Goal: Task Accomplishment & Management: Manage account settings

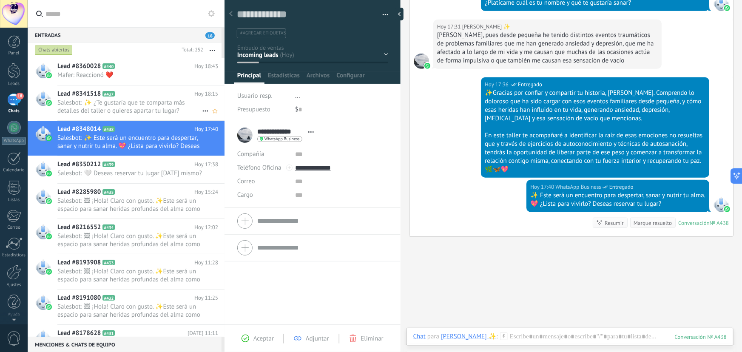
drag, startPoint x: 0, startPoint y: 0, endPoint x: 138, endPoint y: 106, distance: 173.8
click at [138, 106] on span "Salesbot: ✨ ¿Te gustaría que te comparta más detalles del taller o quieres apar…" at bounding box center [129, 107] width 145 height 16
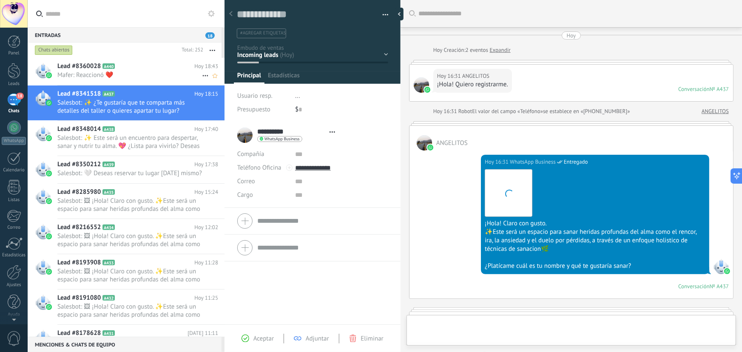
scroll to position [13, 0]
click at [162, 73] on span "Mafer: Reaccionó ❤️" at bounding box center [129, 75] width 145 height 8
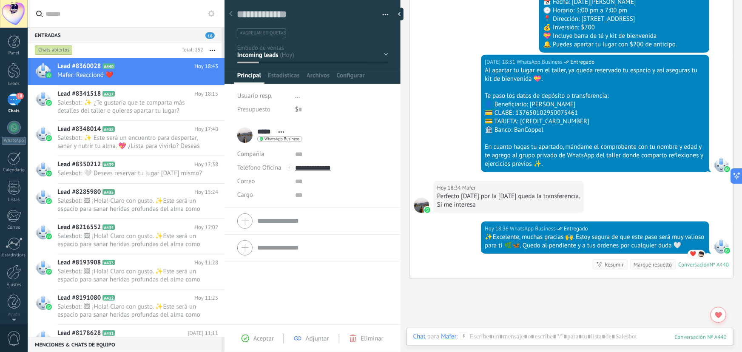
scroll to position [208, 0]
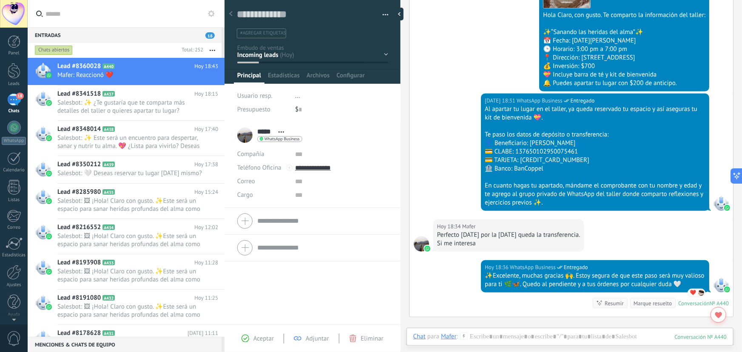
click at [0, 0] on div "Contacto inicial Segundo contacto - Reactivacion Envió de información Envio de …" at bounding box center [0, 0] width 0 height 0
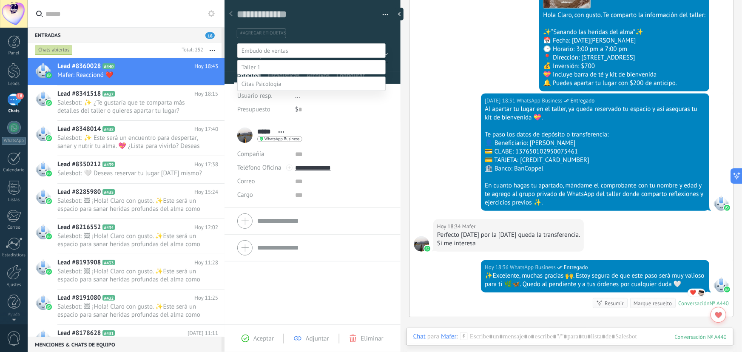
click at [0, 0] on label "confirmación de compra" at bounding box center [0, 0] width 0 height 0
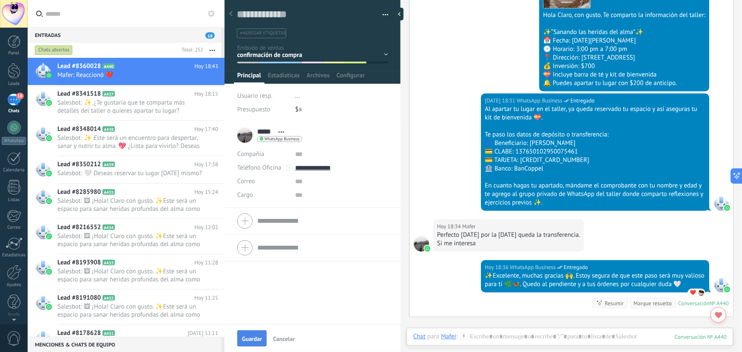
click at [254, 337] on span "Guardar" at bounding box center [252, 339] width 20 height 6
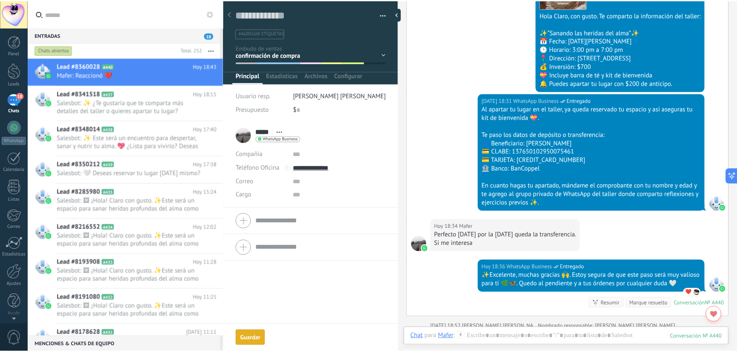
scroll to position [246, 0]
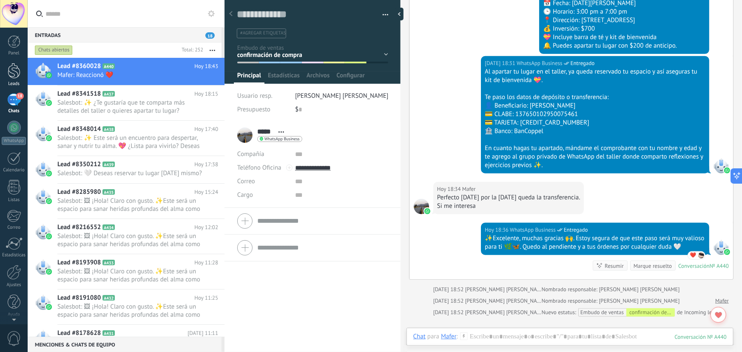
click at [17, 71] on div at bounding box center [14, 71] width 13 height 16
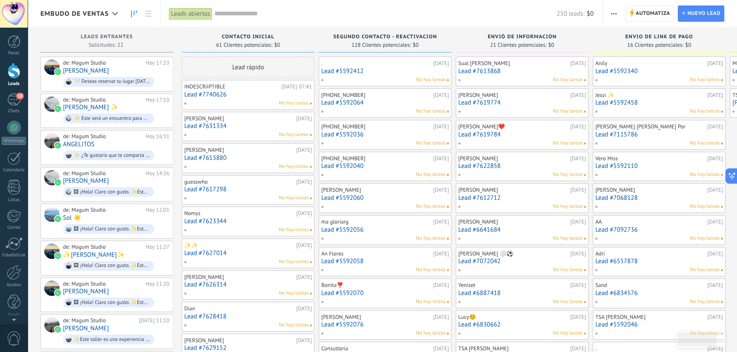
drag, startPoint x: 730, startPoint y: 249, endPoint x: 723, endPoint y: 145, distance: 104.0
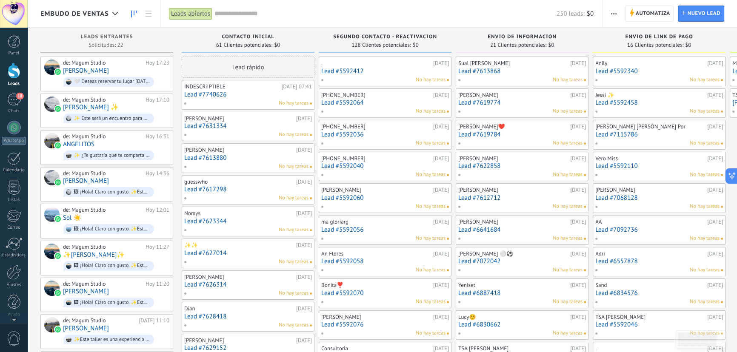
click at [499, 74] on link "Lead #7613868" at bounding box center [522, 71] width 128 height 7
click at [473, 66] on div "Sual [PERSON_NAME]" at bounding box center [513, 63] width 110 height 7
click at [627, 68] on link "Lead #5592340" at bounding box center [659, 71] width 128 height 7
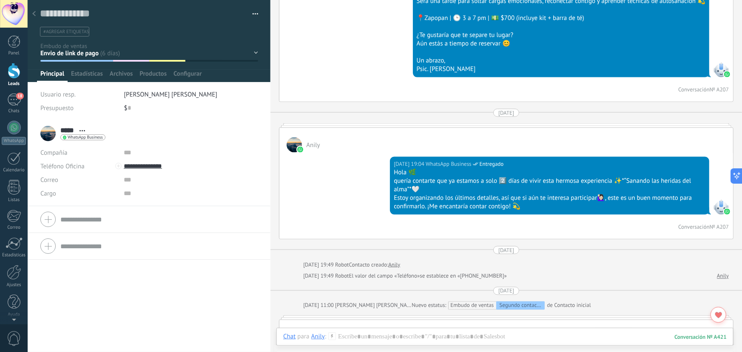
scroll to position [541, 0]
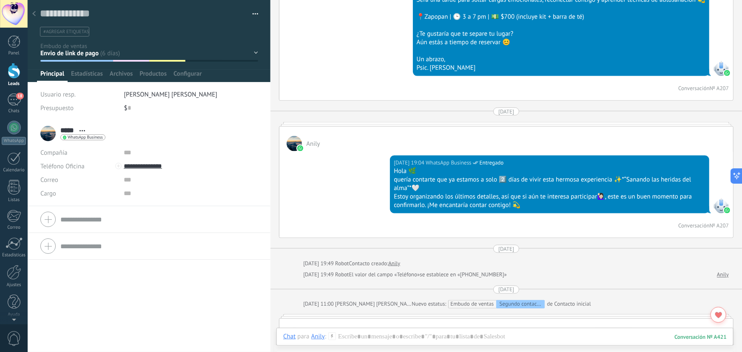
click at [455, 130] on div "Anily" at bounding box center [506, 139] width 454 height 25
click at [455, 135] on div "Anily" at bounding box center [506, 139] width 454 height 25
click at [493, 125] on div at bounding box center [506, 124] width 455 height 4
click at [494, 123] on div at bounding box center [506, 124] width 455 height 4
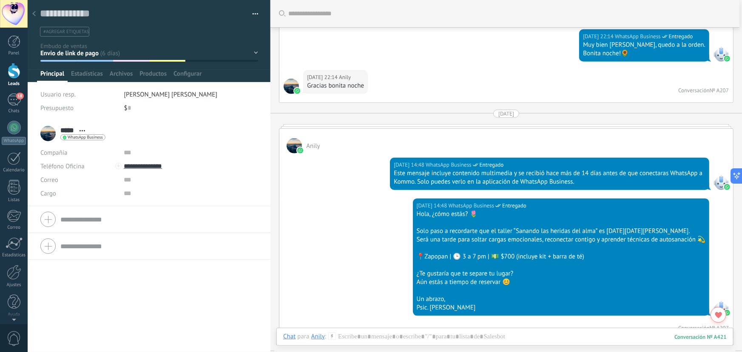
scroll to position [232, 0]
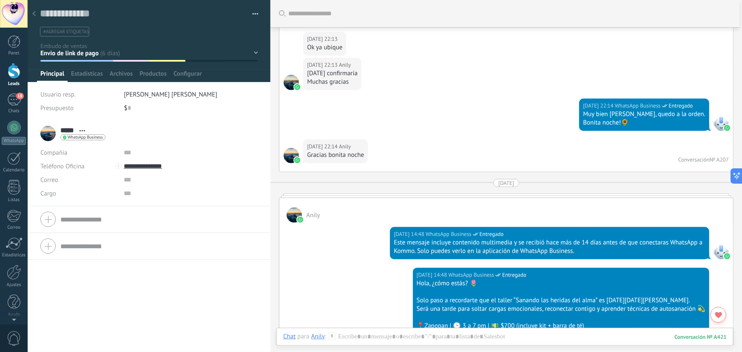
click at [507, 205] on div "Anily" at bounding box center [506, 210] width 454 height 25
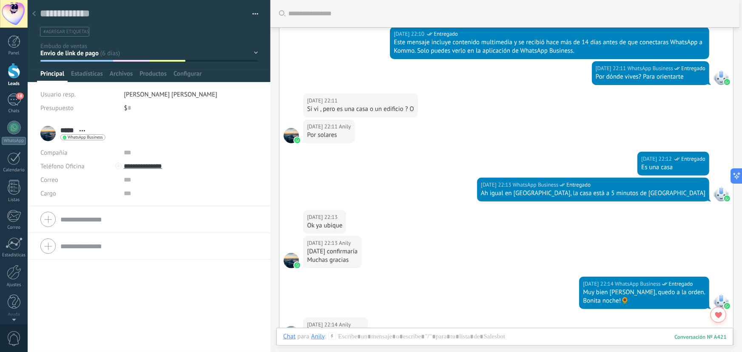
scroll to position [0, 0]
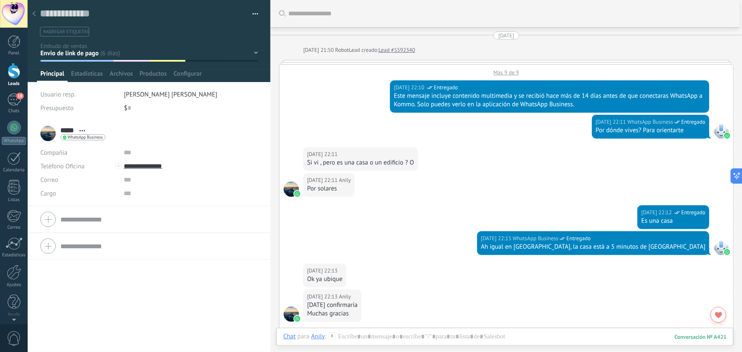
click at [506, 73] on div "Más 9 de 9" at bounding box center [506, 70] width 454 height 11
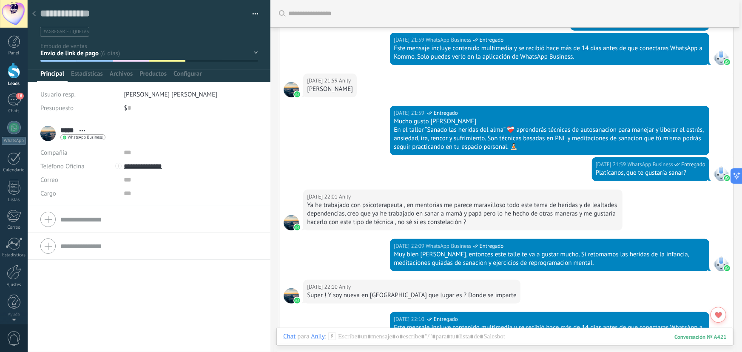
scroll to position [17, 0]
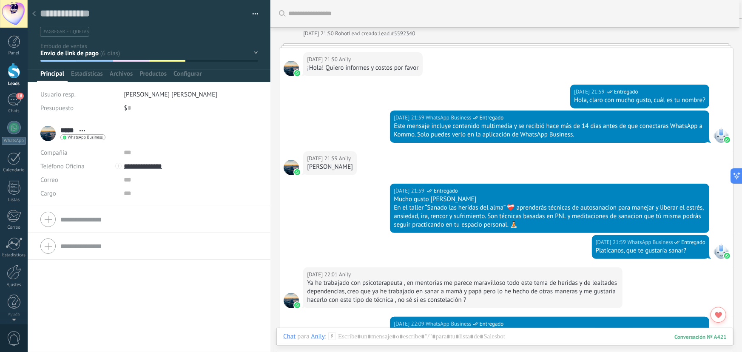
click at [0, 0] on div "Contacto inicial Segundo contacto - Reactivacion Envió de información Envio de …" at bounding box center [0, 0] width 0 height 0
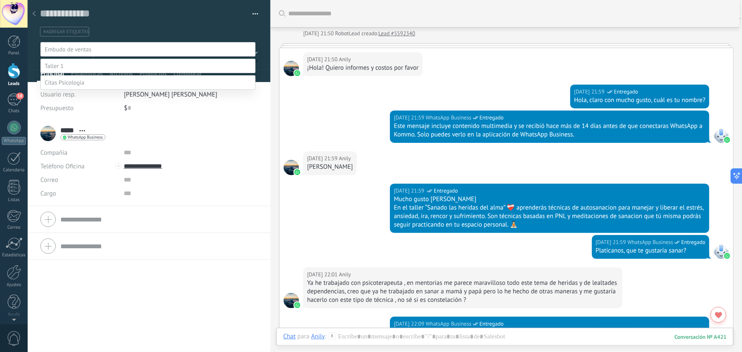
click at [0, 0] on label "Logrado con éxito" at bounding box center [0, 0] width 0 height 0
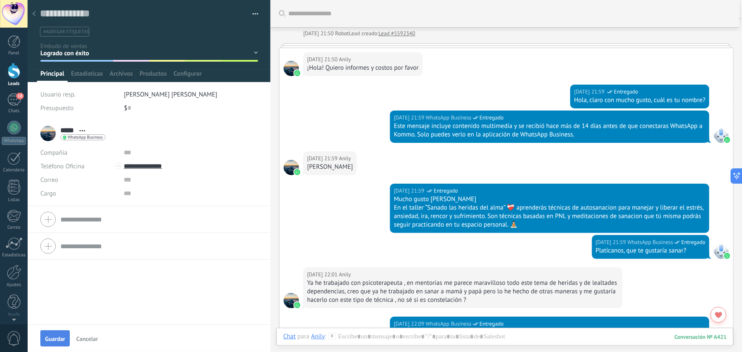
click at [51, 336] on span "Guardar" at bounding box center [55, 339] width 20 height 6
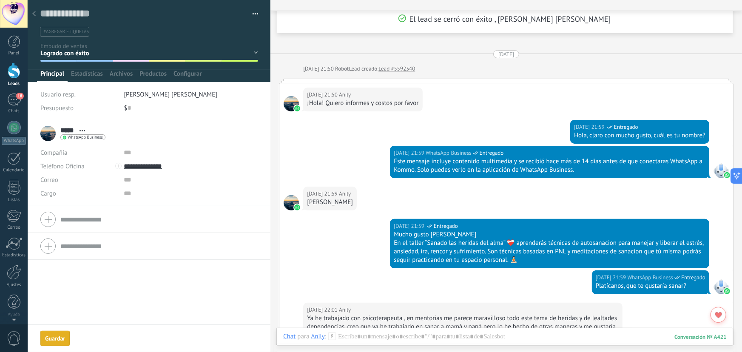
scroll to position [82, 0]
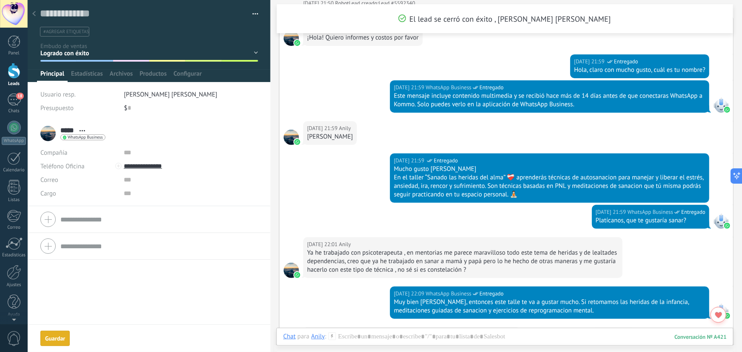
click at [35, 13] on icon at bounding box center [33, 13] width 3 height 5
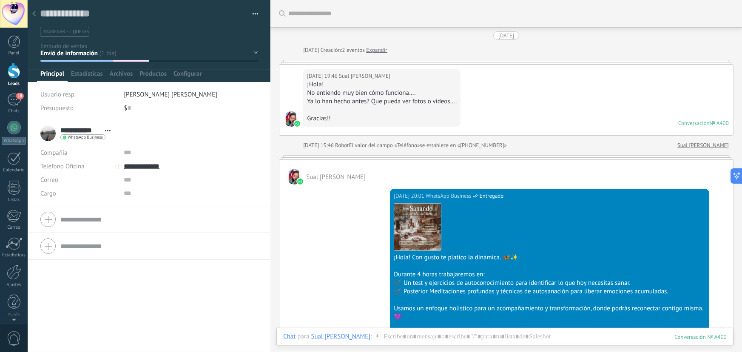
click at [37, 11] on div at bounding box center [34, 14] width 12 height 17
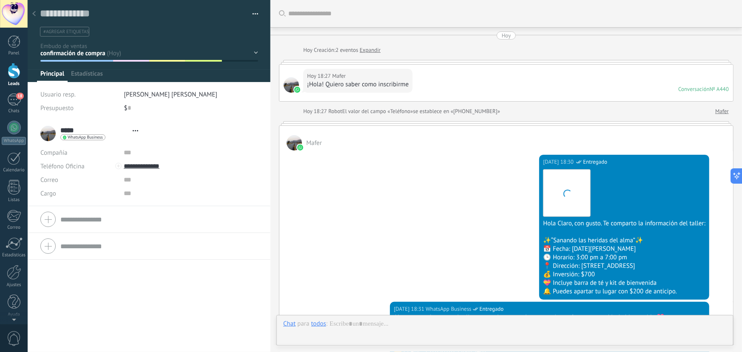
type textarea "**********"
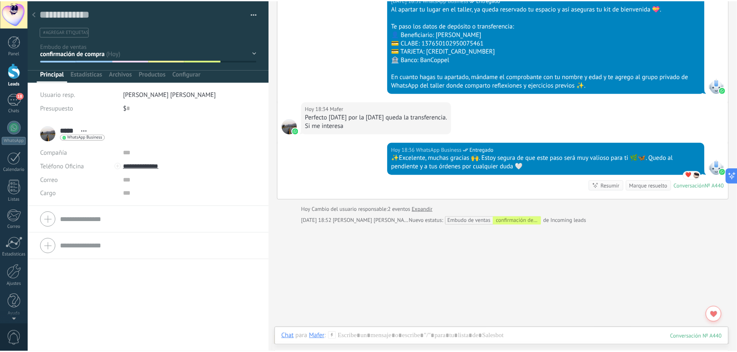
scroll to position [330, 0]
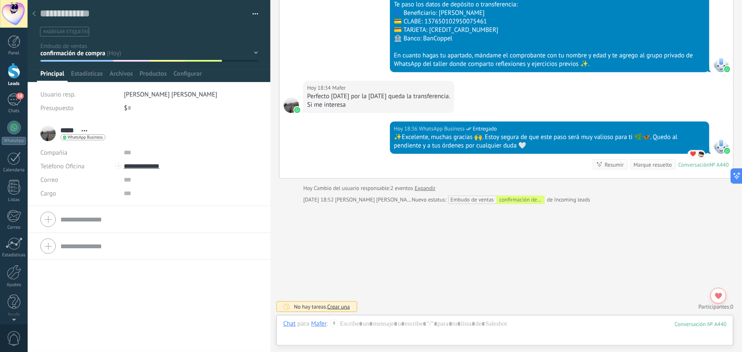
click at [36, 14] on div at bounding box center [34, 14] width 12 height 17
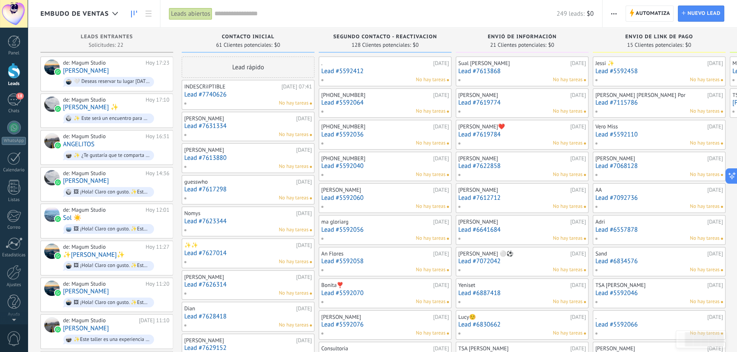
click at [625, 75] on div "[PERSON_NAME] ✨ [DATE] Lead #5592458 No hay tareas" at bounding box center [659, 71] width 128 height 25
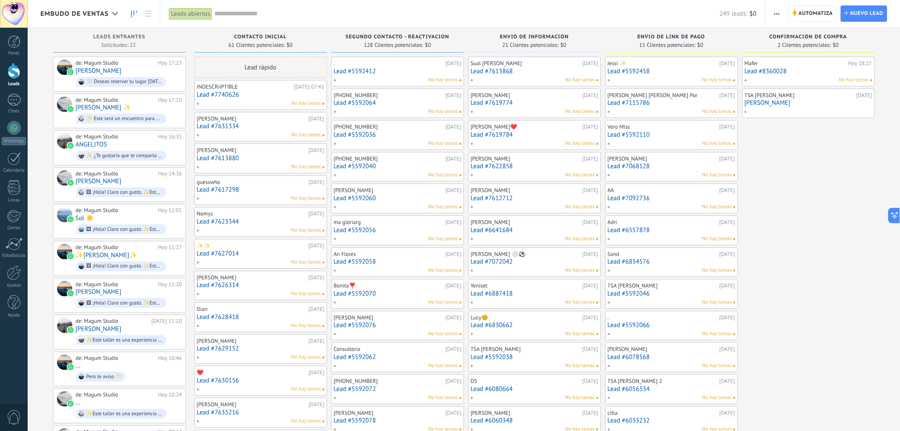
click at [721, 77] on span "No hay tareas" at bounding box center [717, 80] width 30 height 8
click at [736, 157] on div "[PERSON_NAME][DATE] 18:27 Lead #8360028 No hay tareas TSA [PERSON_NAME] [DATE] …" at bounding box center [808, 424] width 133 height 735
click at [641, 71] on link "Lead #5592458" at bounding box center [672, 71] width 128 height 7
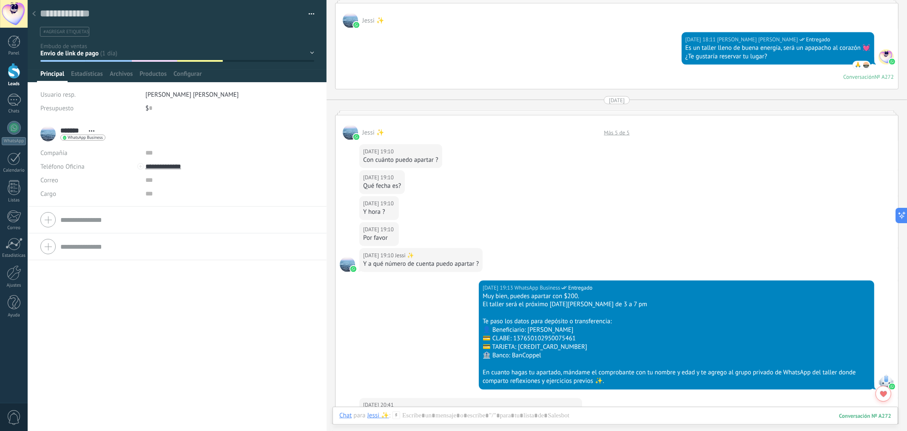
scroll to position [1041, 0]
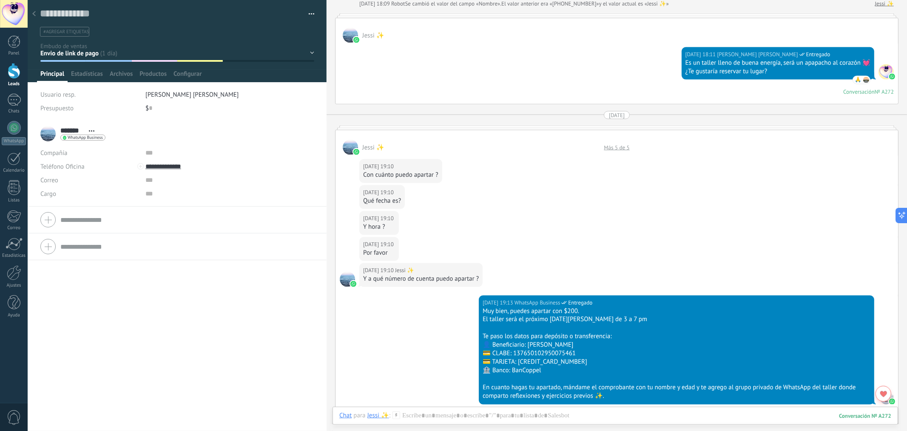
click at [617, 146] on div "Más 5 de 5" at bounding box center [617, 147] width 34 height 7
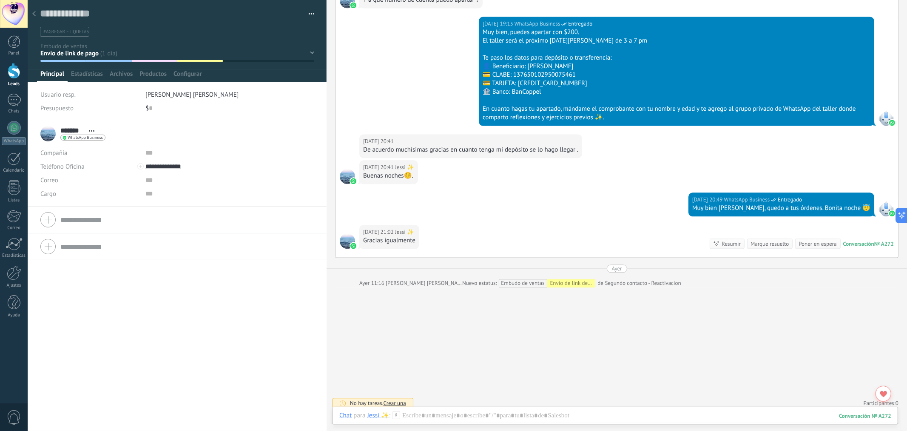
scroll to position [1569, 0]
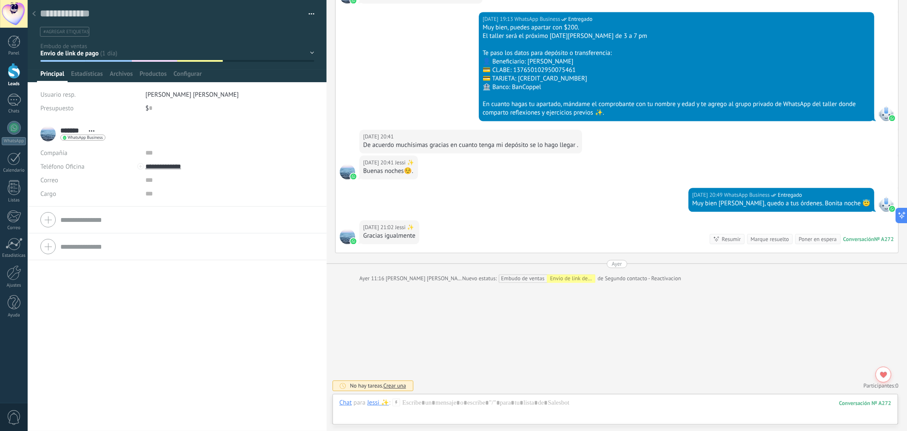
click at [0, 0] on div "Contacto inicial Segundo contacto - Reactivacion Envió de información Envio de …" at bounding box center [0, 0] width 0 height 0
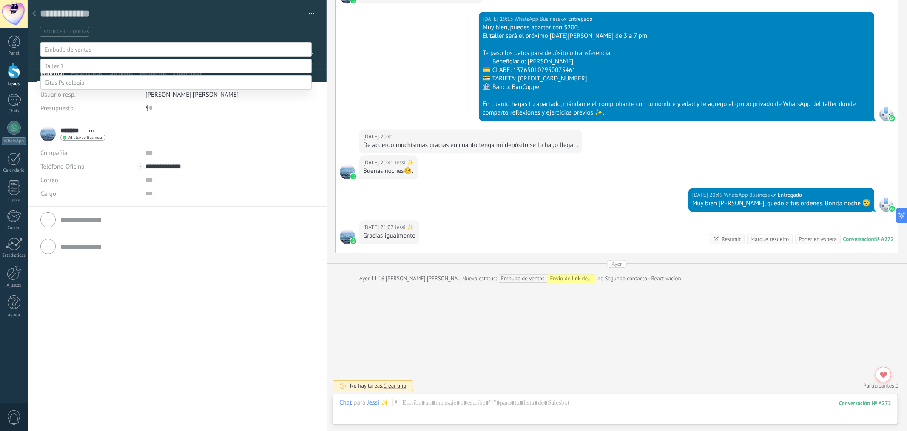
click at [465, 213] on div at bounding box center [468, 215] width 880 height 431
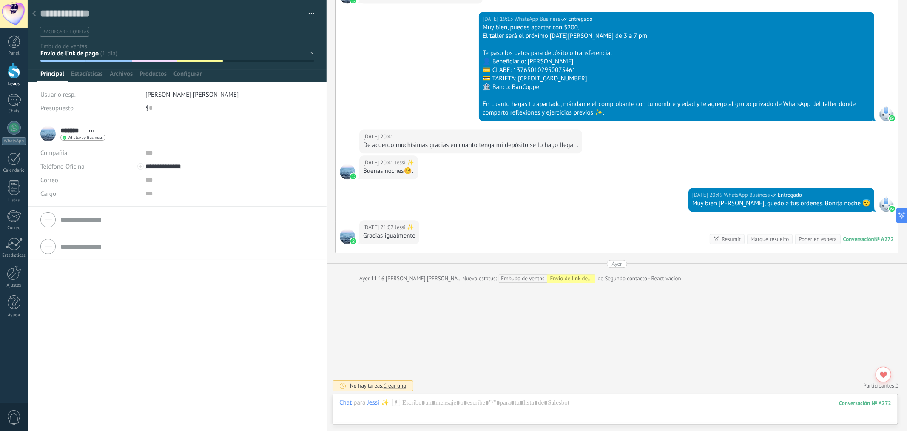
click at [33, 13] on use at bounding box center [33, 13] width 3 height 5
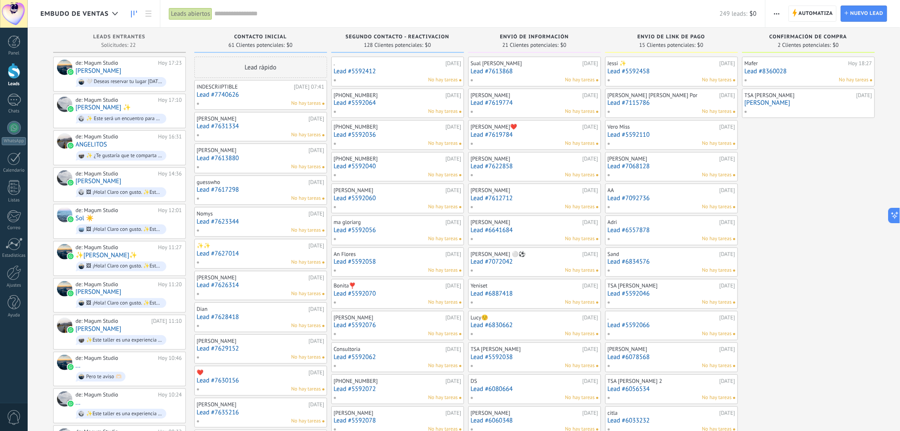
click at [652, 106] on link "Lead #7115786" at bounding box center [672, 102] width 128 height 7
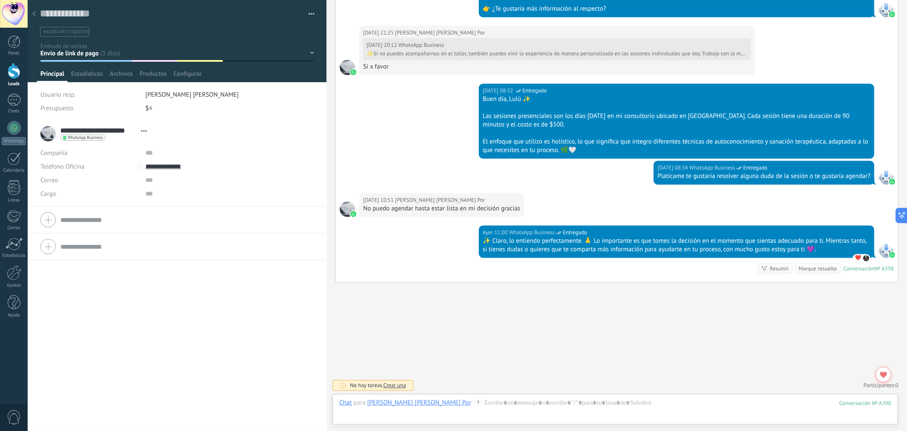
scroll to position [1389, 0]
click at [0, 0] on div "Contacto inicial Segundo contacto - Reactivacion Envió de información Envio de …" at bounding box center [0, 0] width 0 height 0
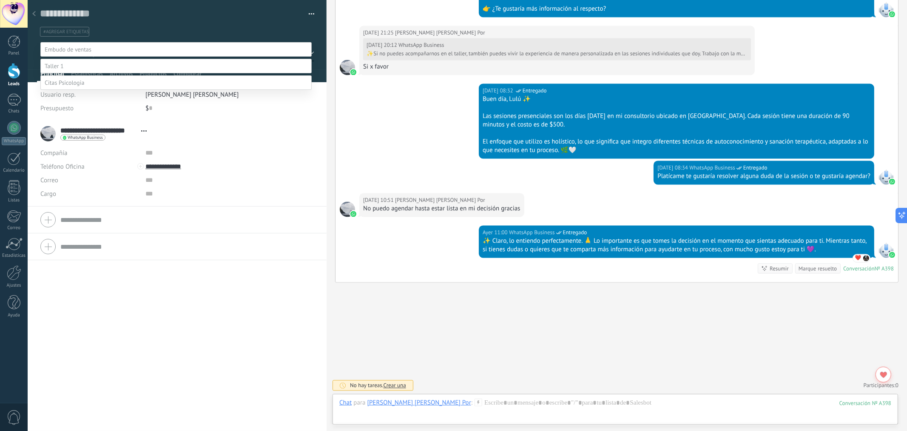
click at [456, 277] on div at bounding box center [468, 215] width 880 height 431
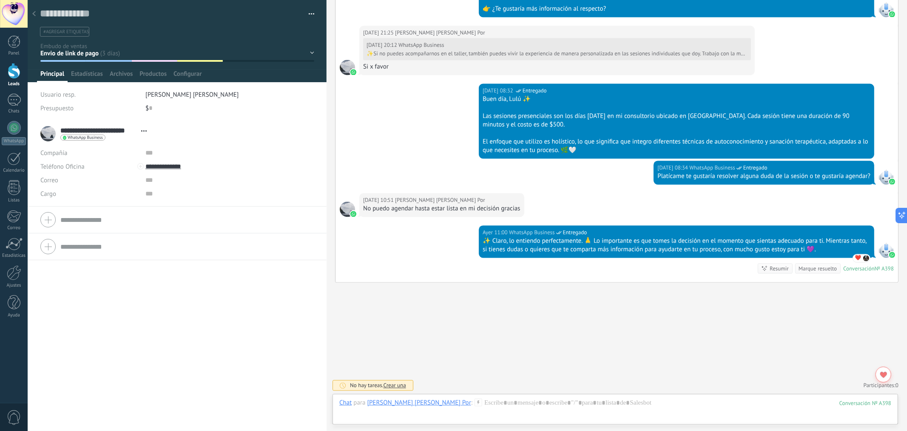
click at [0, 0] on div "Contacto inicial Segundo contacto - Reactivacion Envió de información Envio de …" at bounding box center [0, 0] width 0 height 0
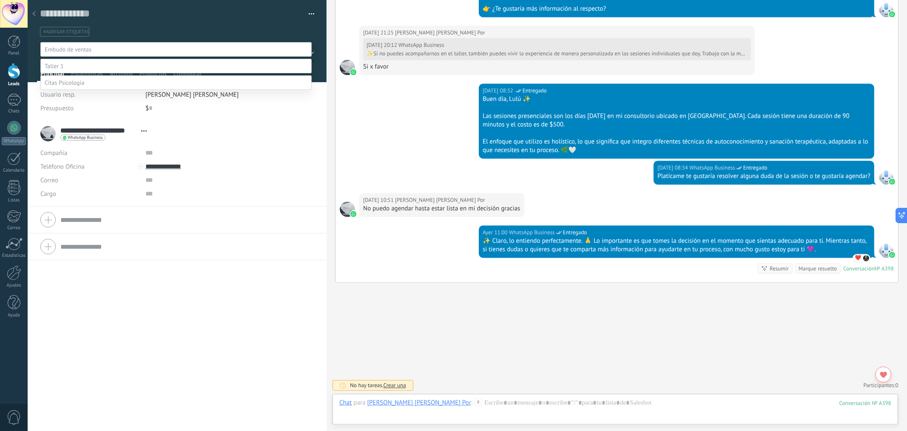
click at [0, 0] on label "Venta Perdido" at bounding box center [0, 0] width 0 height 0
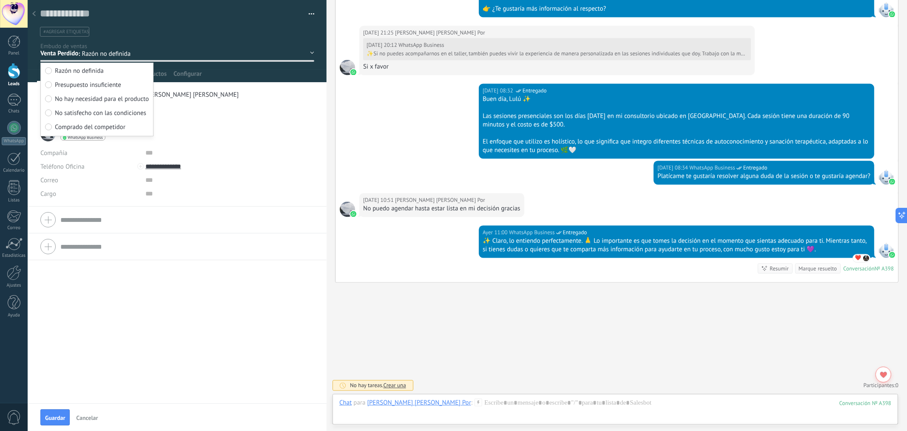
scroll to position [0, 0]
click at [99, 100] on span "No hay necesidad para el producto" at bounding box center [102, 99] width 94 height 8
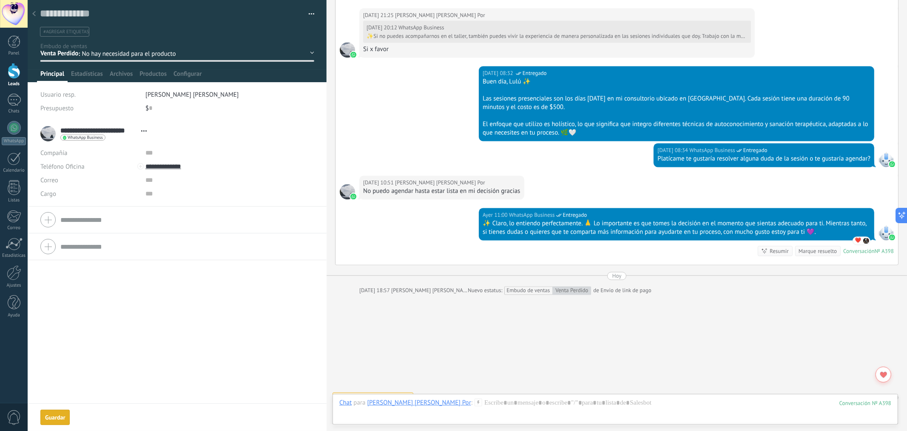
scroll to position [1454, 0]
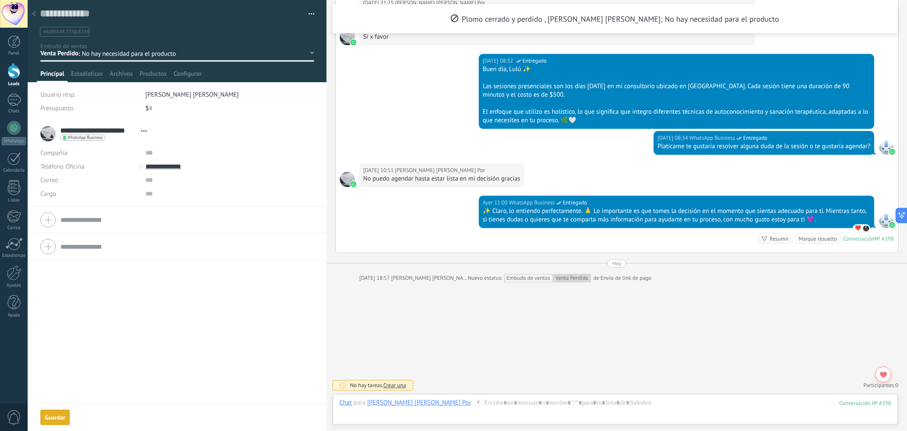
click at [51, 352] on div "Guardar" at bounding box center [55, 417] width 20 height 6
click at [40, 14] on div at bounding box center [34, 14] width 12 height 17
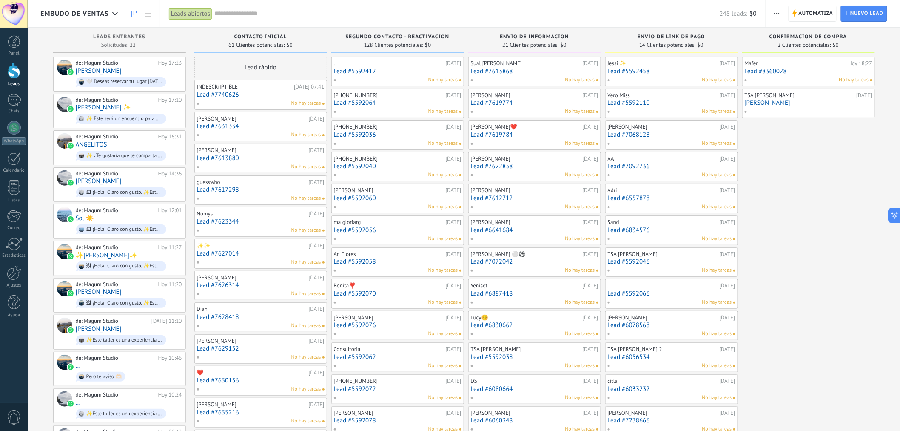
click at [627, 104] on link "Lead #5592110" at bounding box center [672, 102] width 128 height 7
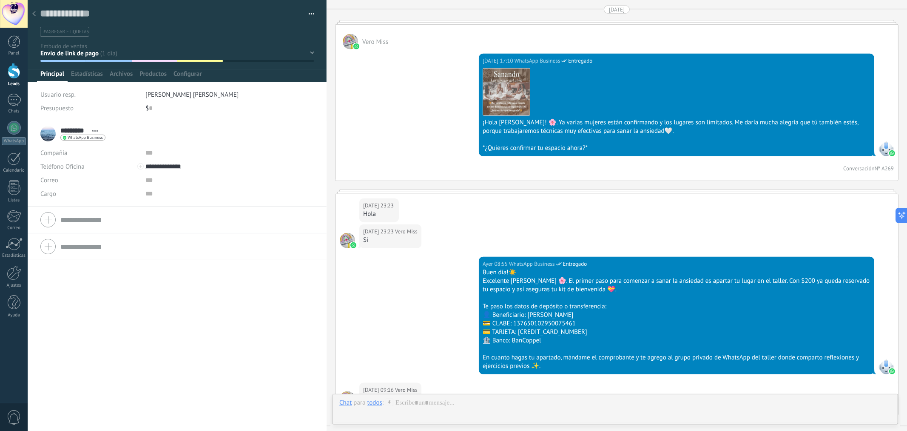
scroll to position [844, 0]
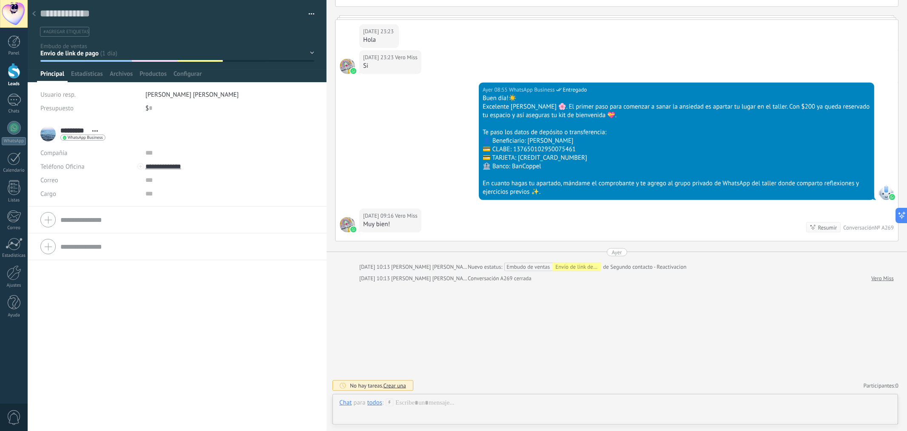
click at [34, 14] on icon at bounding box center [33, 13] width 3 height 5
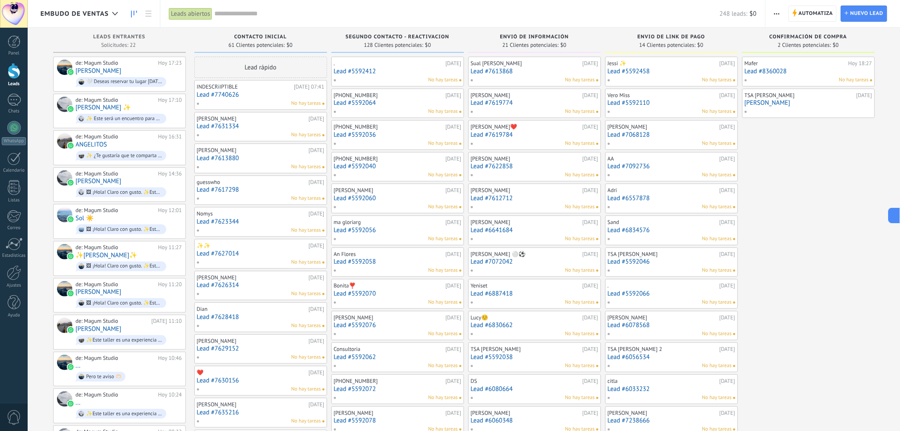
click at [651, 137] on link "Lead #7068128" at bounding box center [672, 134] width 128 height 7
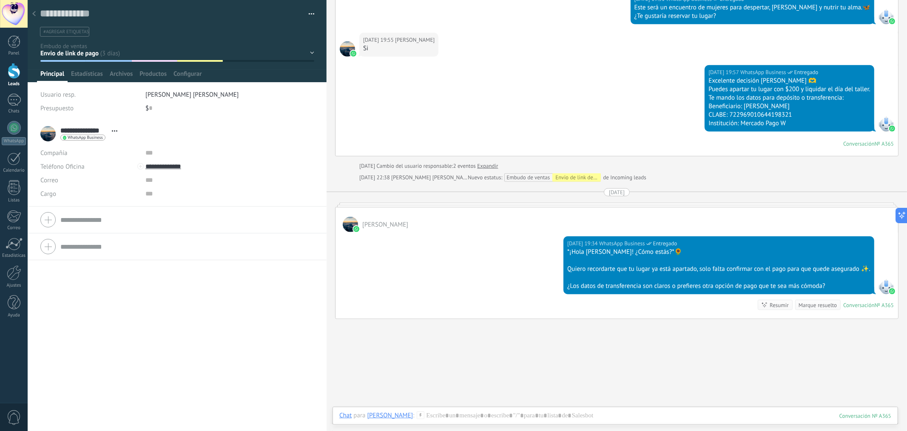
scroll to position [481, 0]
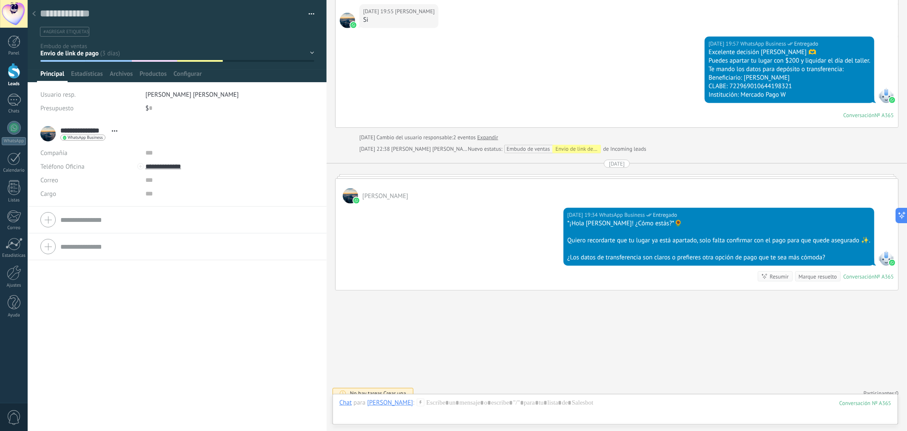
click at [32, 11] on icon at bounding box center [33, 13] width 3 height 5
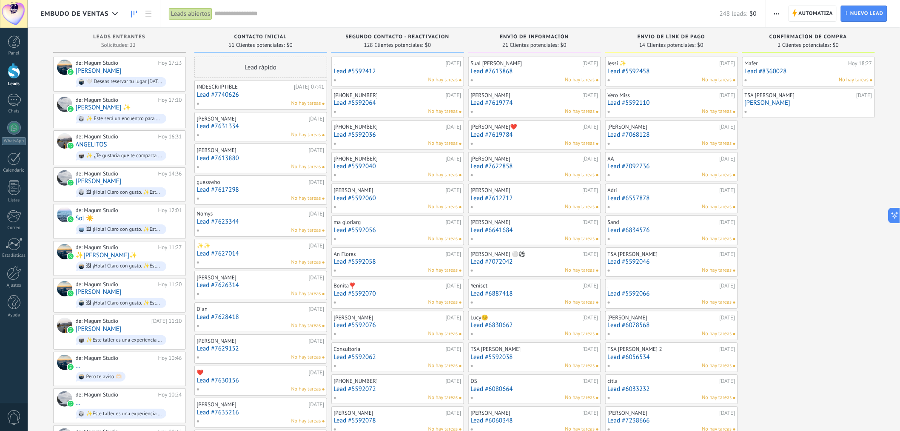
click at [635, 71] on link "Lead #5592458" at bounding box center [672, 71] width 128 height 7
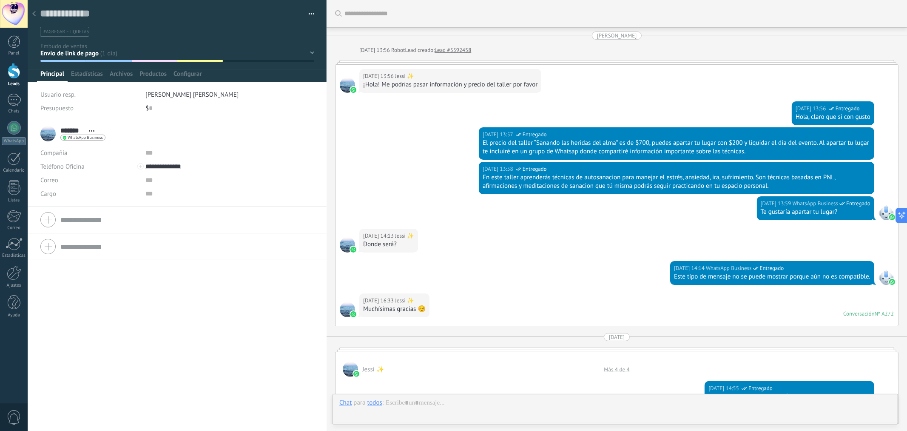
scroll to position [13, 0]
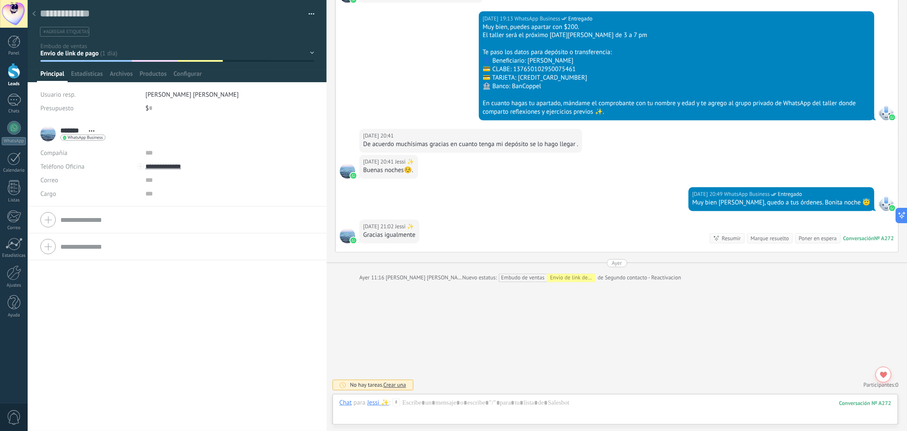
click at [0, 0] on div "Contacto inicial Segundo contacto - Reactivacion Envió de información Envio de …" at bounding box center [0, 0] width 0 height 0
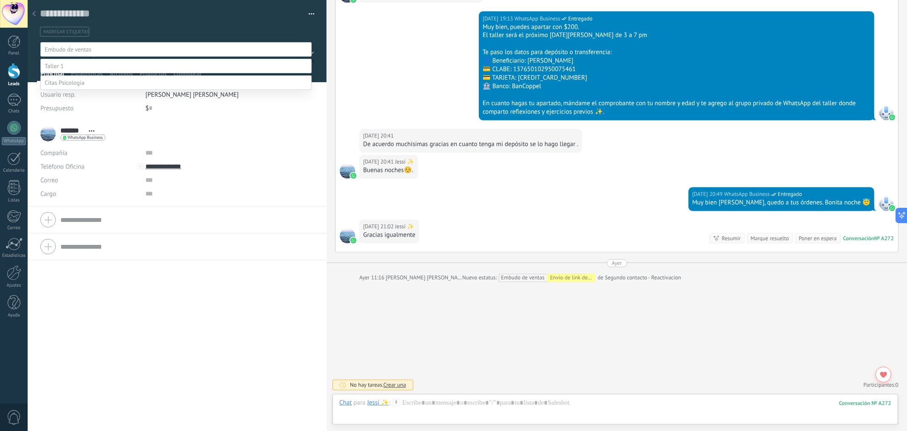
click at [0, 0] on label "confirmación de compra" at bounding box center [0, 0] width 0 height 0
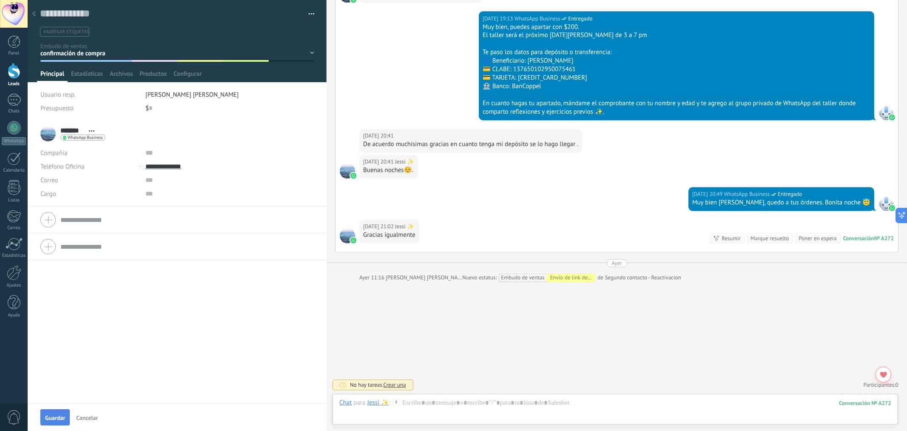
click at [52, 352] on span "Guardar" at bounding box center [55, 417] width 20 height 6
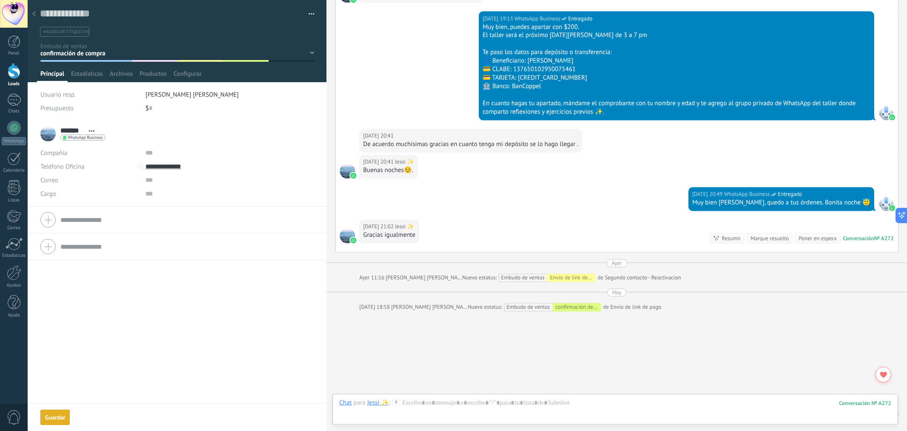
scroll to position [1354, 0]
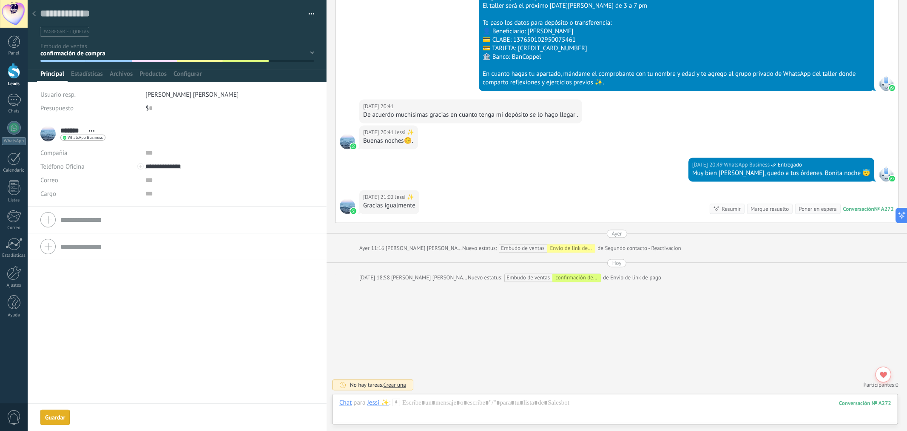
click at [37, 15] on div at bounding box center [34, 14] width 12 height 17
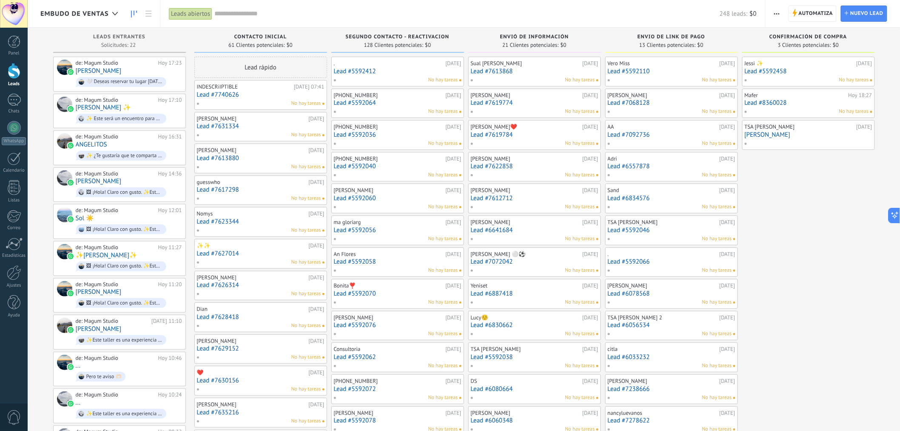
click at [635, 134] on link "Lead #7092736" at bounding box center [672, 134] width 128 height 7
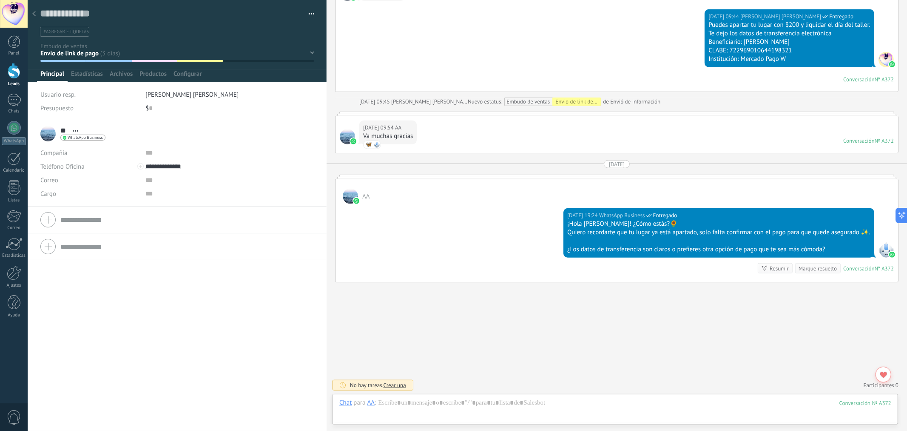
scroll to position [551, 0]
click at [31, 16] on div at bounding box center [34, 14] width 12 height 17
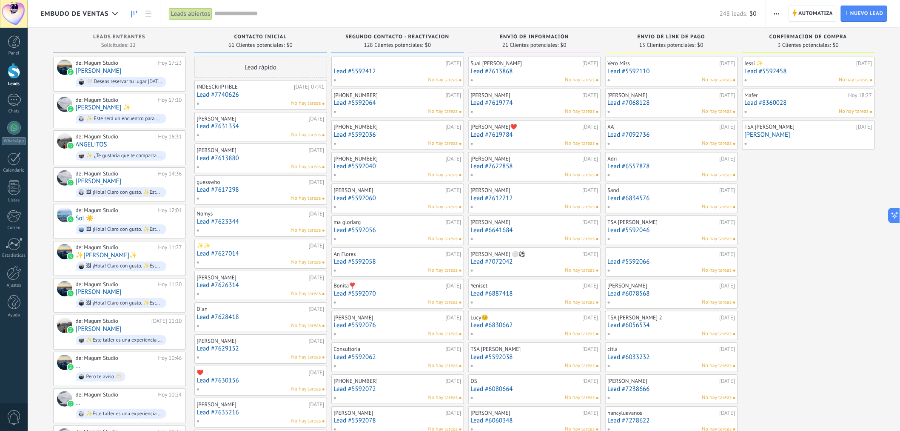
click at [636, 167] on link "Lead #6557878" at bounding box center [672, 166] width 128 height 7
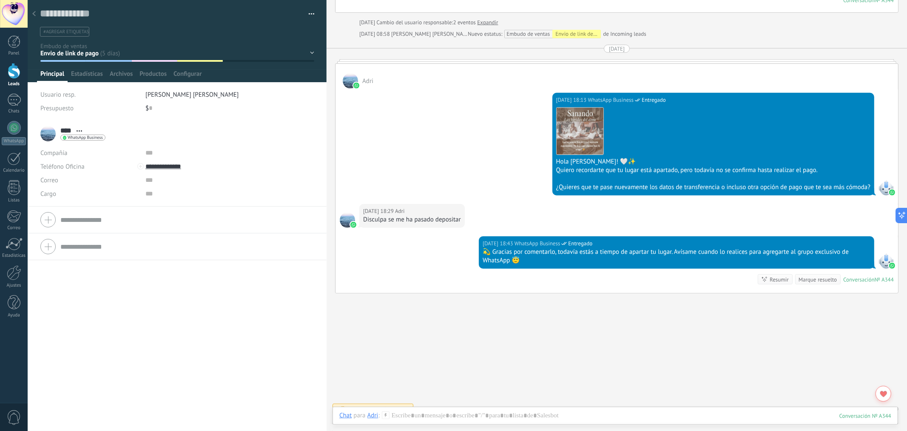
scroll to position [561, 0]
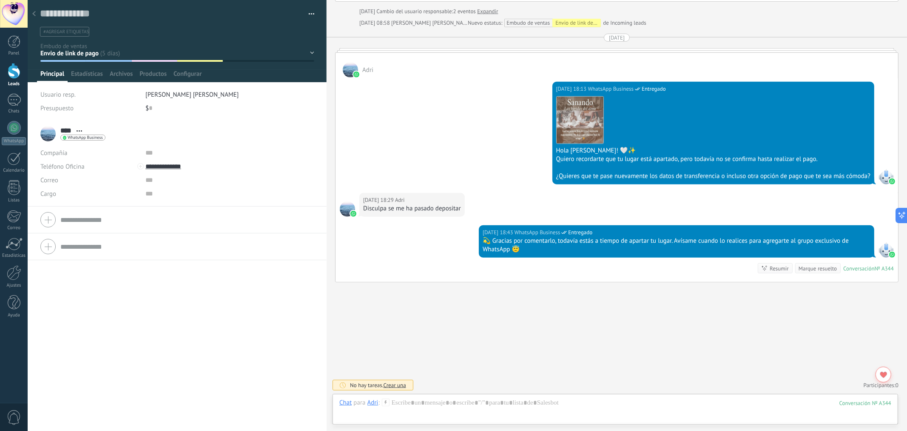
click at [32, 16] on icon at bounding box center [33, 13] width 3 height 5
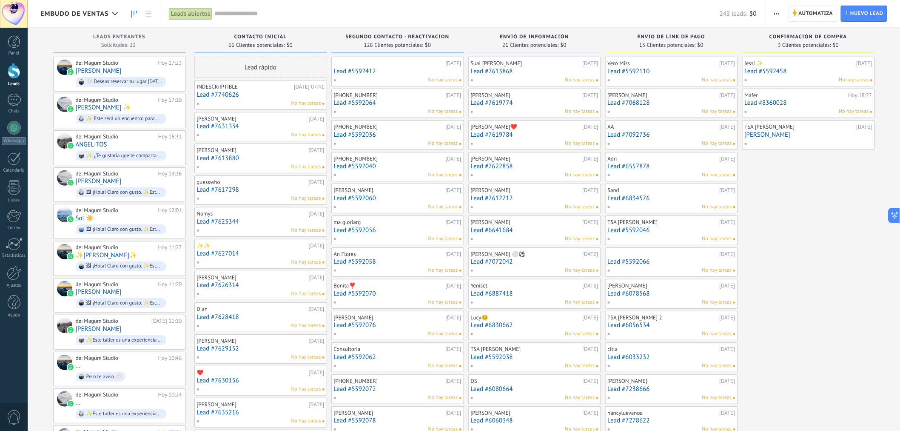
click at [625, 163] on link "Lead #6557878" at bounding box center [672, 166] width 128 height 7
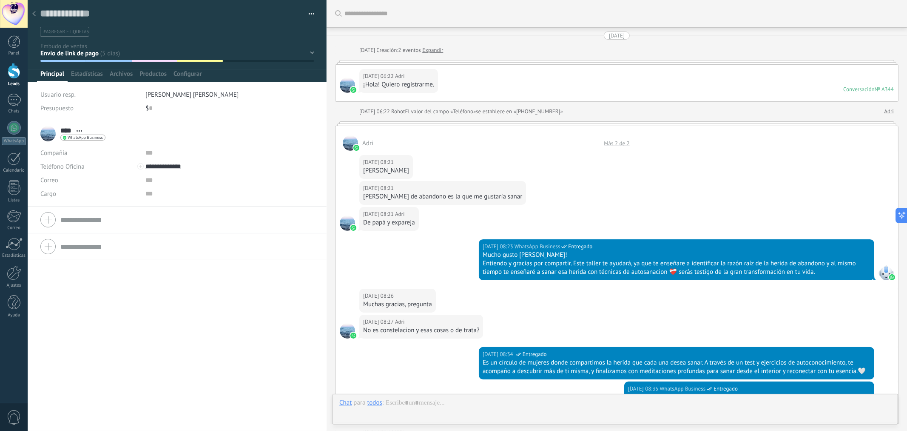
click at [0, 0] on div "Contacto inicial Segundo contacto - Reactivacion Envió de información Envio de …" at bounding box center [0, 0] width 0 height 0
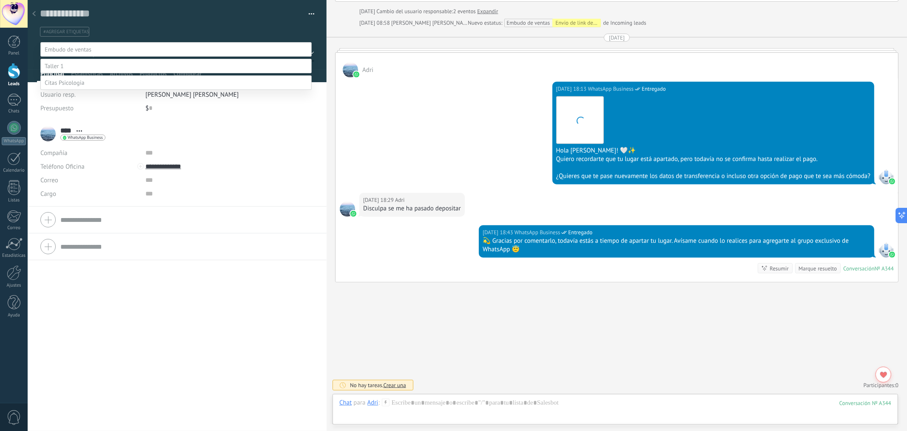
scroll to position [561, 0]
click at [0, 0] on label "confirmación de compra" at bounding box center [0, 0] width 0 height 0
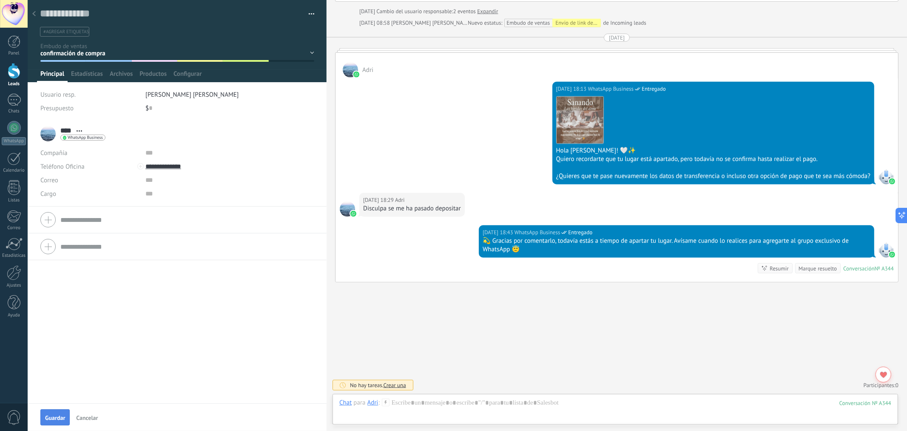
click at [58, 352] on span "Guardar" at bounding box center [55, 417] width 20 height 6
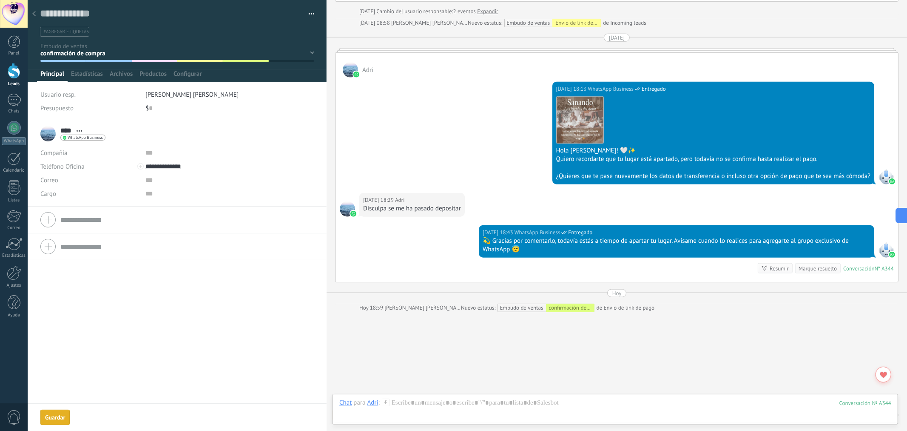
scroll to position [590, 0]
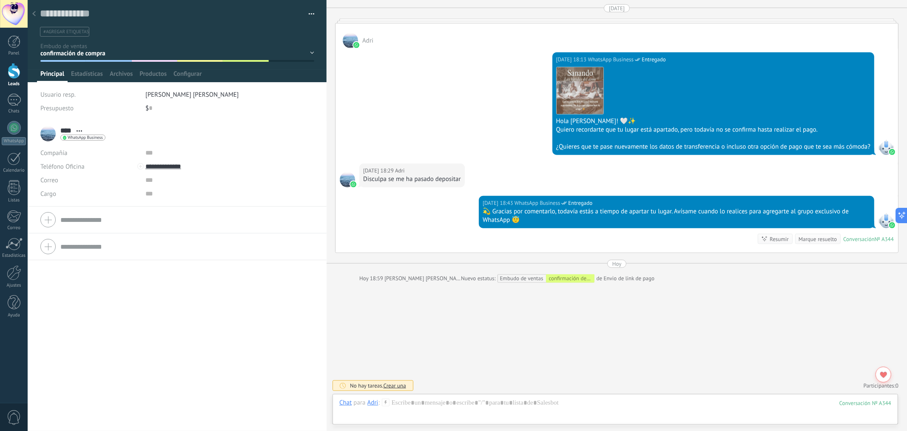
click at [35, 15] on icon at bounding box center [33, 13] width 3 height 5
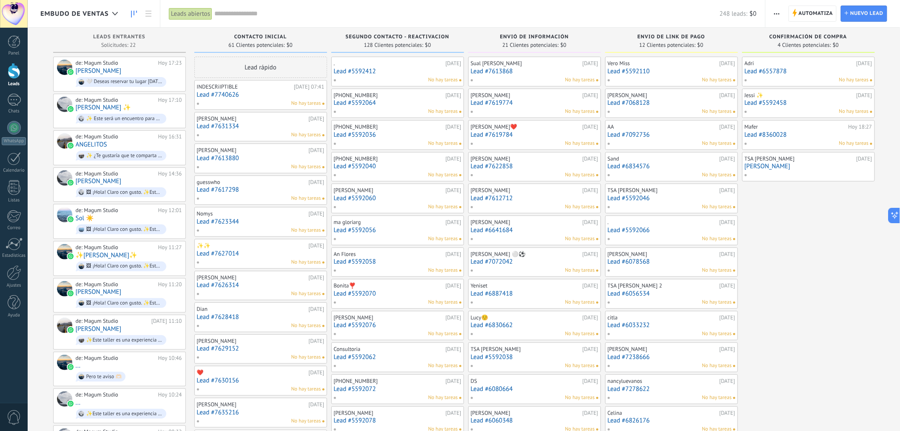
click at [633, 168] on link "Lead #6834576" at bounding box center [672, 166] width 128 height 7
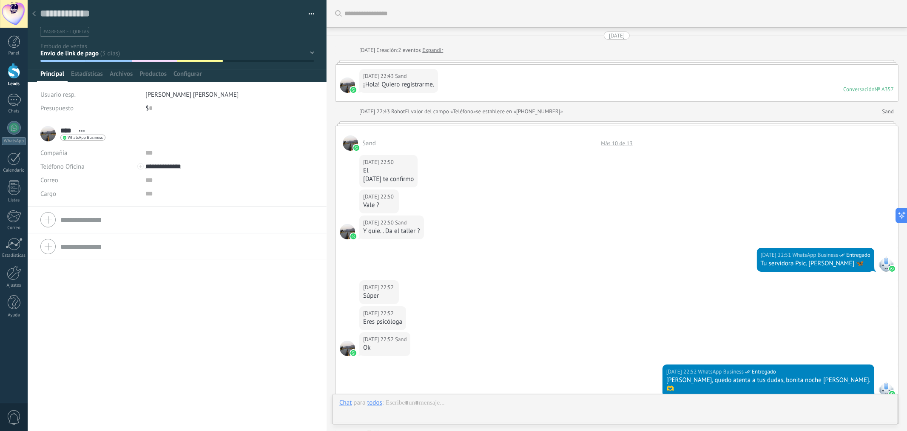
scroll to position [449, 0]
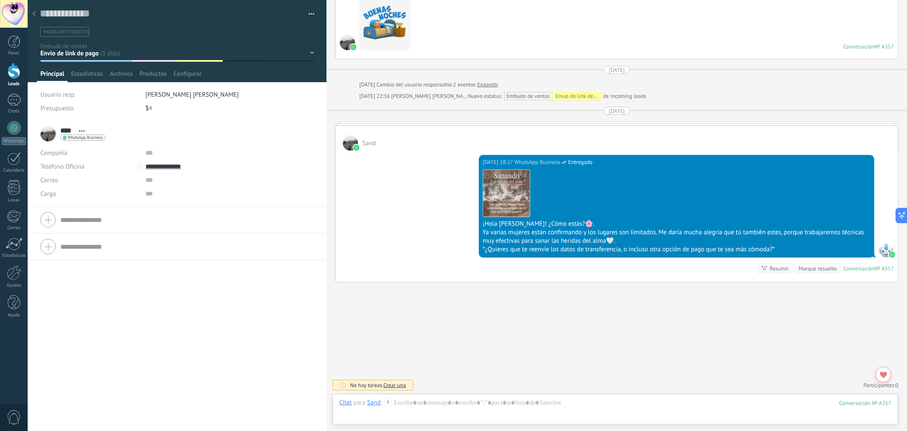
click at [39, 14] on div at bounding box center [34, 14] width 12 height 17
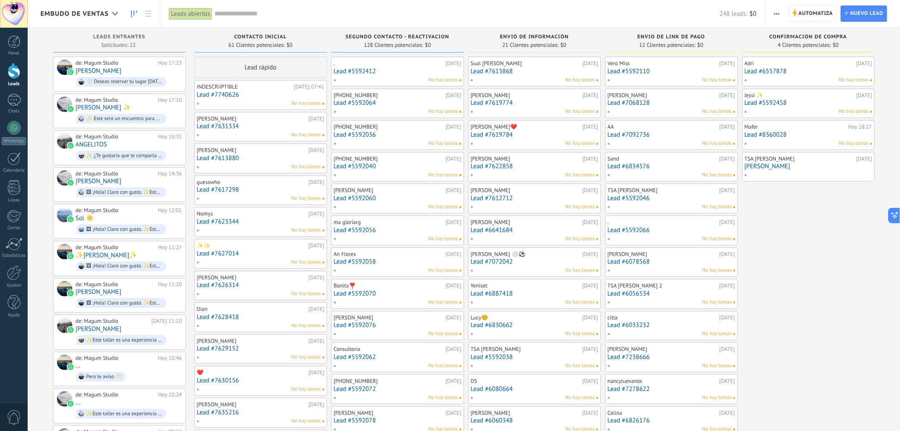
click at [642, 197] on link "Lead #5592046" at bounding box center [672, 197] width 128 height 7
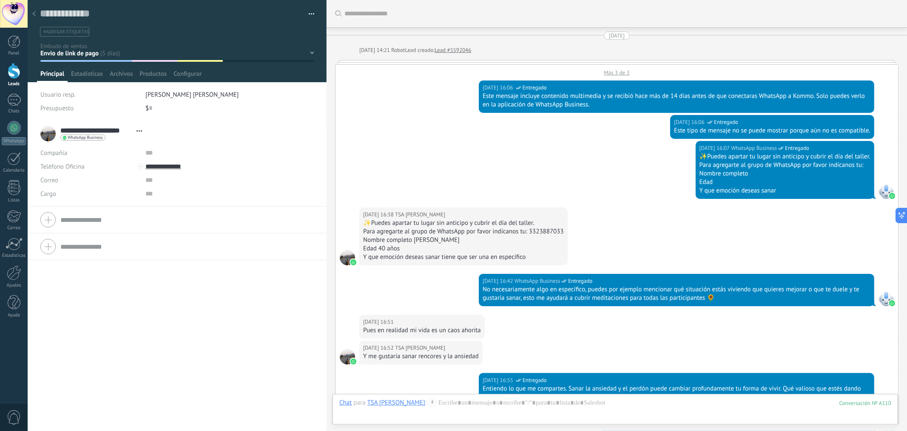
scroll to position [1350, 0]
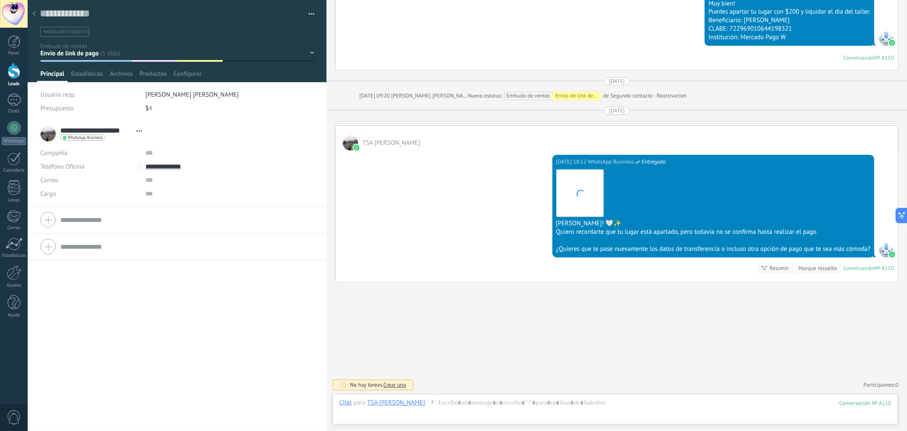
click at [38, 13] on div at bounding box center [34, 14] width 12 height 17
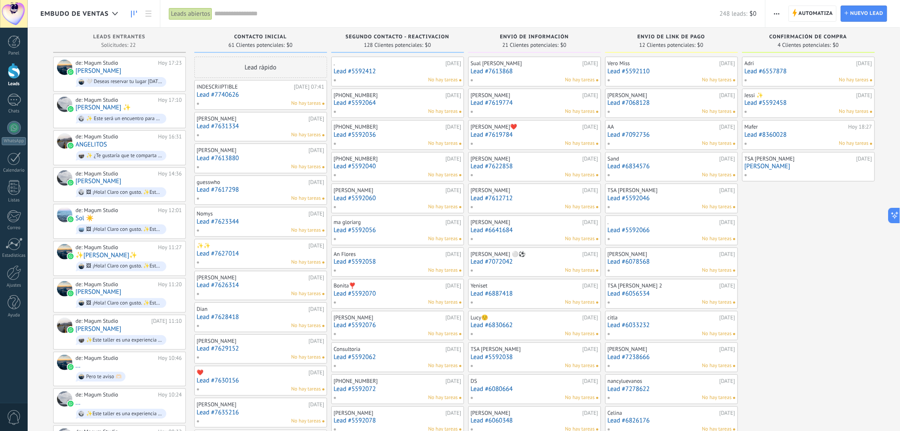
click at [638, 230] on link "Lead #5592066" at bounding box center [672, 229] width 128 height 7
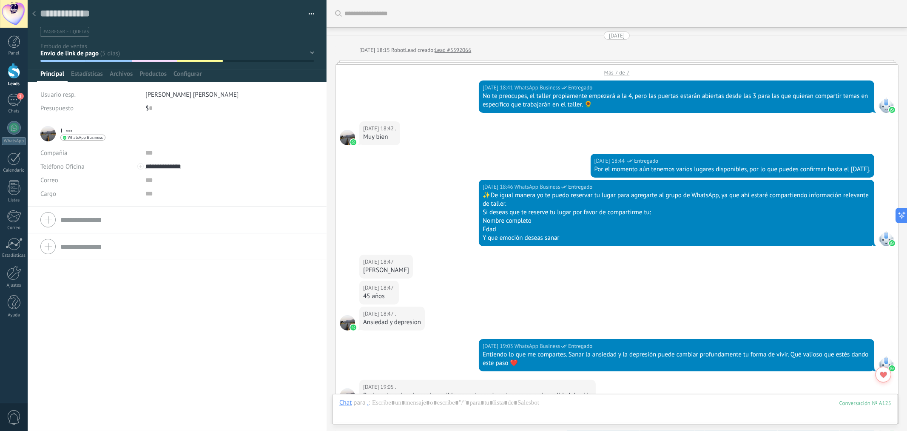
scroll to position [13, 0]
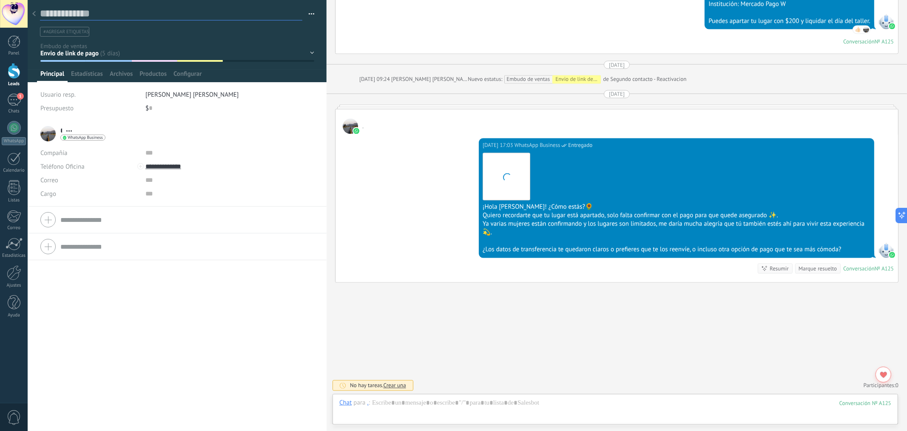
click at [43, 14] on textarea at bounding box center [171, 13] width 262 height 13
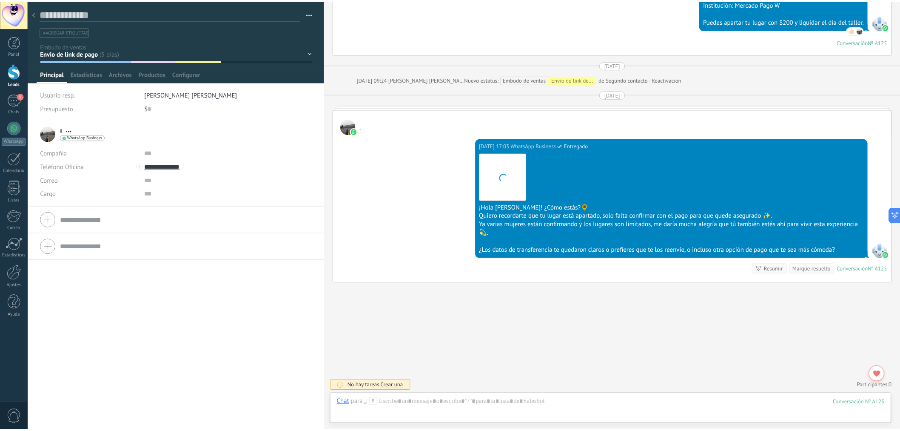
scroll to position [1283, 0]
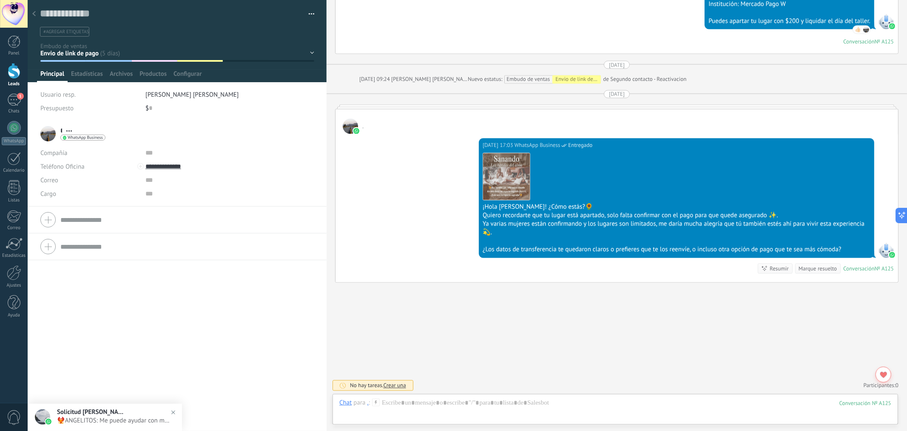
click at [36, 15] on div at bounding box center [34, 14] width 12 height 17
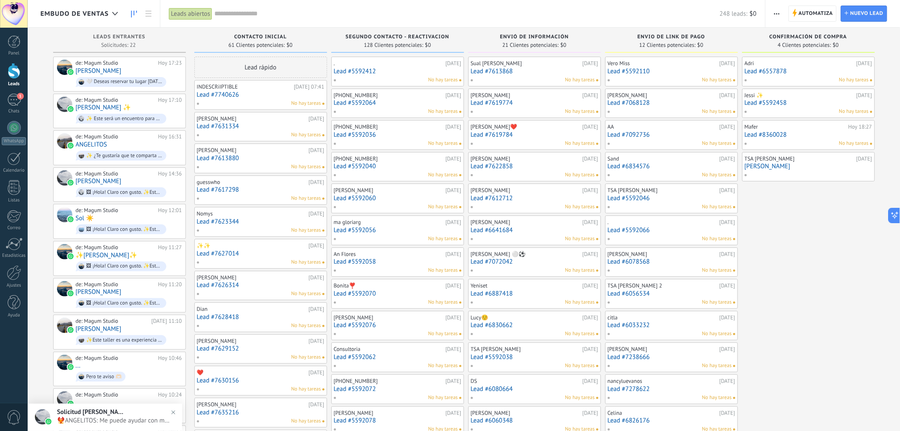
scroll to position [94, 0]
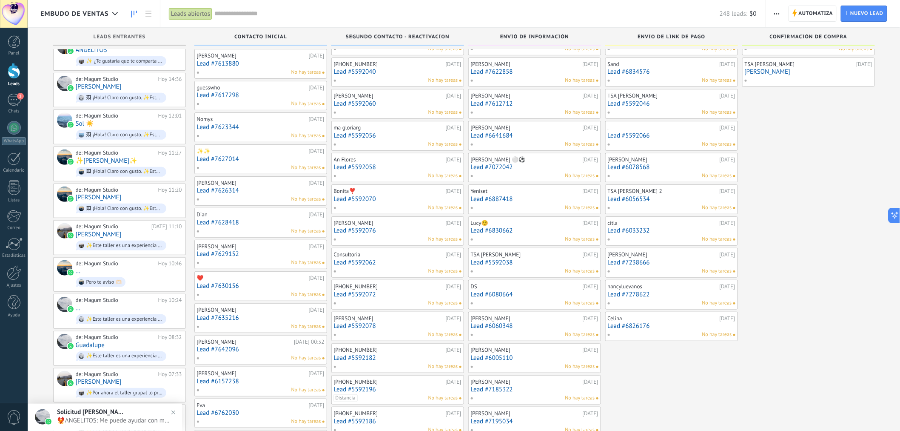
click at [631, 168] on link "Lead #6078568" at bounding box center [672, 166] width 128 height 7
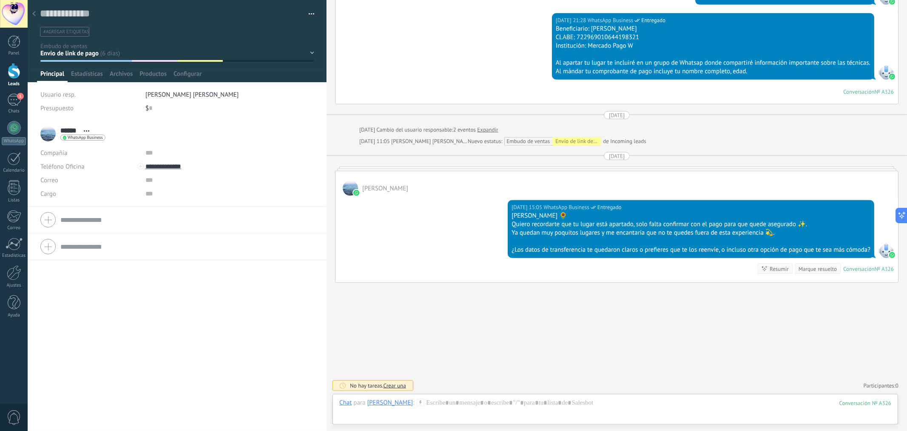
scroll to position [499, 0]
click at [32, 13] on div at bounding box center [34, 14] width 12 height 17
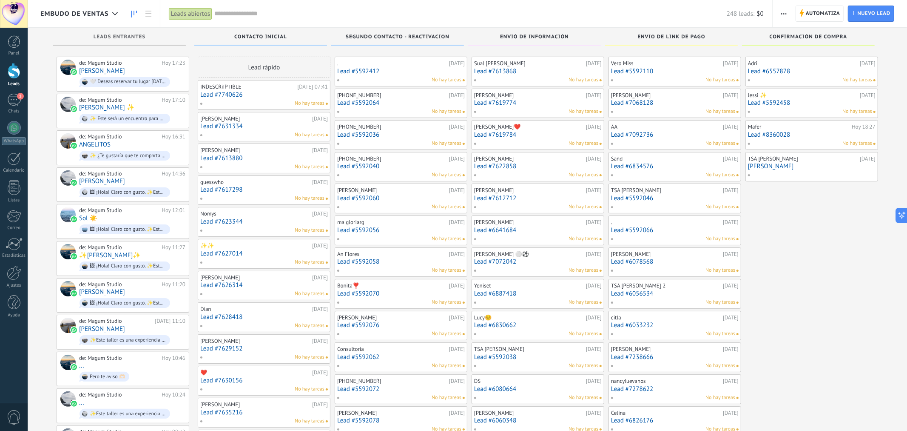
scroll to position [94, 0]
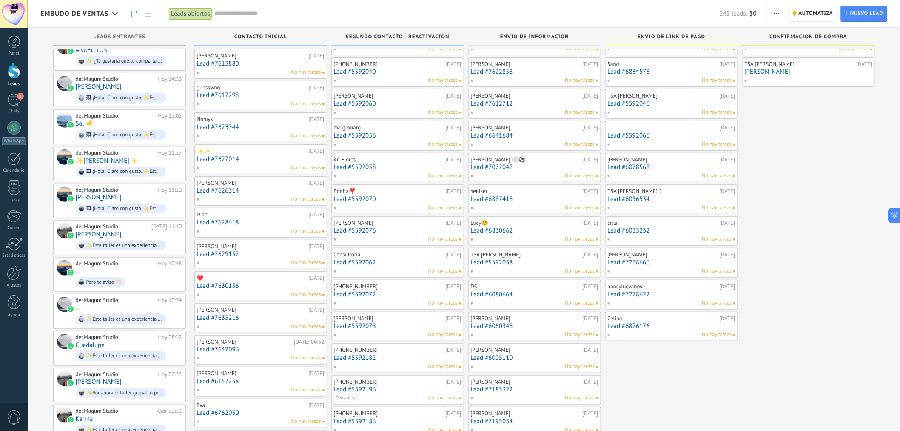
click at [632, 230] on link "Lead #6033232" at bounding box center [672, 230] width 128 height 7
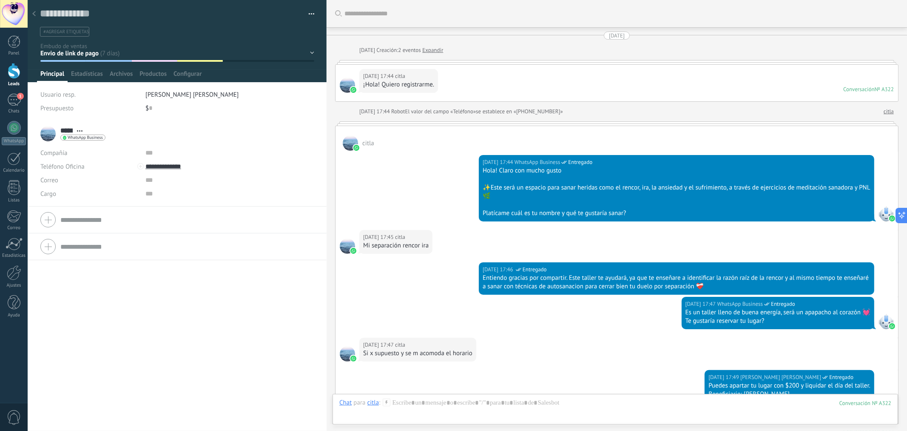
scroll to position [13, 0]
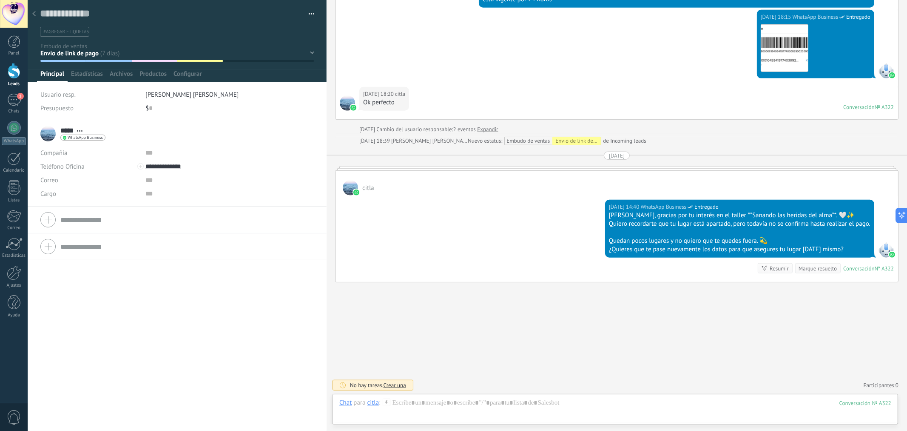
click at [39, 18] on div at bounding box center [34, 14] width 12 height 17
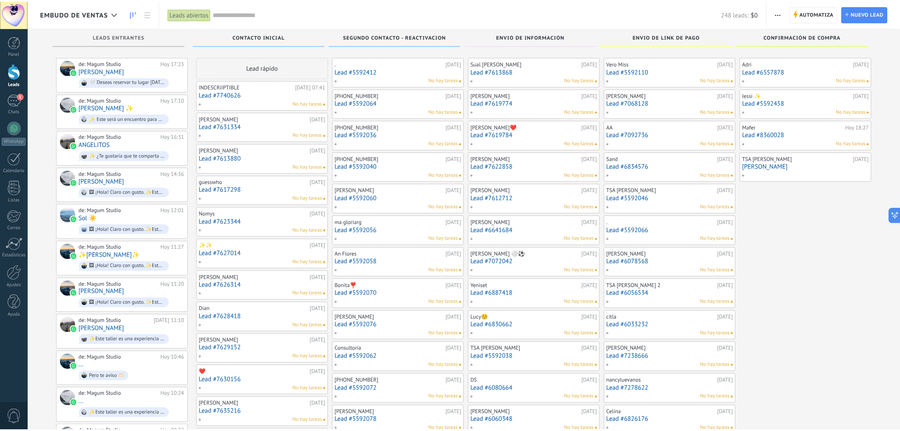
scroll to position [94, 0]
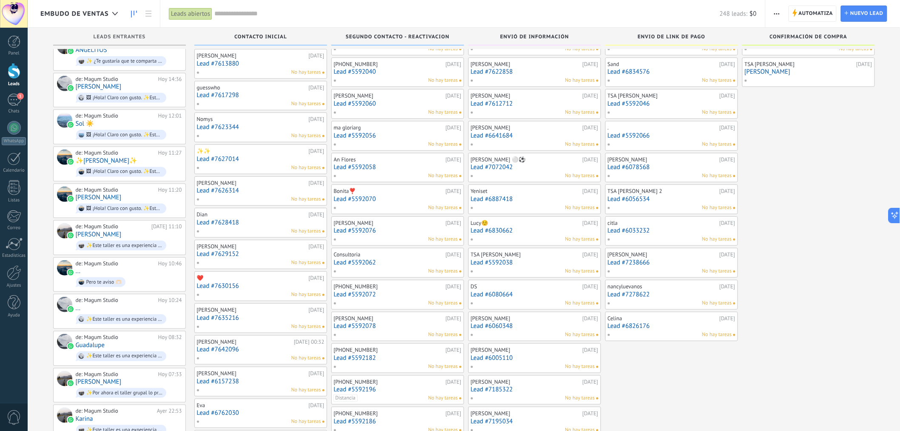
click at [627, 265] on link "Lead #7238666" at bounding box center [672, 262] width 128 height 7
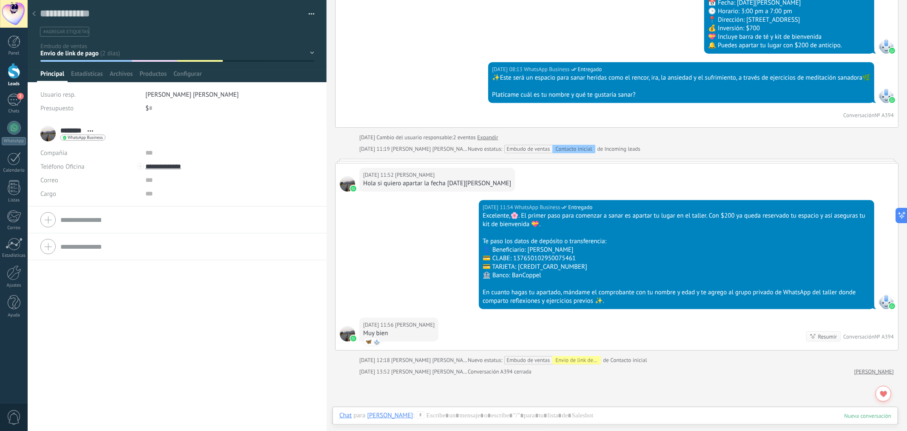
scroll to position [261, 0]
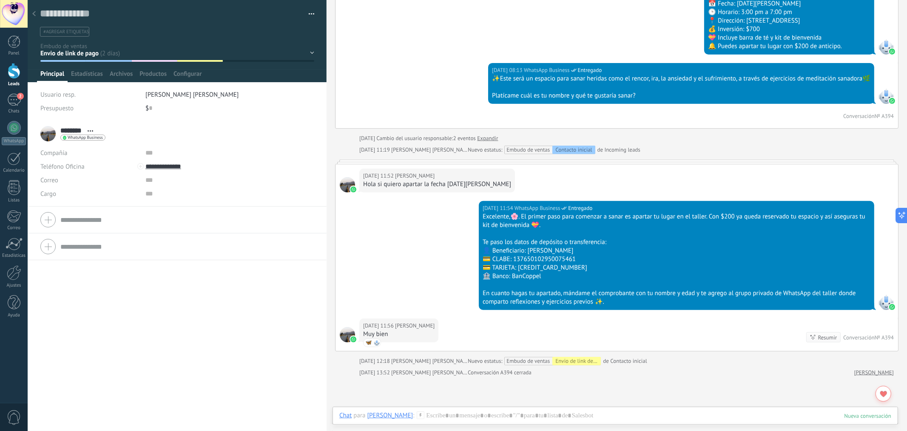
click at [574, 164] on div "[DATE] 11:52 [PERSON_NAME] Hola si quiero apartar la fecha [DATE][PERSON_NAME]" at bounding box center [617, 182] width 563 height 37
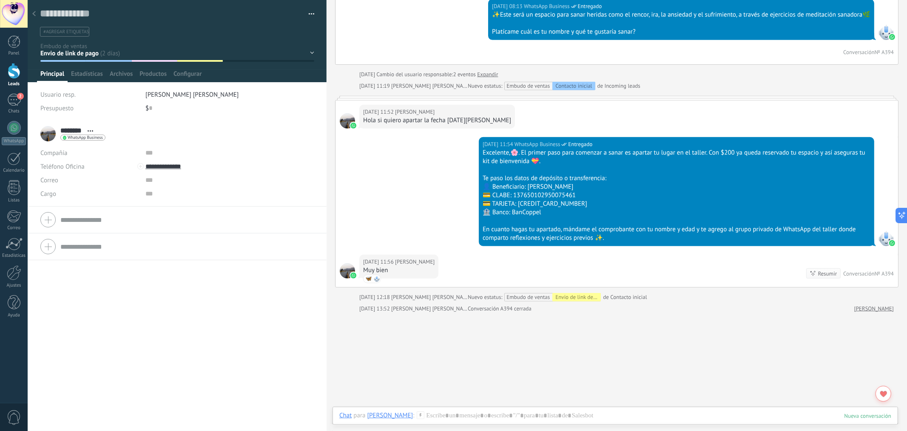
scroll to position [308, 0]
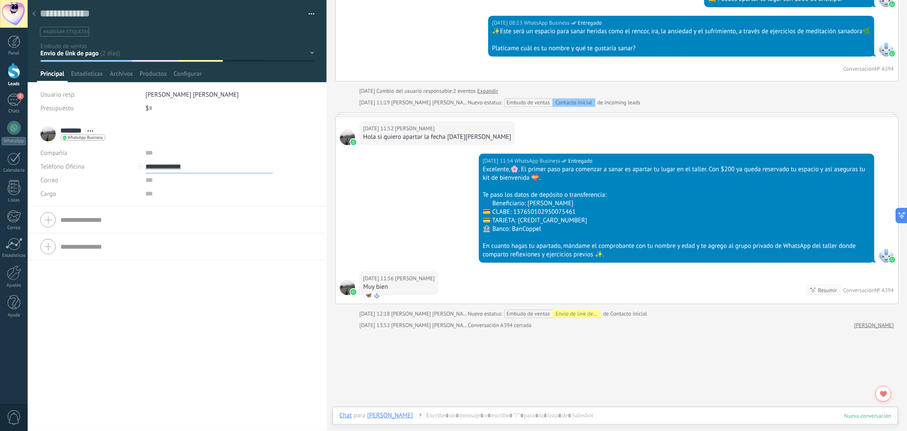
drag, startPoint x: 225, startPoint y: 164, endPoint x: 159, endPoint y: 168, distance: 66.1
click at [159, 168] on input "**********" at bounding box center [208, 167] width 127 height 14
click at [427, 338] on div "Buscar Carga más [DATE] [DATE] Creación: 2 eventos Expandir [DATE] 22:15 [PERSO…" at bounding box center [617, 85] width 581 height 786
click at [427, 352] on div "Buscar Carga más [DATE] [DATE] Creación: 2 eventos Expandir [DATE] 22:15 [PERSO…" at bounding box center [617, 85] width 581 height 786
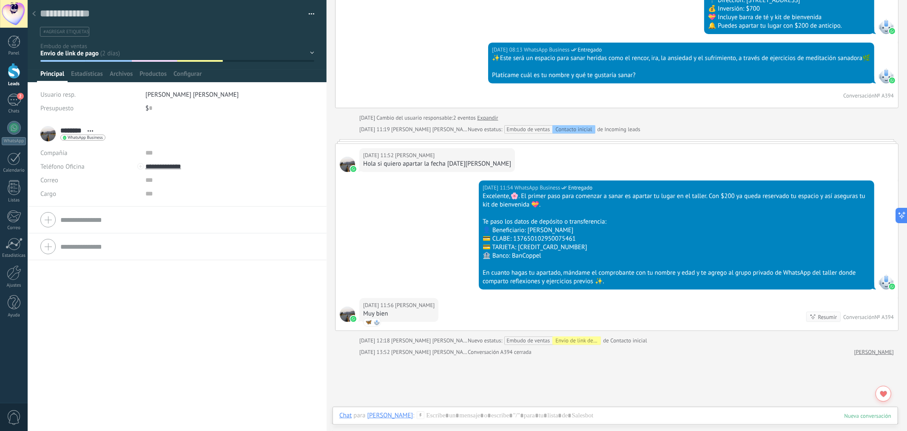
scroll to position [355, 0]
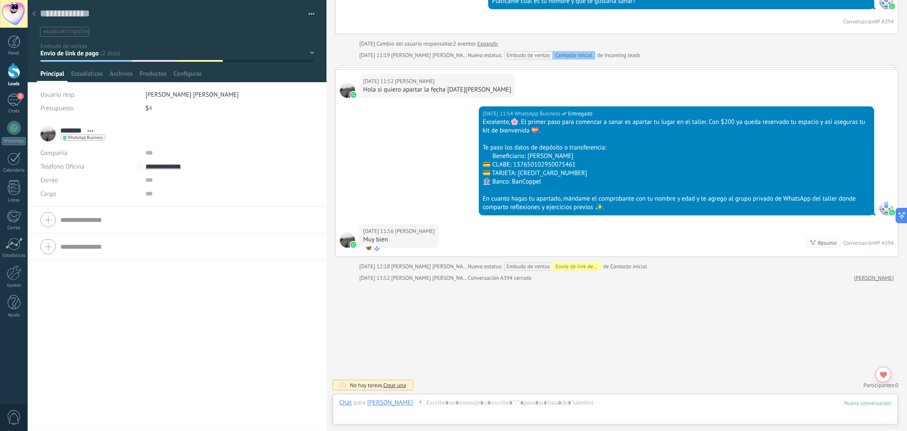
click at [39, 16] on div at bounding box center [34, 14] width 12 height 17
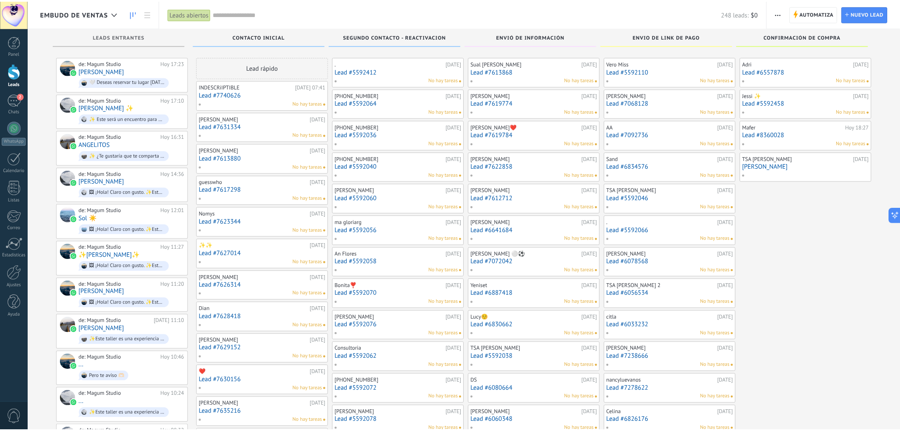
scroll to position [94, 0]
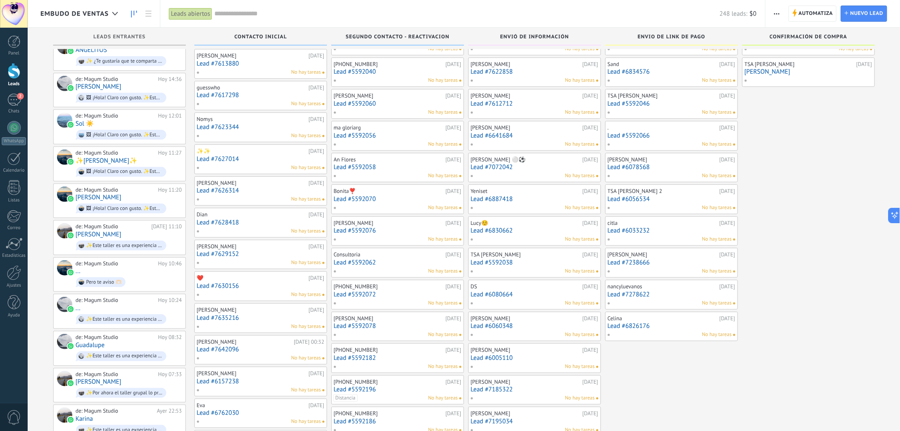
click at [653, 295] on link "Lead #7278622" at bounding box center [672, 294] width 128 height 7
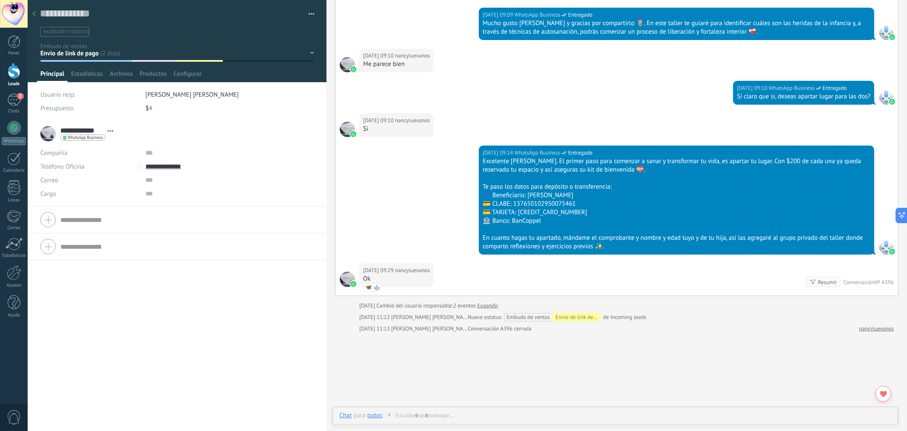
scroll to position [284, 0]
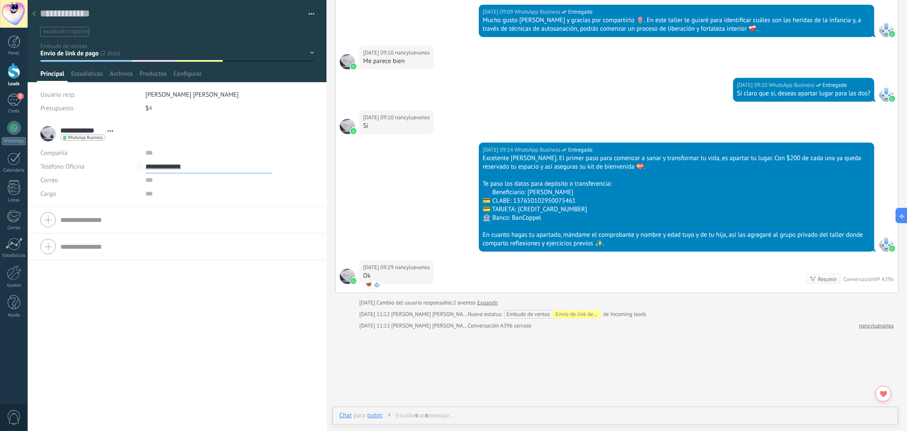
drag, startPoint x: 209, startPoint y: 166, endPoint x: 158, endPoint y: 171, distance: 51.3
click at [158, 171] on input "**********" at bounding box center [208, 167] width 127 height 14
click at [473, 95] on div "[DATE] 09:10 WhatsApp Business Entregado Sí claro que si, deseas apartar lugar …" at bounding box center [617, 94] width 563 height 32
click at [35, 17] on div at bounding box center [34, 14] width 12 height 17
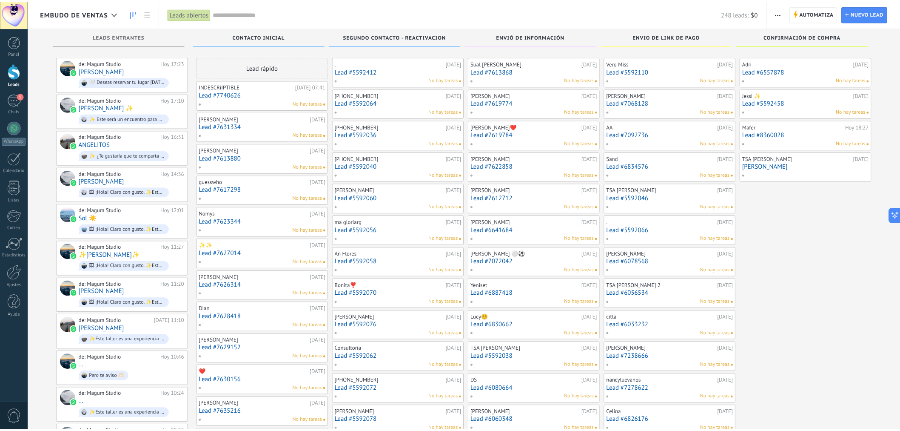
scroll to position [94, 0]
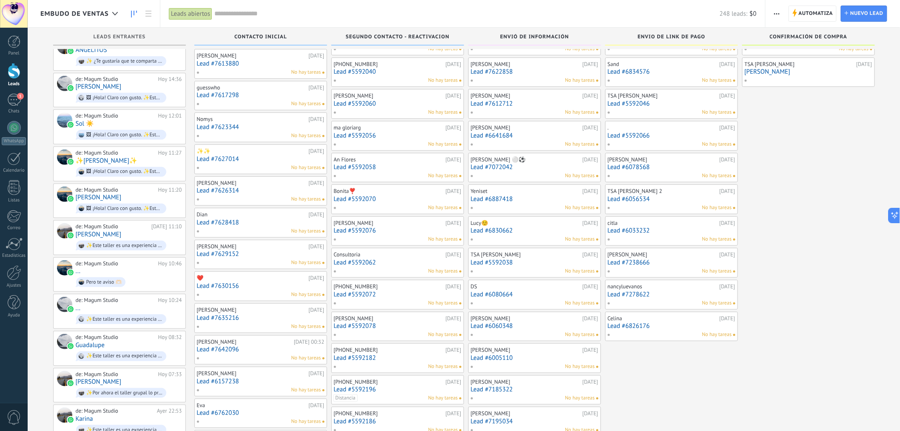
click at [632, 325] on link "Lead #6826176" at bounding box center [672, 325] width 128 height 7
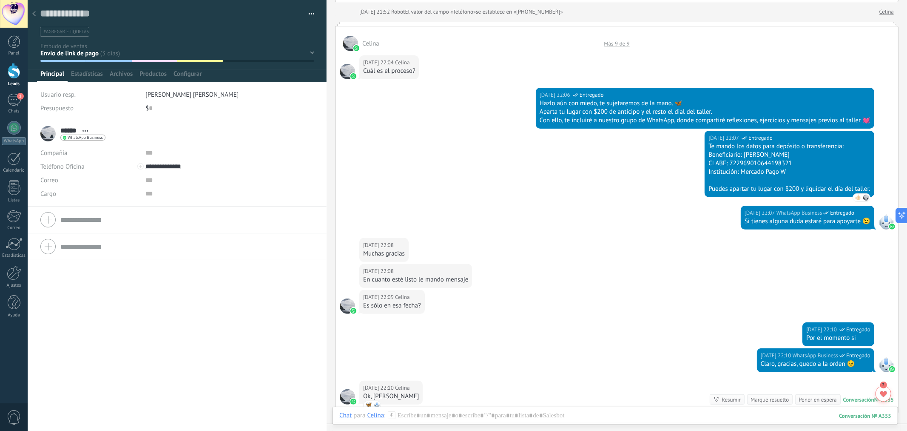
scroll to position [115, 0]
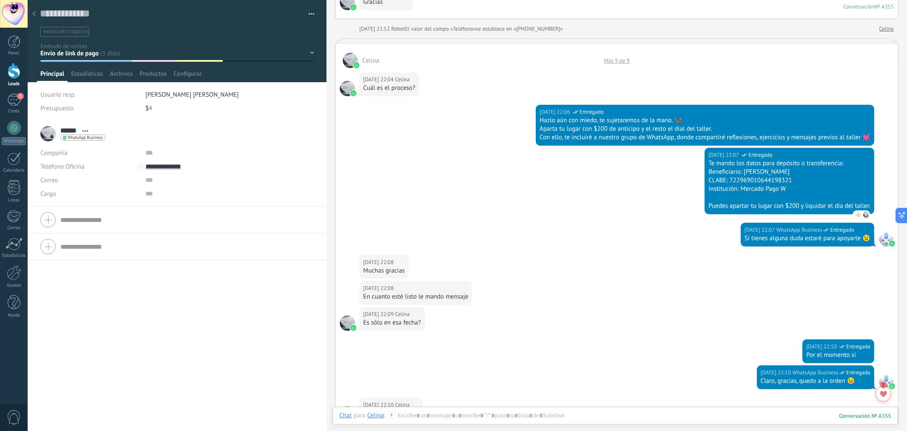
click at [613, 61] on div "Más 9 de 9" at bounding box center [617, 60] width 34 height 7
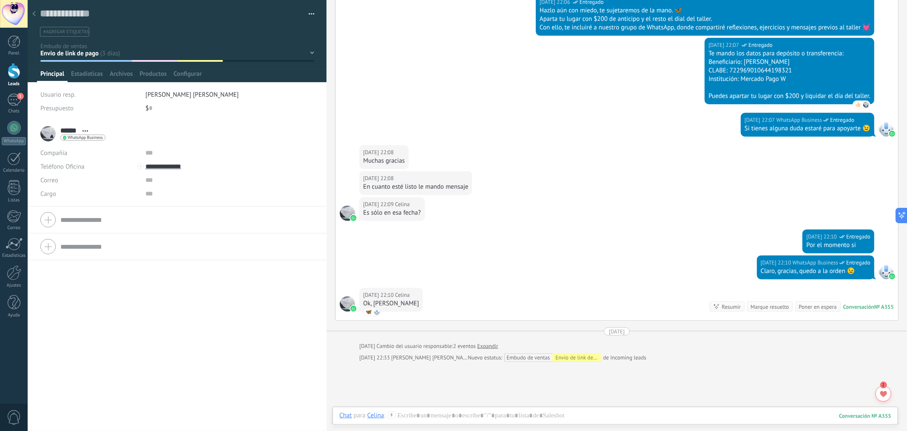
scroll to position [645, 0]
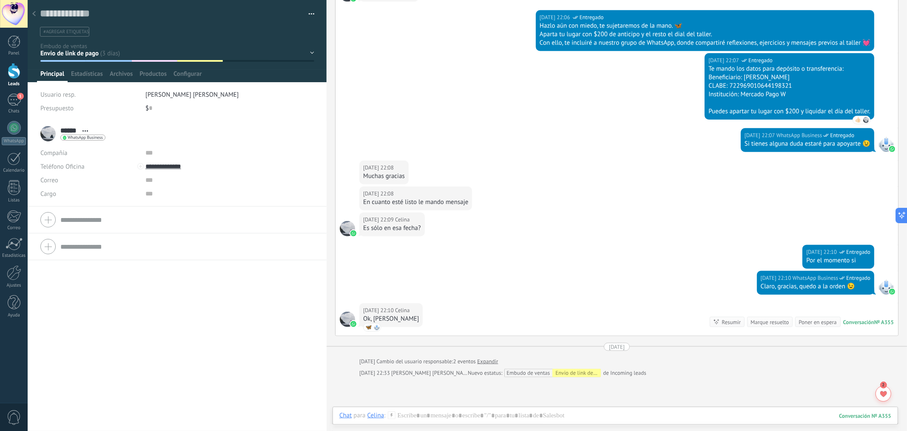
click at [35, 14] on icon at bounding box center [33, 13] width 3 height 5
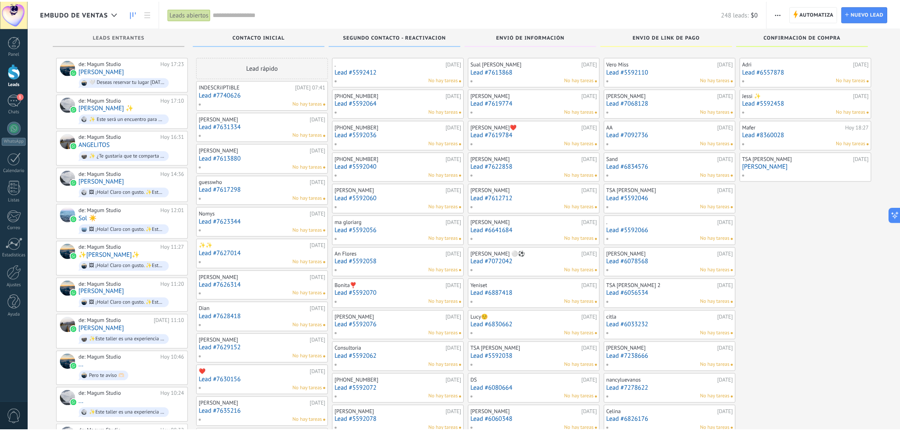
scroll to position [94, 0]
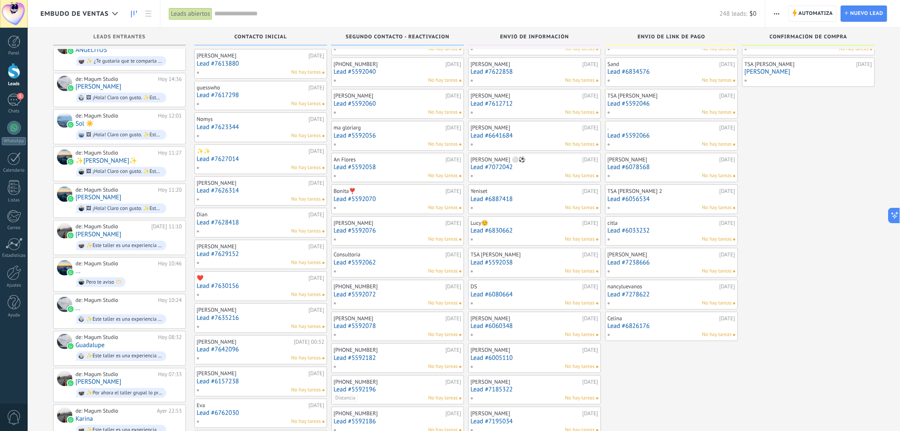
click at [651, 136] on link "Lead #5592066" at bounding box center [672, 135] width 128 height 7
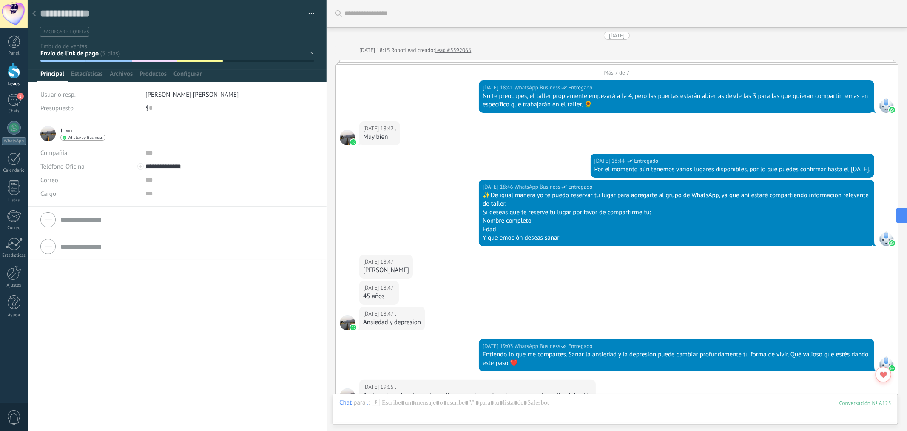
scroll to position [13, 0]
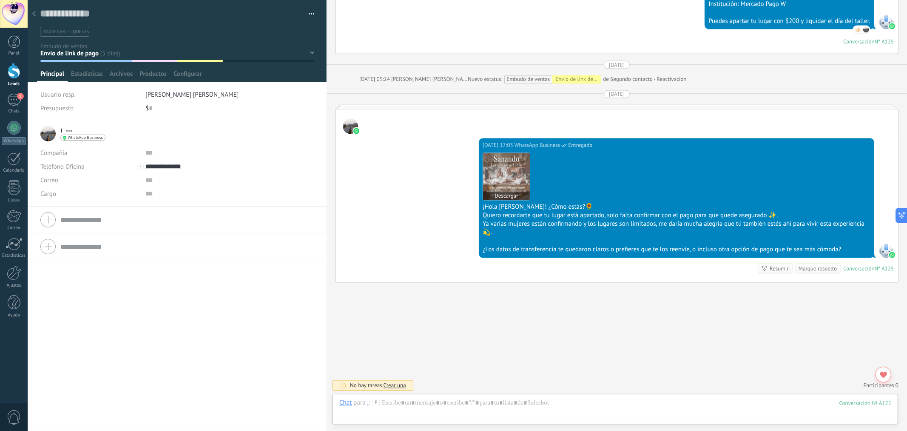
click at [510, 196] on button "Descargar" at bounding box center [506, 195] width 47 height 9
click at [736, 75] on div "[DATE] 09:24 [PERSON_NAME] [PERSON_NAME] Nuevo estatus: Embudo de ventas Envio …" at bounding box center [626, 79] width 535 height 9
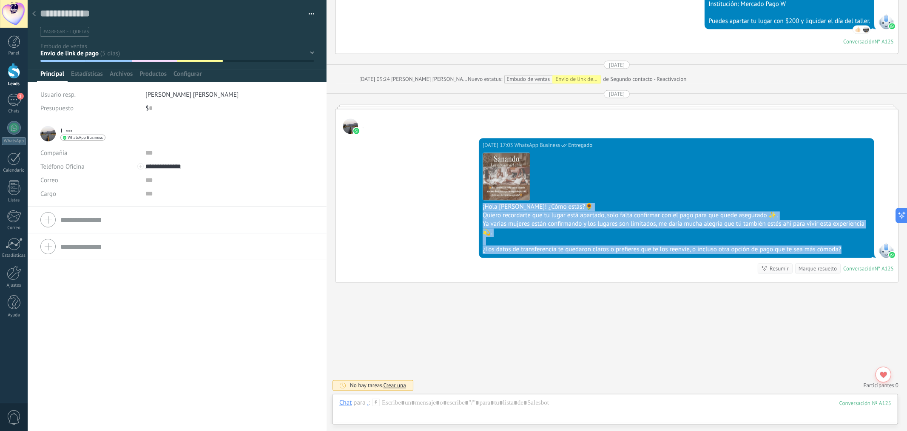
copy div "¡Hola [PERSON_NAME]! ¿Cómo estás?🌻 Quiero recordarte que tu lugar está apartado…"
drag, startPoint x: 844, startPoint y: 249, endPoint x: 465, endPoint y: 208, distance: 381.2
click at [465, 208] on div "[DATE] 17:03 WhatsApp Business Entregado Descargar ¡Hola [PERSON_NAME]! ¿Cómo e…" at bounding box center [617, 208] width 563 height 148
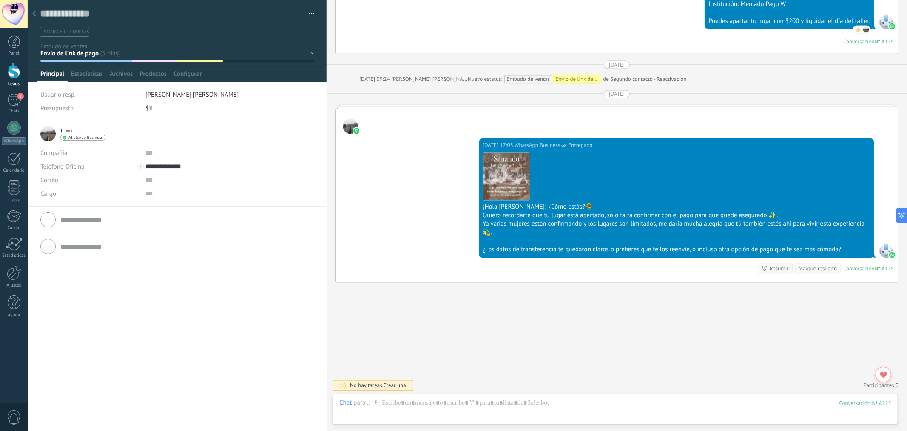
click at [37, 16] on div at bounding box center [34, 14] width 12 height 17
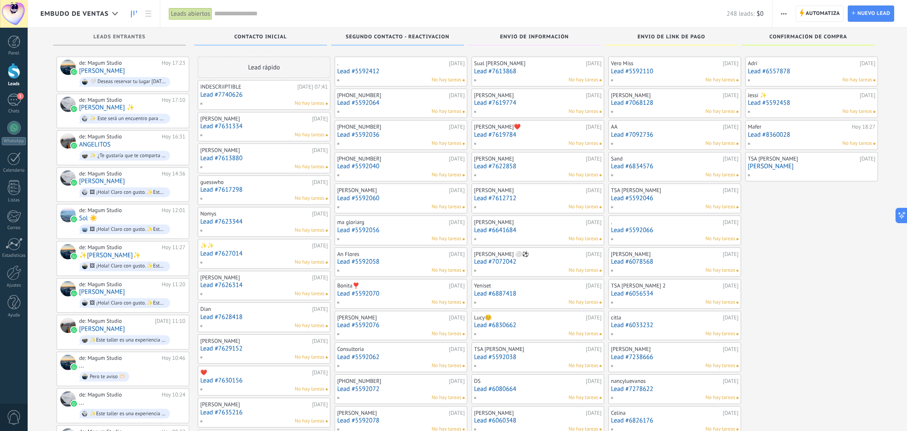
scroll to position [94, 0]
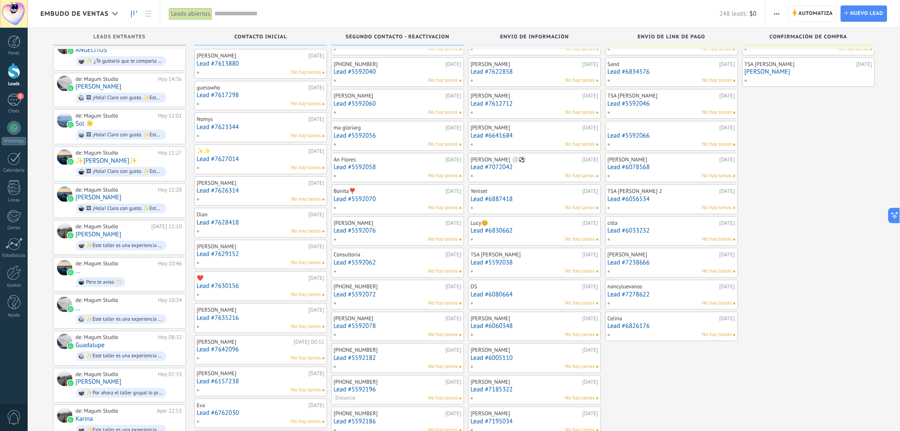
click at [633, 296] on link "Lead #7278622" at bounding box center [672, 294] width 128 height 7
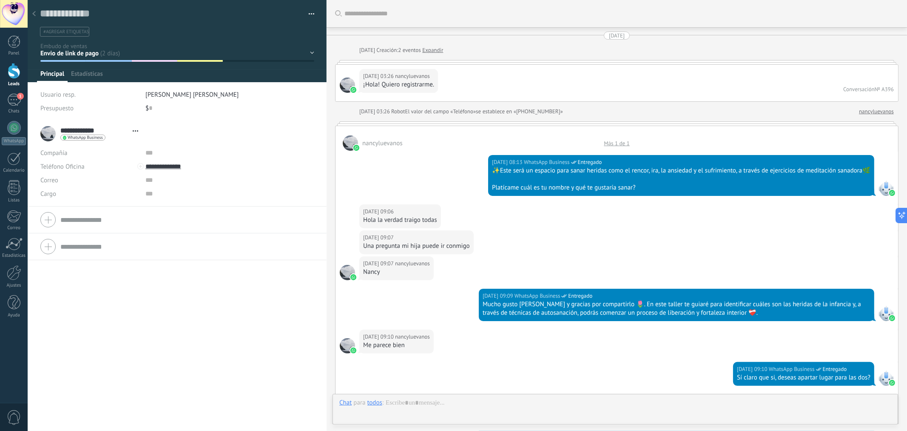
type textarea "**********"
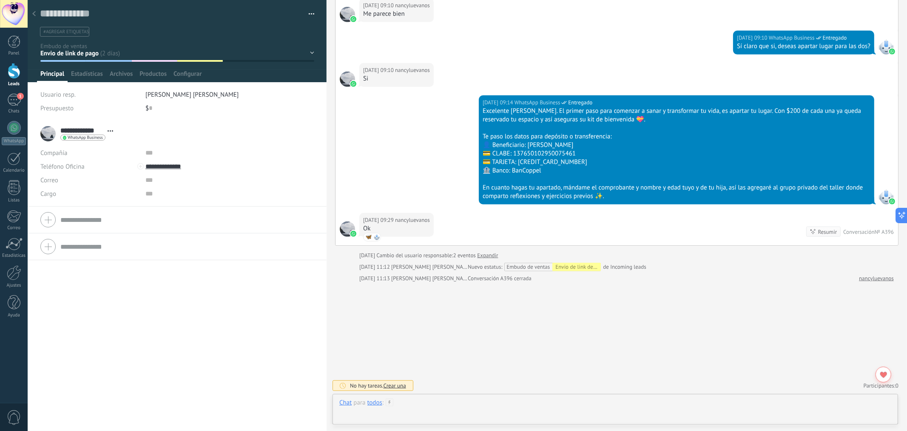
click at [430, 352] on div at bounding box center [615, 411] width 552 height 26
click at [736, 352] on icon at bounding box center [887, 408] width 6 height 7
click at [0, 0] on input "file" at bounding box center [0, 0] width 0 height 0
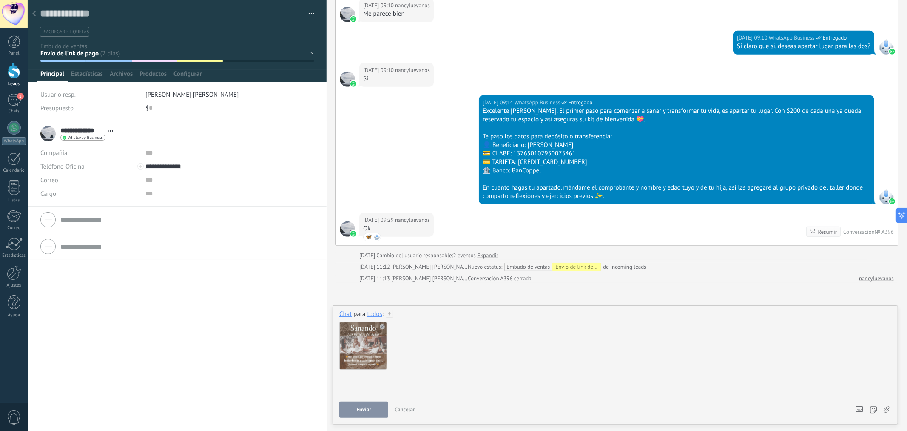
paste div
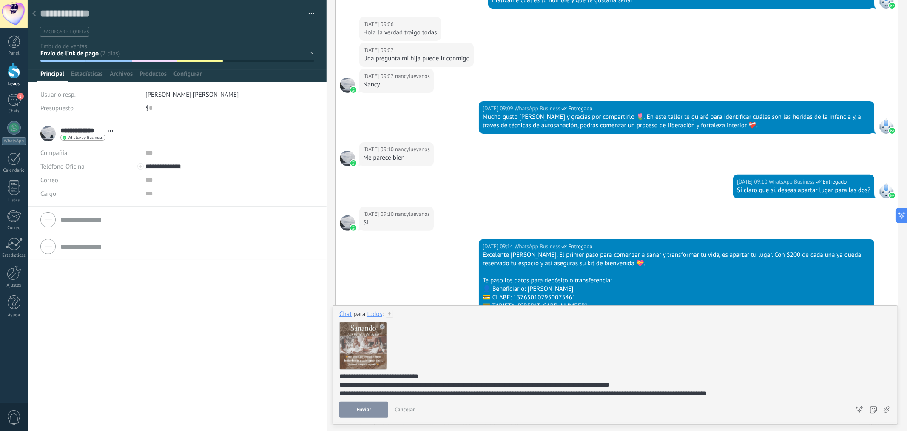
scroll to position [331, 0]
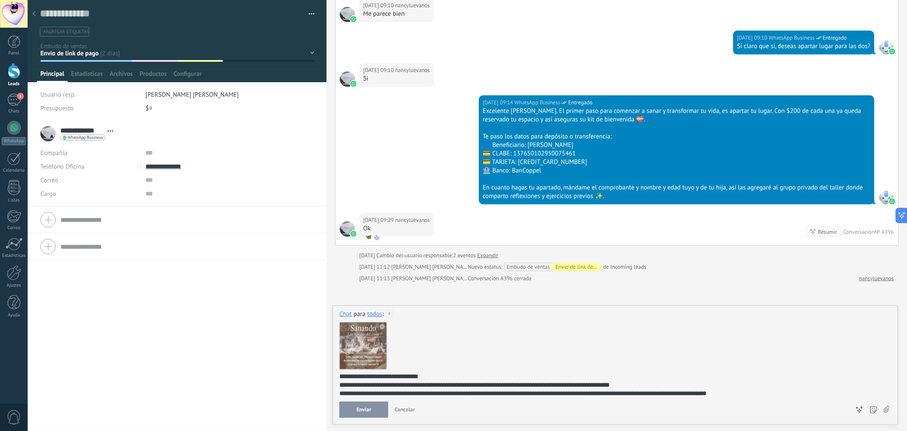
click at [369, 352] on div "**********" at bounding box center [613, 393] width 549 height 43
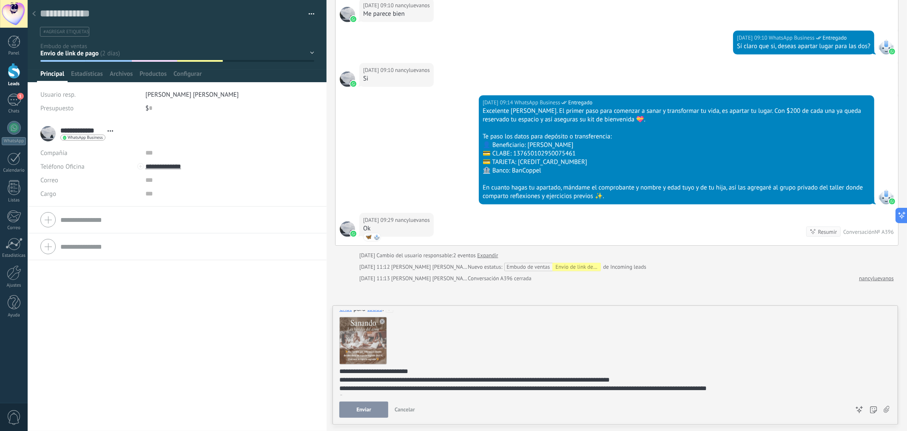
scroll to position [19, 0]
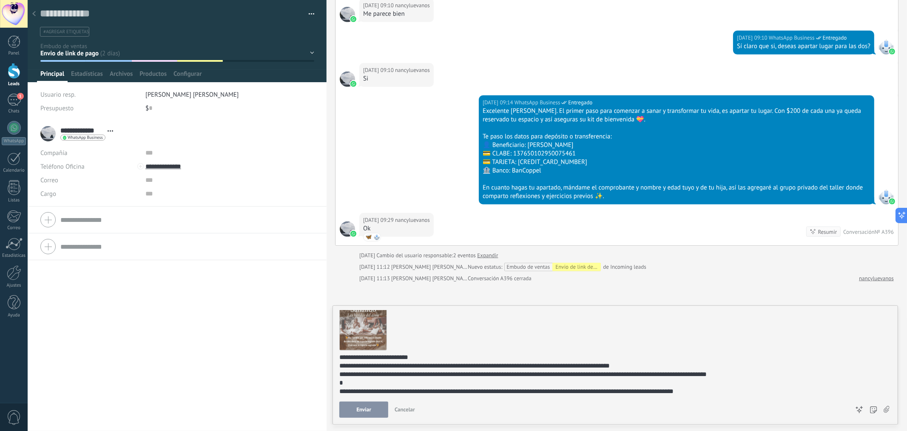
click at [422, 352] on div "**********" at bounding box center [613, 365] width 549 height 9
click at [364, 352] on span "Enviar" at bounding box center [364, 409] width 15 height 6
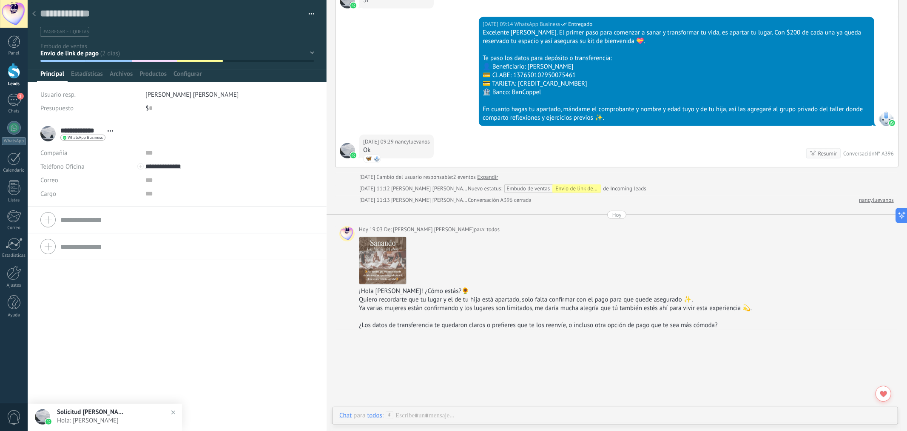
scroll to position [456, 0]
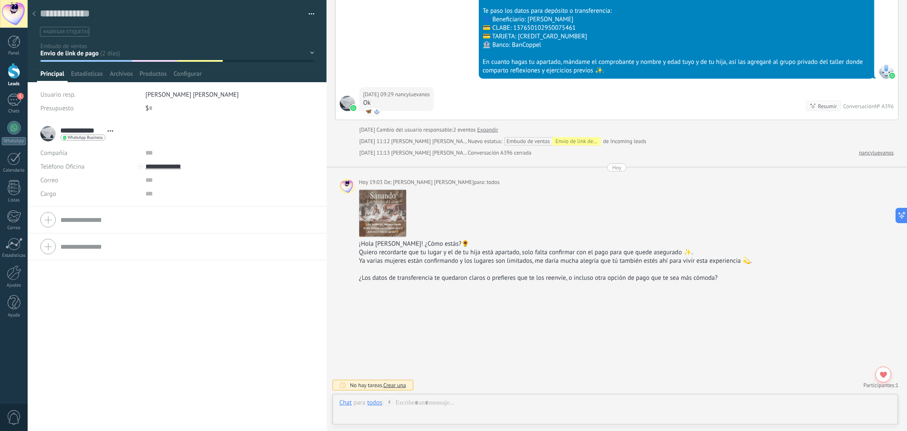
click at [498, 95] on div "[DATE] 09:29 nancyluevanos Ok 🦋 WhatsApp Business Resumir Resumir Conversación …" at bounding box center [617, 103] width 563 height 32
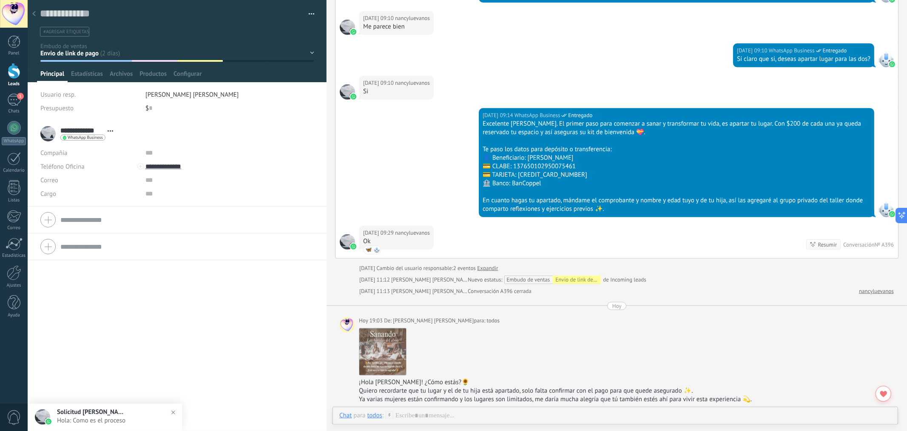
scroll to position [315, 0]
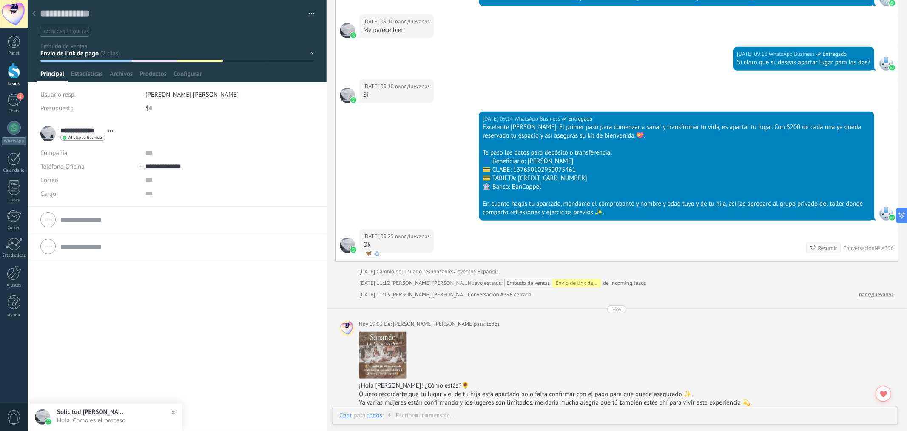
click at [60, 77] on span "Principal" at bounding box center [52, 76] width 24 height 12
click at [37, 9] on div at bounding box center [34, 14] width 12 height 17
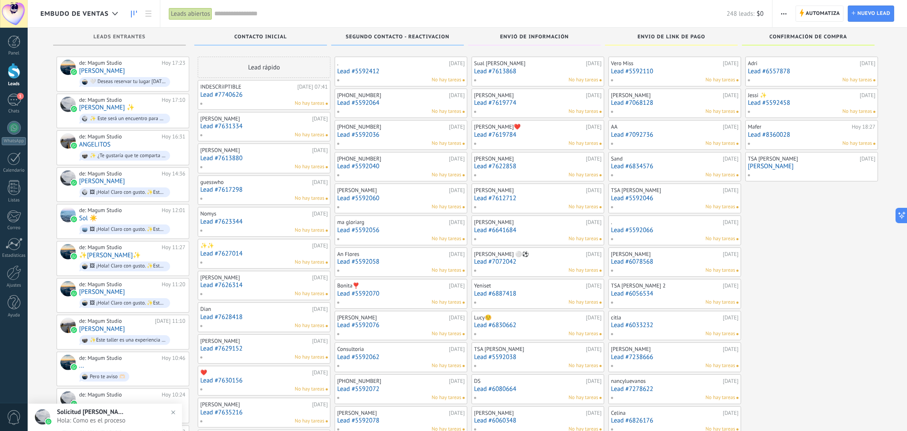
scroll to position [94, 0]
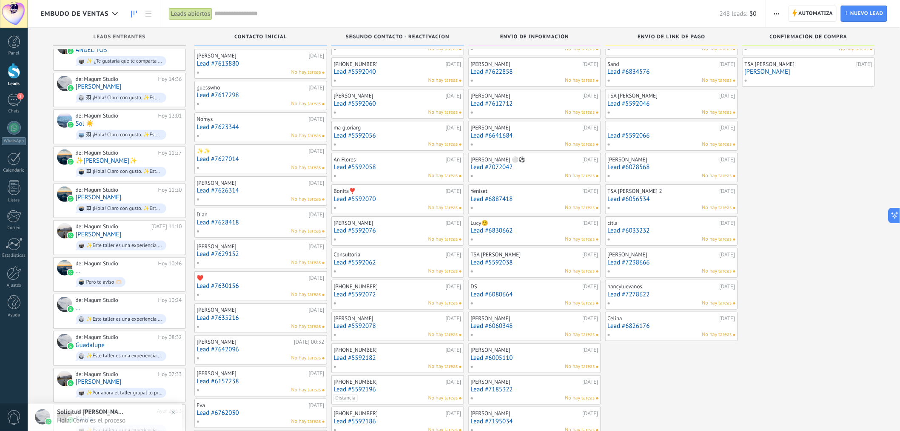
click at [644, 297] on link "Lead #7278622" at bounding box center [672, 294] width 128 height 7
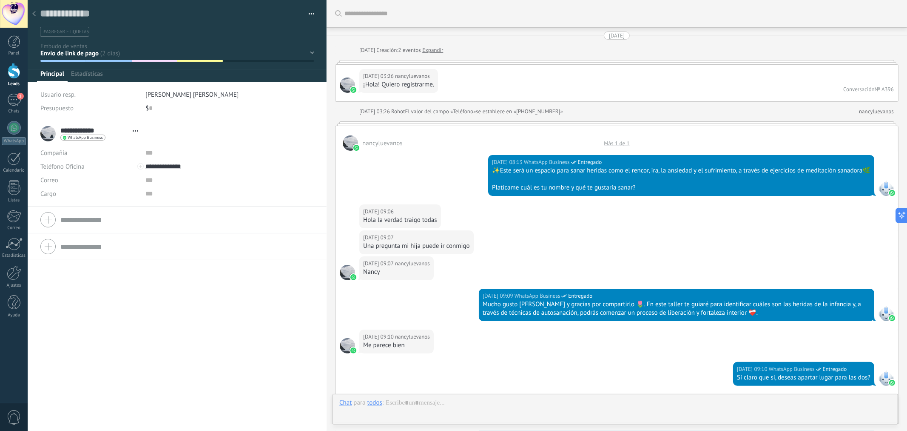
scroll to position [456, 0]
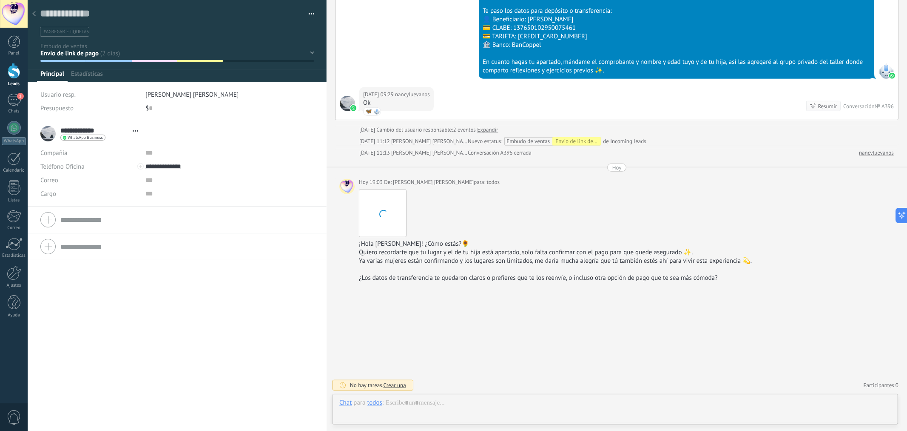
type textarea "**********"
click at [599, 106] on div "[DATE] 09:29 nancyluevanos Ok 🦋 WhatsApp Business Resumir Resumir Conversación …" at bounding box center [617, 103] width 563 height 32
click at [379, 352] on div "todos" at bounding box center [375, 402] width 15 height 8
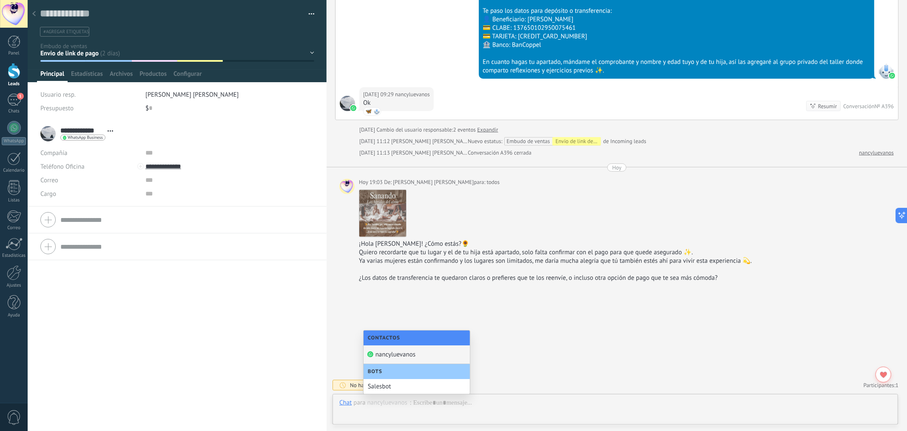
click at [396, 352] on div "nancyluevanos" at bounding box center [417, 354] width 106 height 19
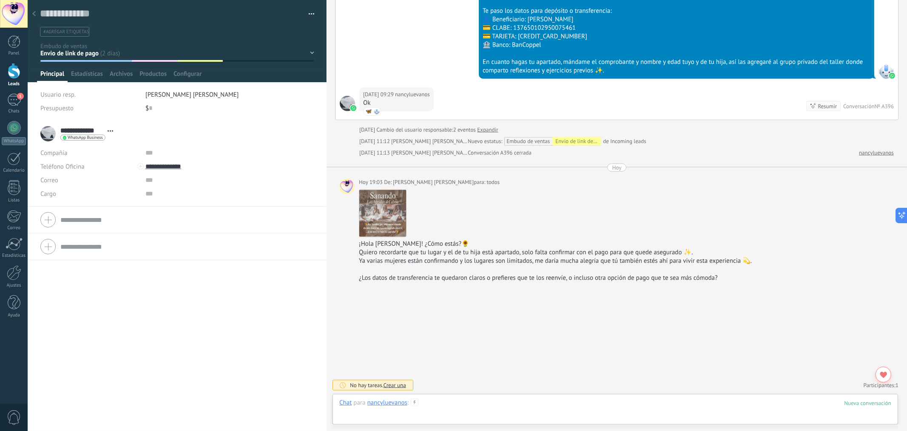
click at [668, 352] on div at bounding box center [615, 411] width 552 height 26
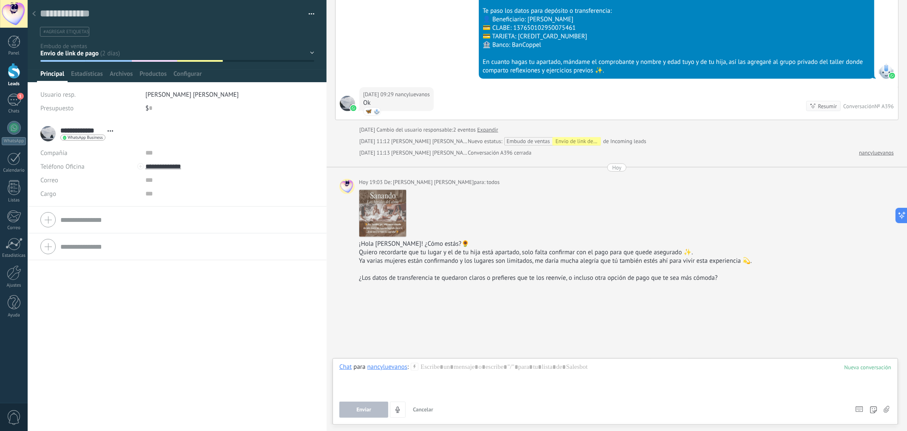
click at [736, 352] on icon at bounding box center [887, 408] width 6 height 7
click at [0, 0] on input "file" at bounding box center [0, 0] width 0 height 0
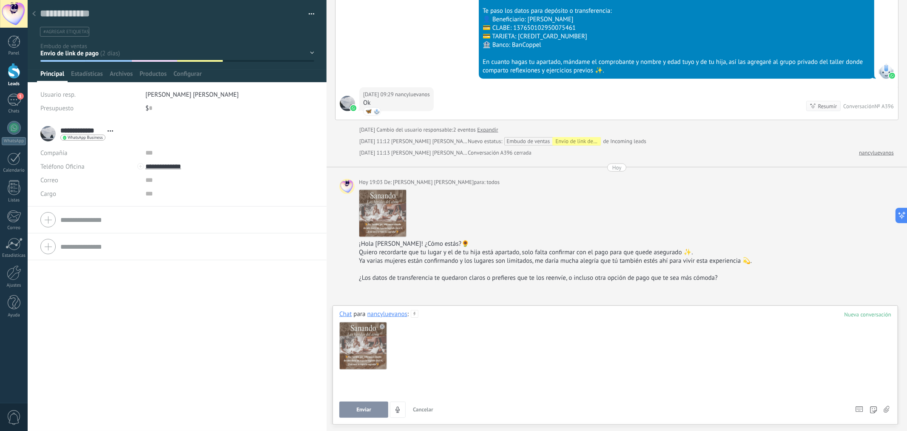
paste div
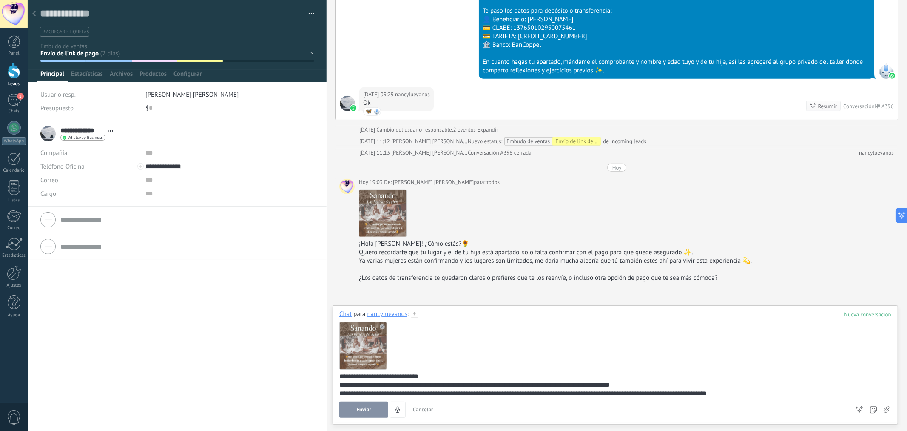
click at [376, 352] on div "**********" at bounding box center [613, 393] width 549 height 43
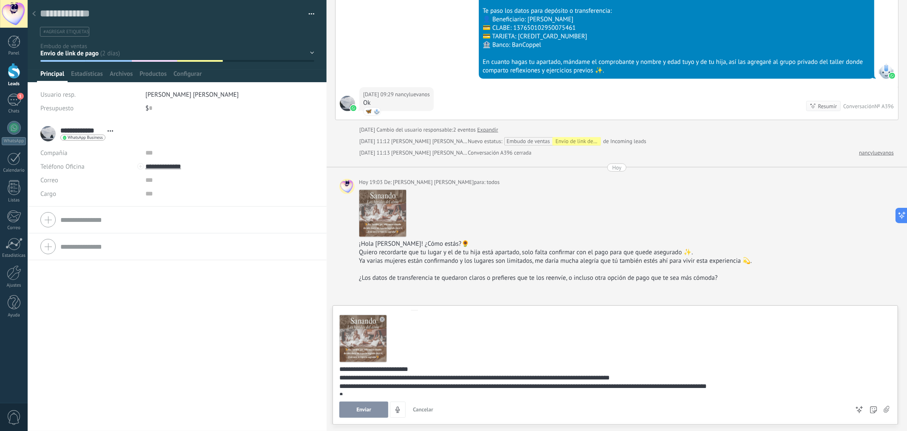
scroll to position [19, 0]
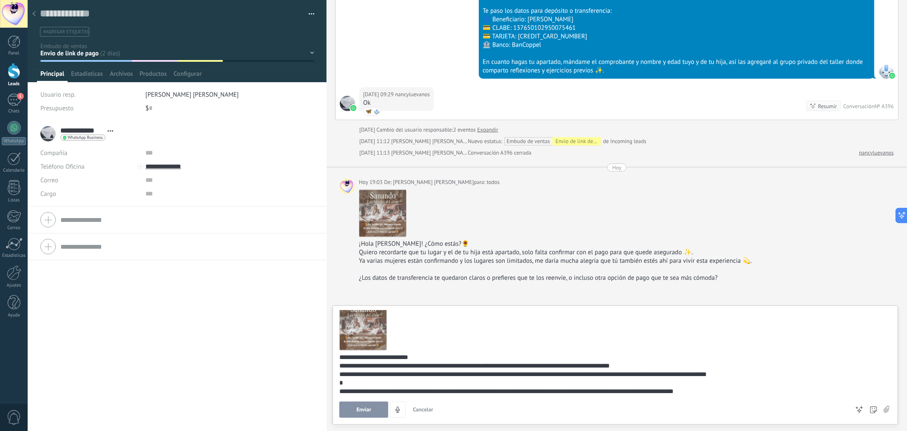
click at [425, 352] on div "**********" at bounding box center [613, 374] width 549 height 9
click at [358, 352] on span "Enviar" at bounding box center [364, 409] width 15 height 6
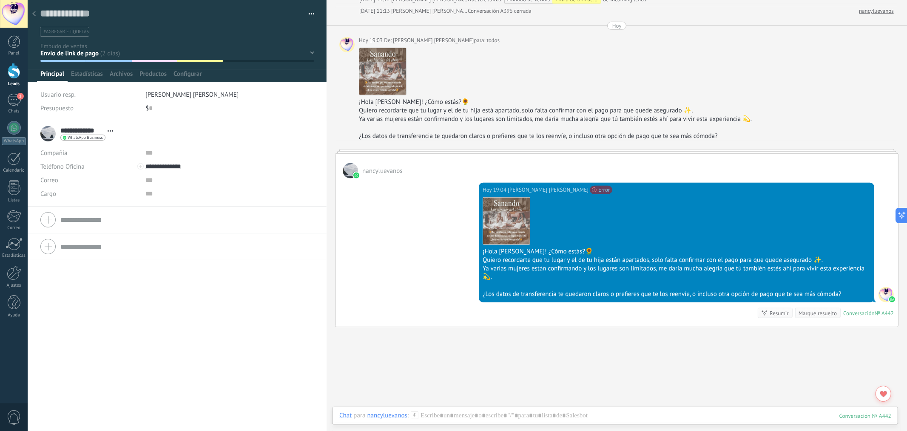
scroll to position [551, 0]
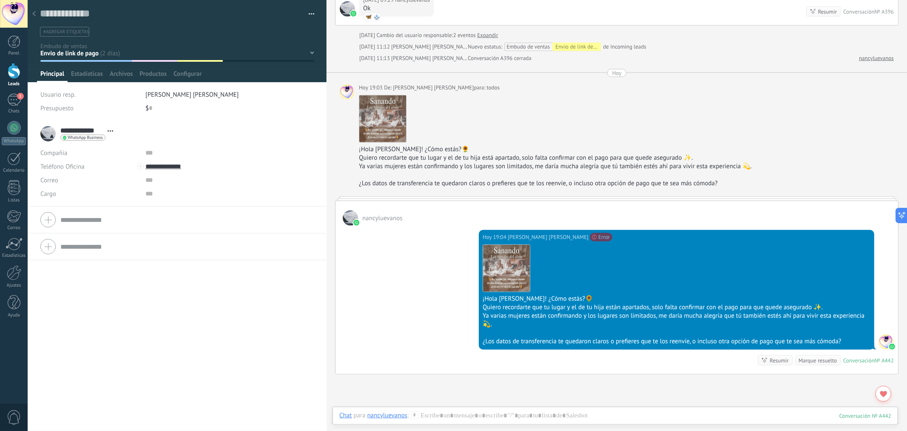
click at [487, 88] on span "todos" at bounding box center [493, 87] width 13 height 9
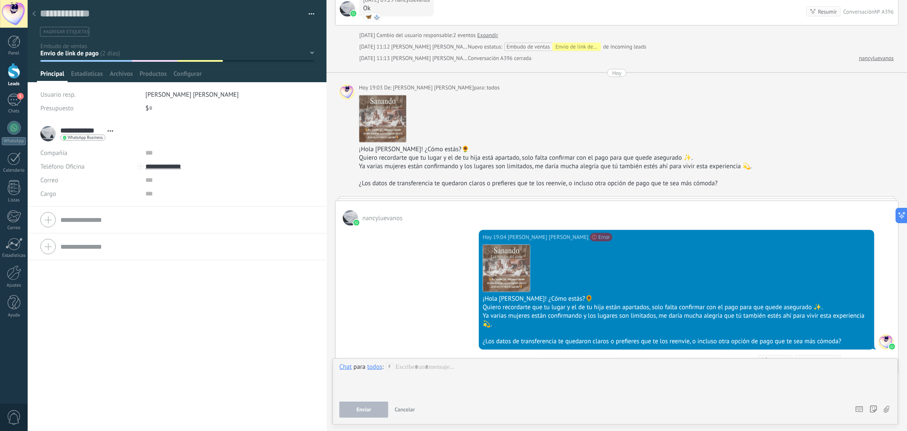
click at [371, 352] on div "todos" at bounding box center [375, 366] width 15 height 8
click at [558, 200] on div "nancyluevanos [DATE] 19:04 [PERSON_NAME] [PERSON_NAME] No se puede enviar tu me…" at bounding box center [617, 287] width 564 height 174
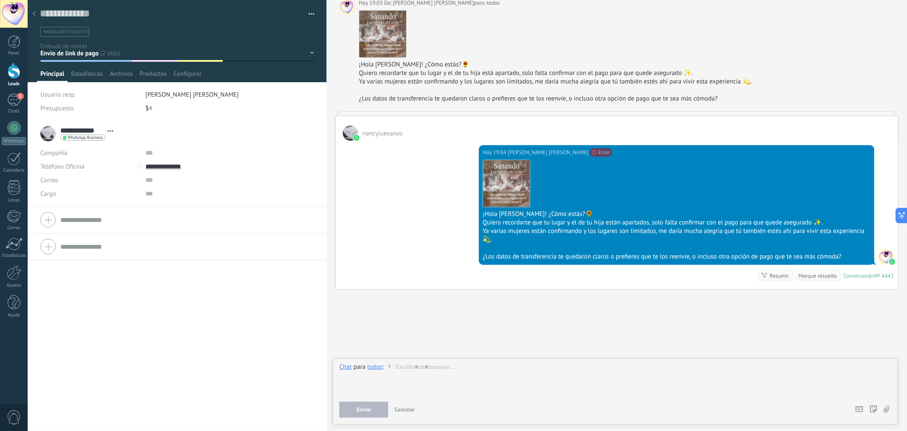
scroll to position [643, 0]
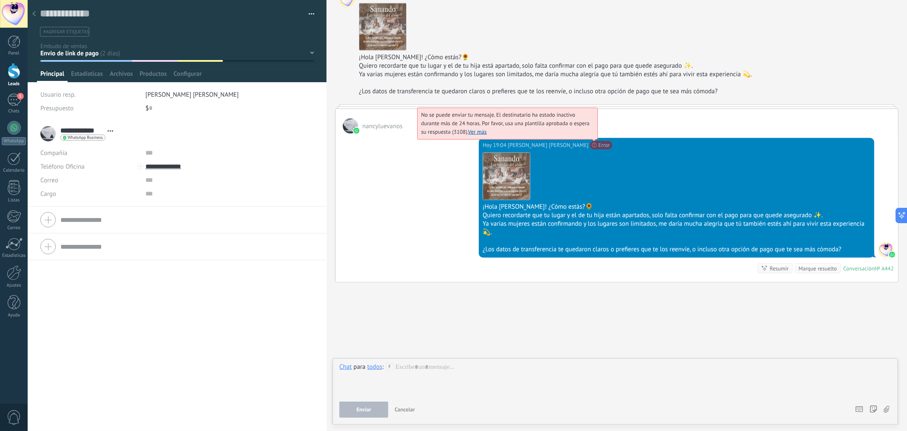
click at [568, 135] on span "No se puede enviar tu mensaje. El destinatario ha estado inactivo durante más d…" at bounding box center [505, 123] width 168 height 24
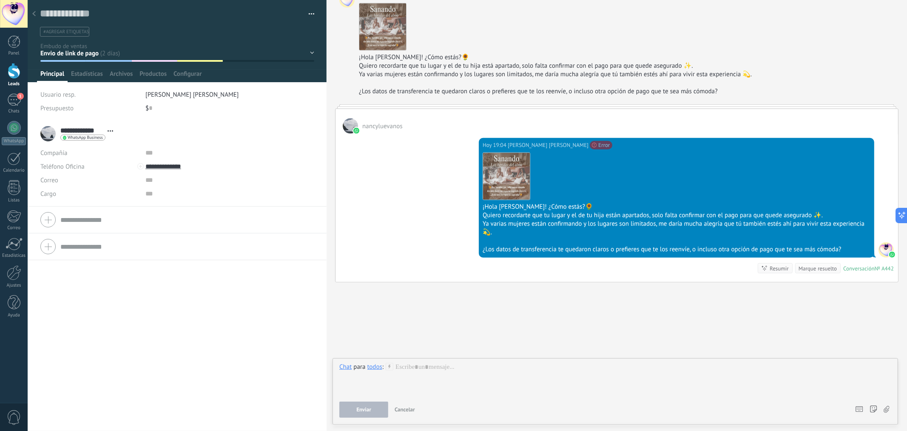
click at [600, 79] on div at bounding box center [627, 83] width 536 height 9
click at [35, 14] on icon at bounding box center [33, 13] width 3 height 5
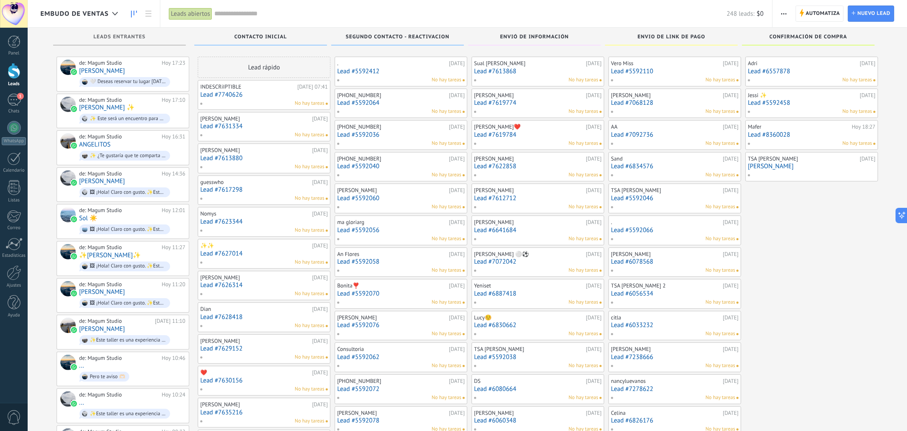
scroll to position [94, 0]
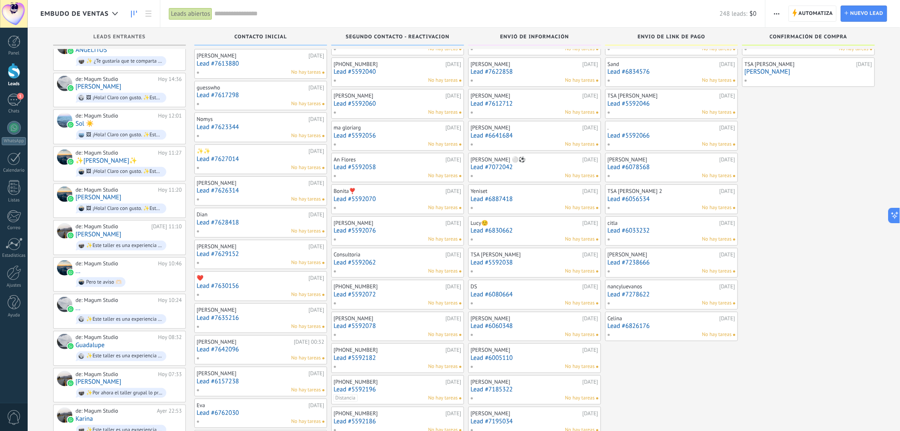
click at [657, 326] on link "Lead #6826176" at bounding box center [672, 325] width 128 height 7
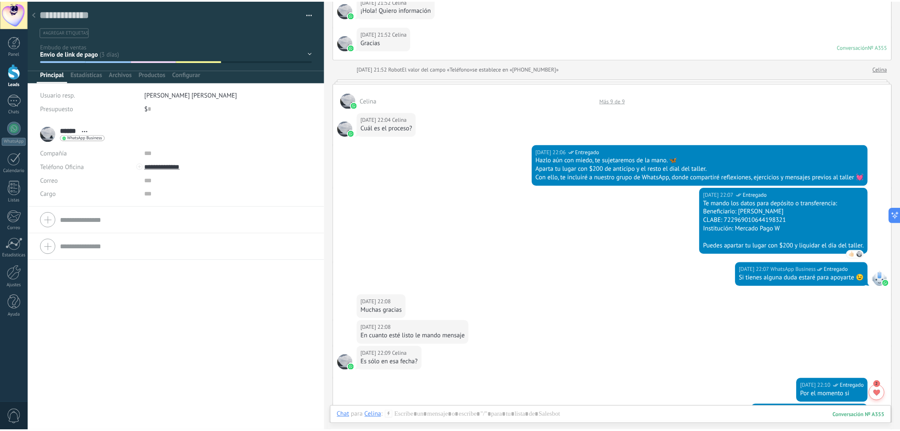
scroll to position [67, 0]
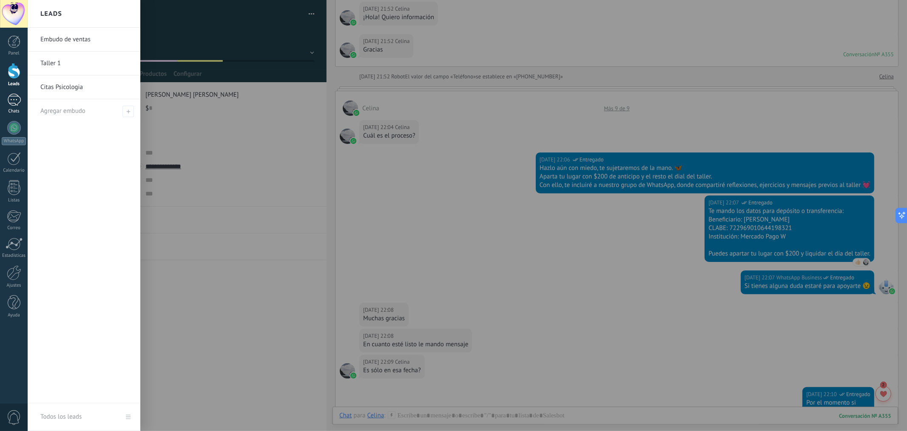
click at [13, 98] on div "1" at bounding box center [14, 100] width 14 height 12
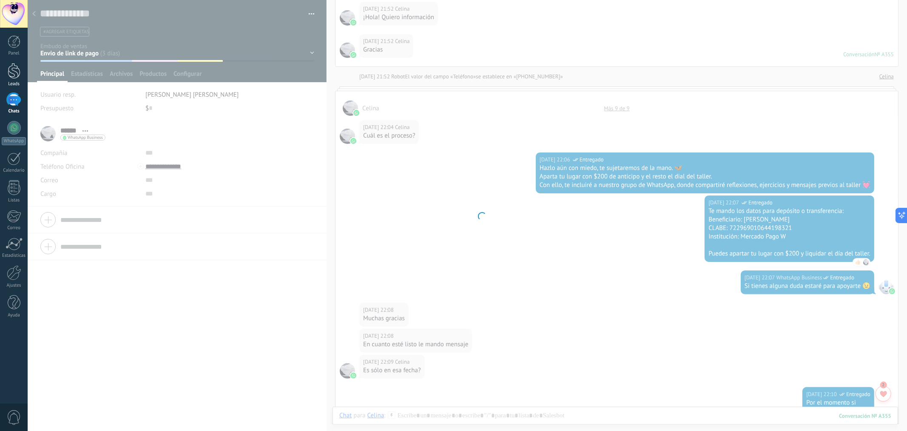
click at [14, 73] on div at bounding box center [14, 71] width 13 height 16
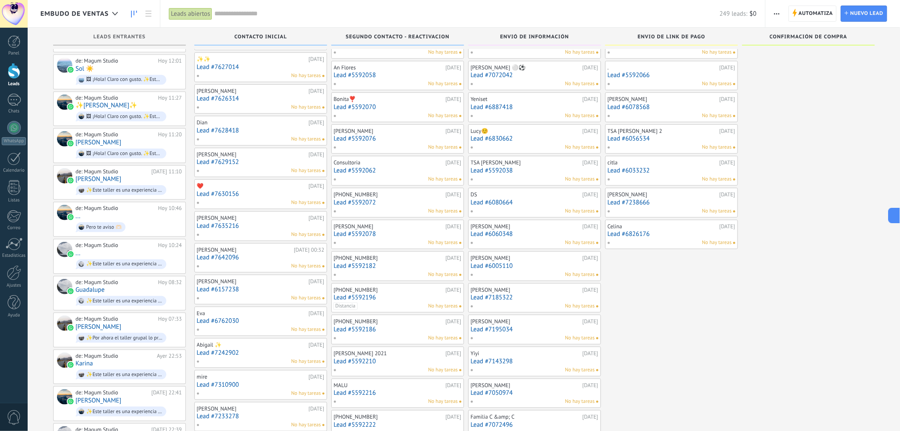
scroll to position [189, 0]
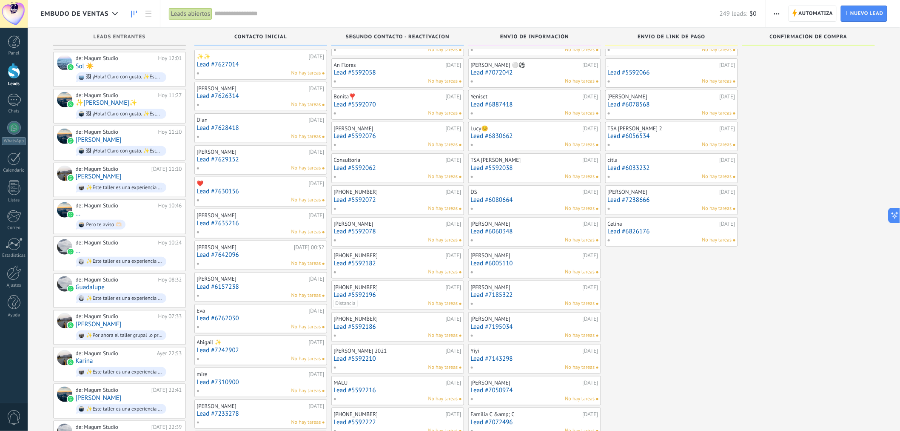
click at [631, 200] on link "Lead #7238666" at bounding box center [672, 199] width 128 height 7
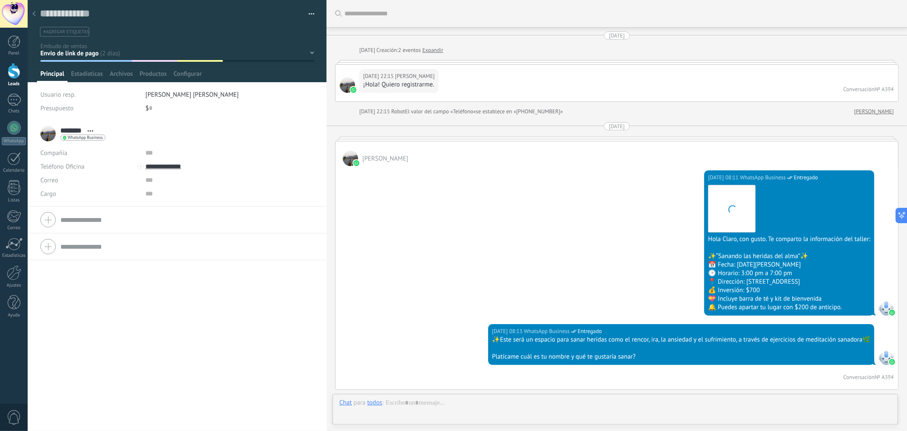
scroll to position [13, 0]
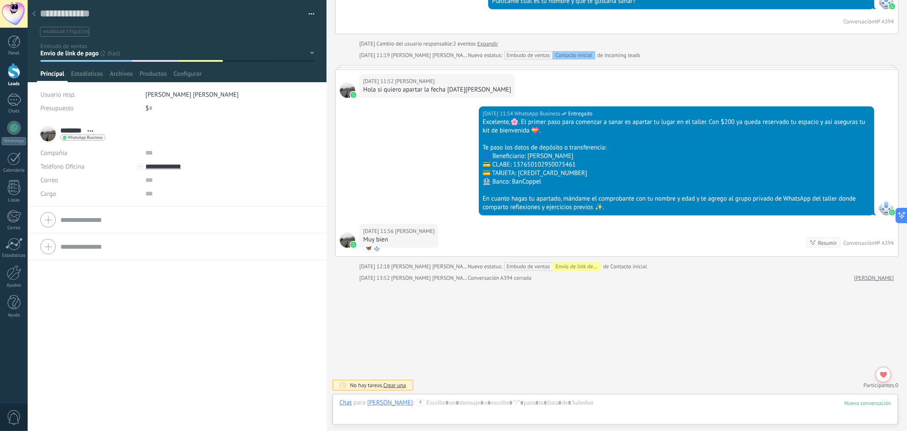
click at [35, 11] on icon at bounding box center [33, 13] width 3 height 5
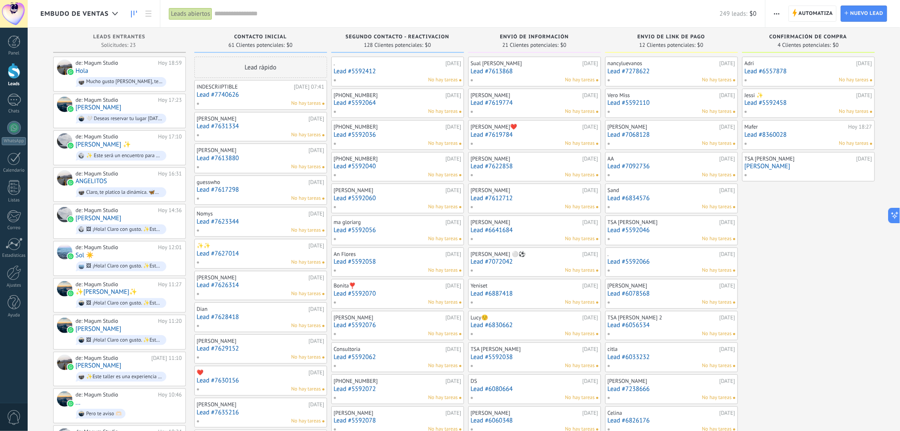
click at [640, 74] on link "Lead #7278622" at bounding box center [672, 71] width 128 height 7
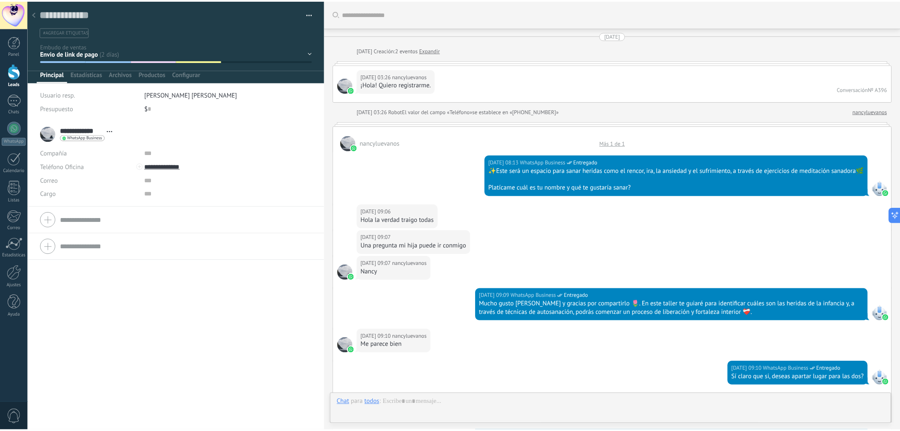
scroll to position [643, 0]
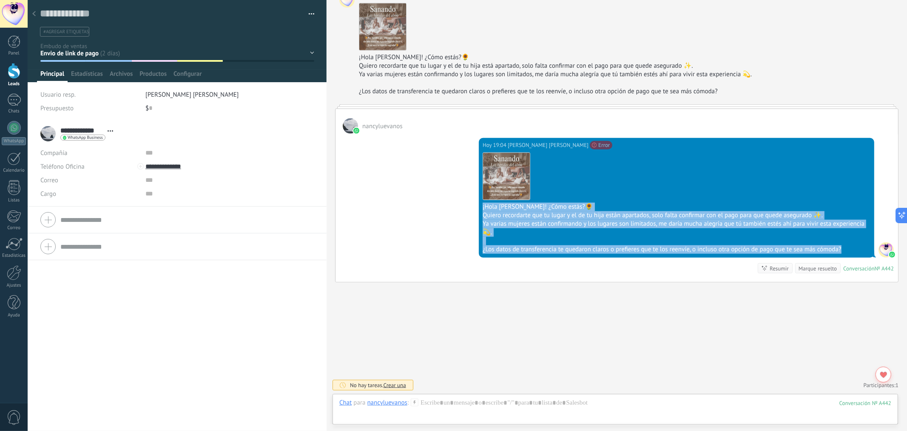
drag, startPoint x: 481, startPoint y: 205, endPoint x: 846, endPoint y: 256, distance: 368.1
click at [736, 256] on div "[DATE] 19:04 [PERSON_NAME] [PERSON_NAME] No se puede enviar tu mensaje. El dest…" at bounding box center [677, 198] width 396 height 120
copy div "¡Hola [PERSON_NAME]! ¿Cómo estás?🌻 Quiero recordarte que tu lugar y el de tu hi…"
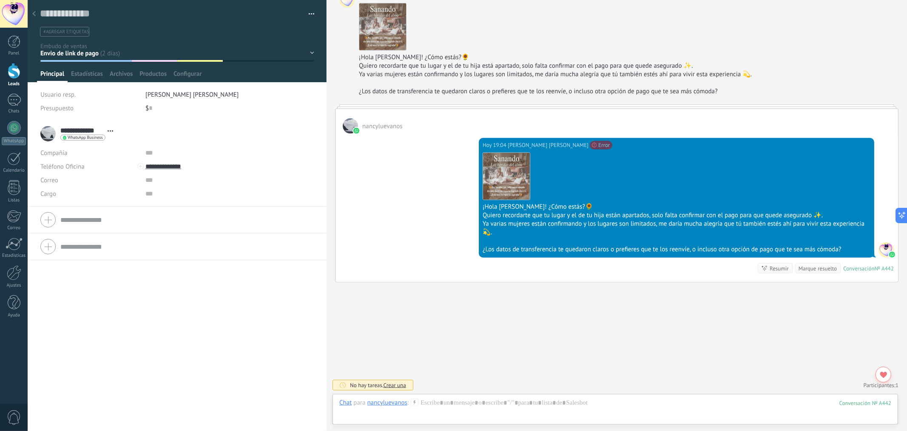
click at [34, 16] on icon at bounding box center [33, 13] width 3 height 5
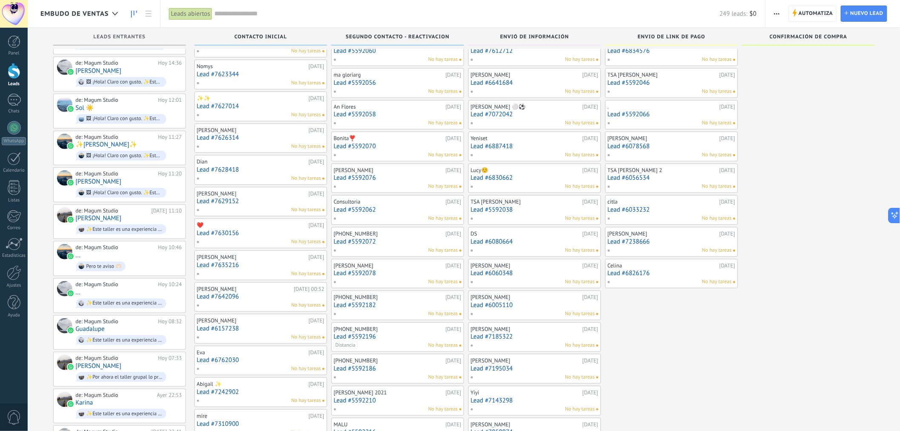
scroll to position [236, 0]
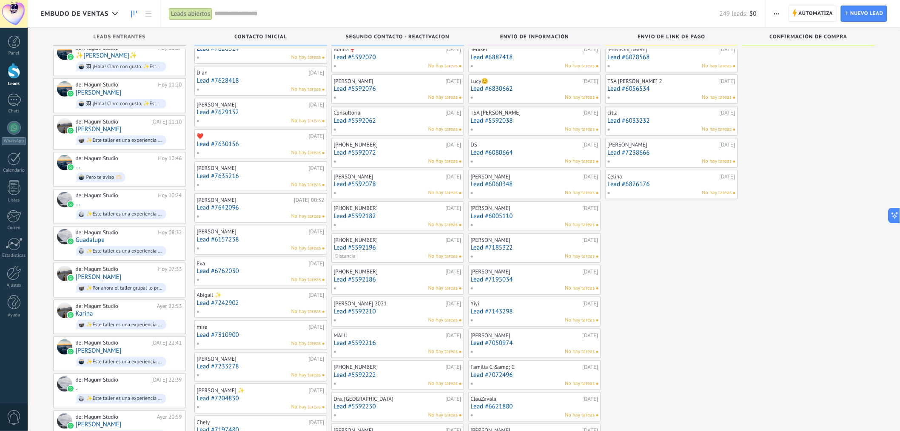
click at [639, 188] on div "[PERSON_NAME] [DATE] Lead #6826176 No hay tareas" at bounding box center [672, 184] width 128 height 25
click at [639, 184] on link "Lead #6826176" at bounding box center [672, 183] width 128 height 7
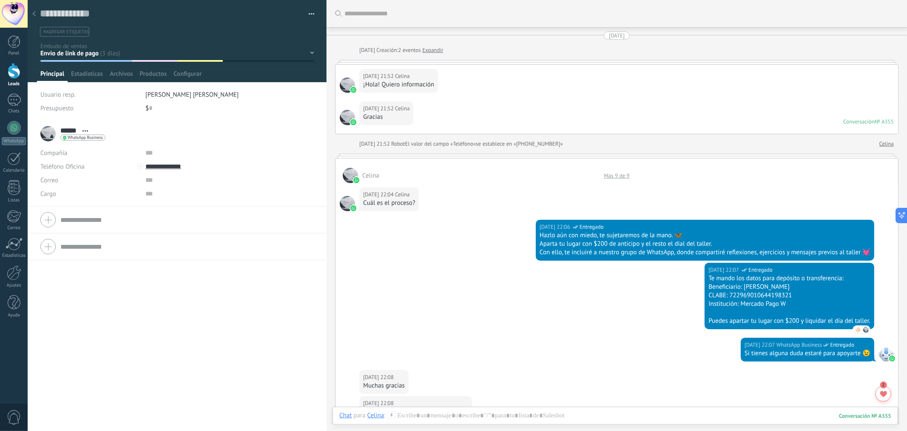
click at [616, 175] on div "Más 9 de 9" at bounding box center [617, 175] width 34 height 7
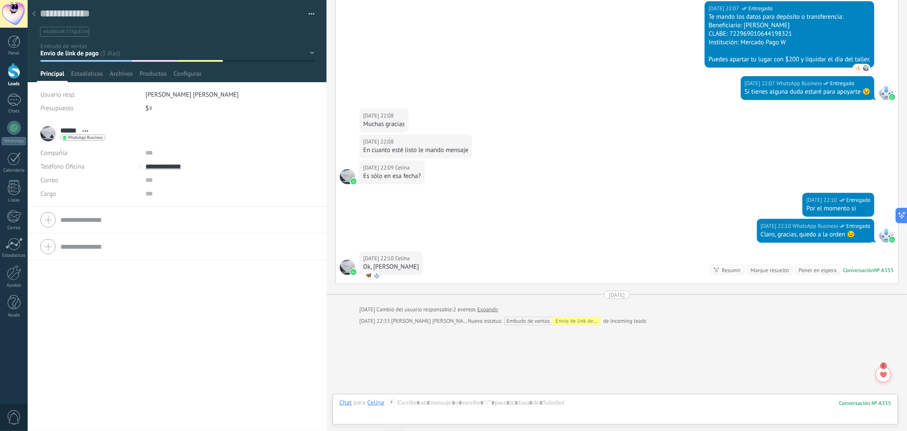
scroll to position [739, 0]
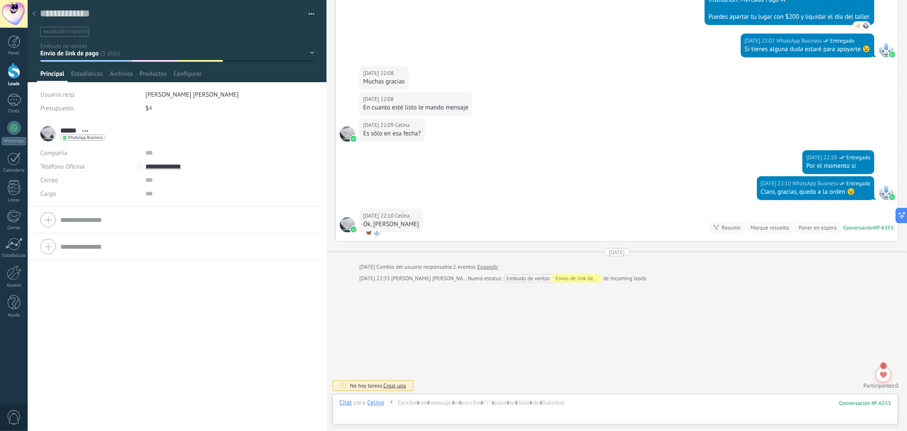
click at [32, 13] on icon at bounding box center [33, 13] width 3 height 5
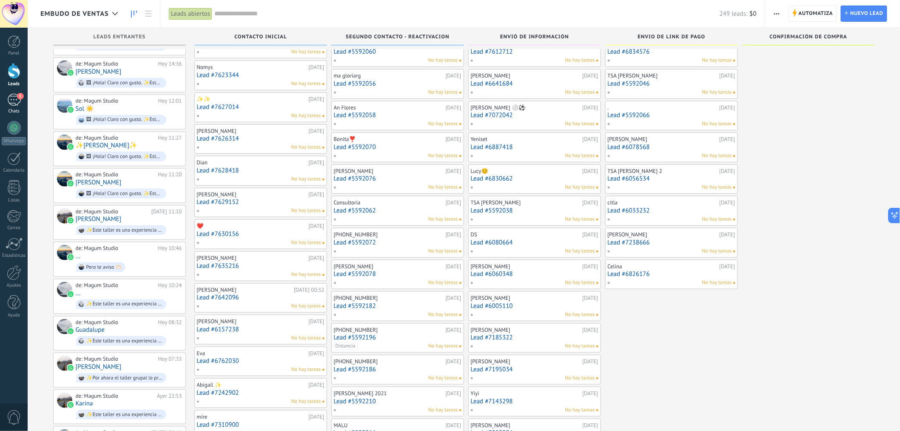
scroll to position [142, 0]
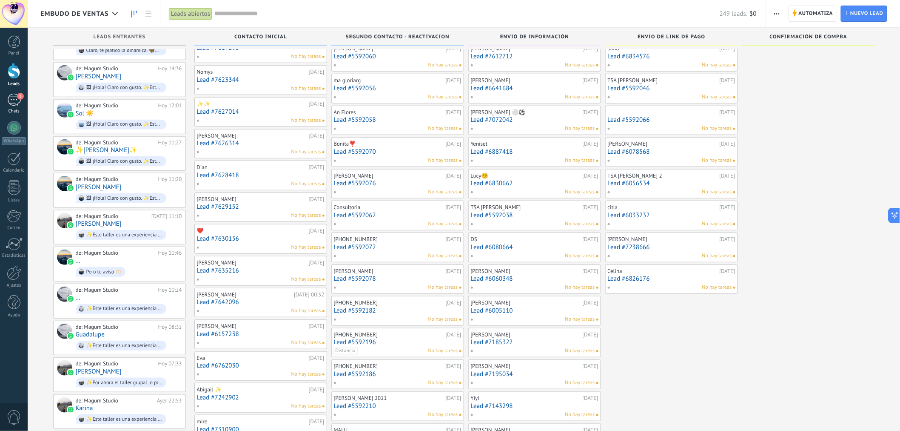
click at [12, 100] on div "1" at bounding box center [14, 100] width 14 height 12
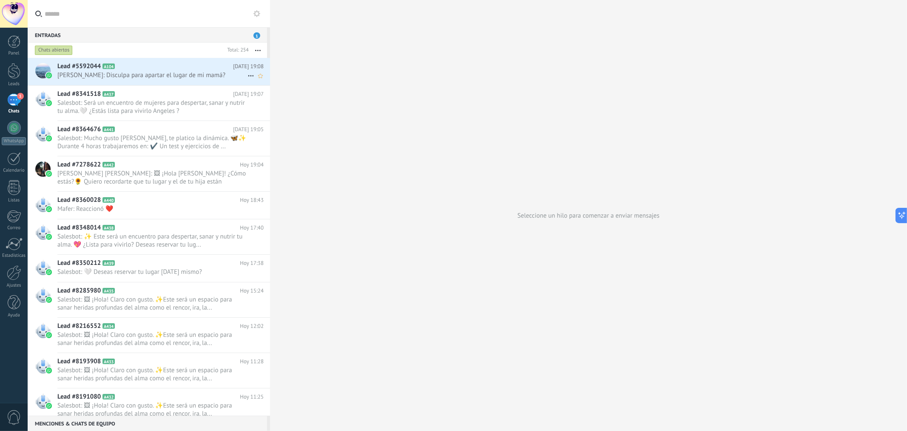
click at [160, 77] on span "[PERSON_NAME]: Disculpa para apartar el lugar de mi mamá?" at bounding box center [152, 75] width 190 height 8
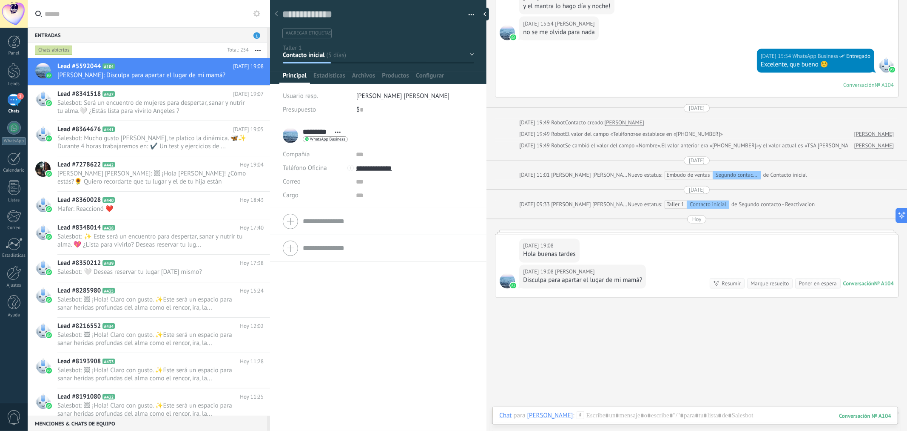
scroll to position [1279, 0]
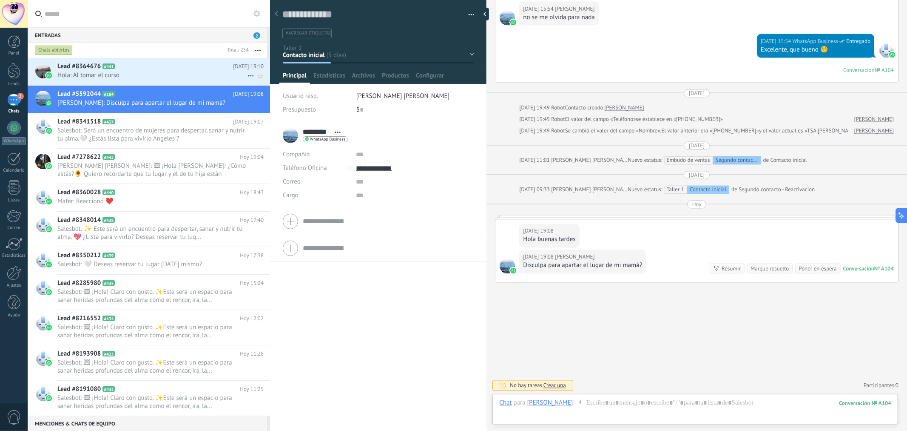
click at [148, 77] on span "Hola: Al tomar el curso" at bounding box center [152, 75] width 190 height 8
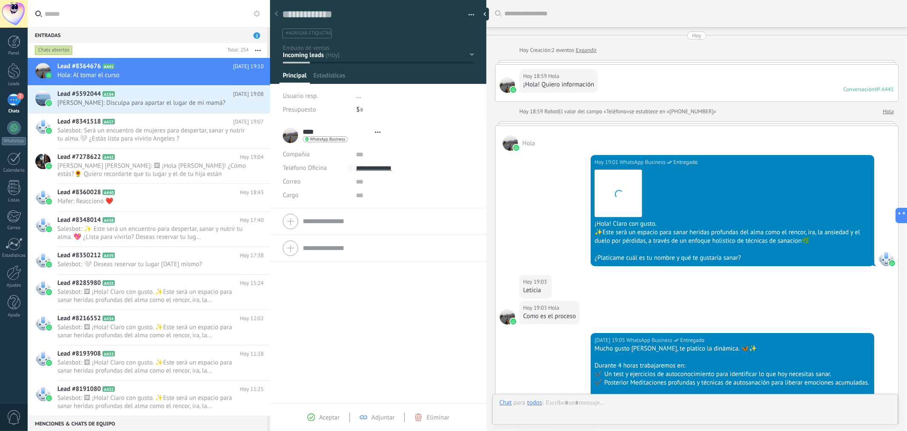
type textarea "**********"
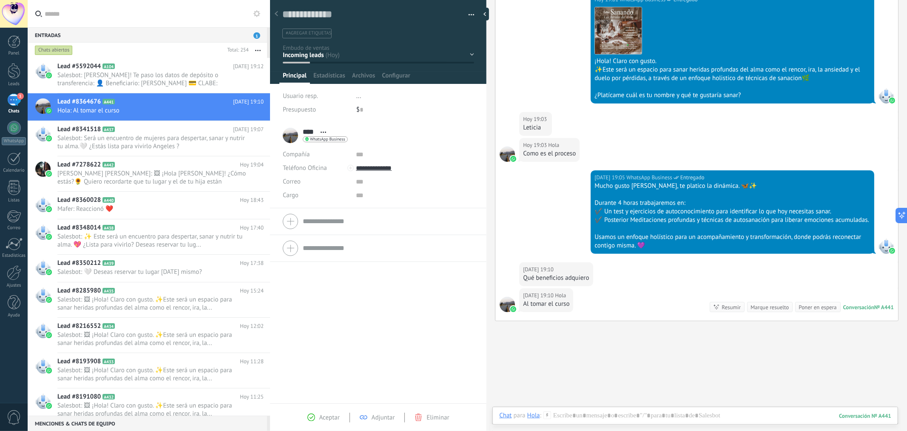
scroll to position [115, 0]
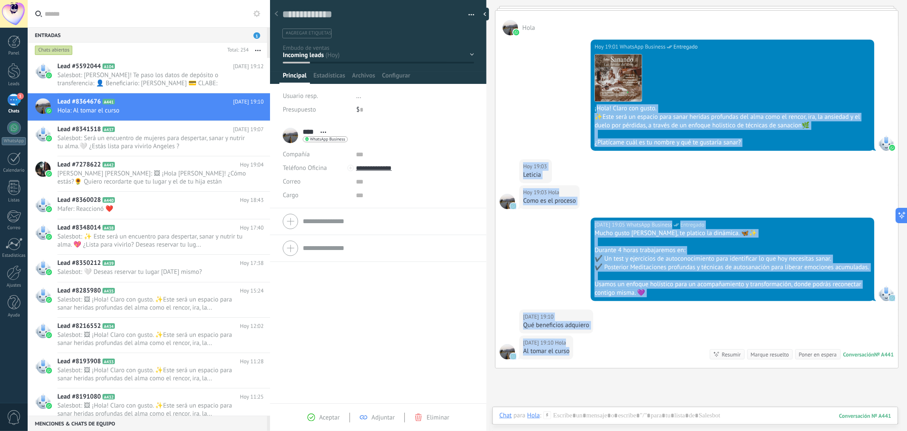
drag, startPoint x: 596, startPoint y: 109, endPoint x: 635, endPoint y: 356, distance: 250.3
click at [635, 352] on div "[DATE] 19:01 WhatsApp Business Entregado Descargar ¡Hola! Claro con gusto. ✨Est…" at bounding box center [697, 201] width 403 height 332
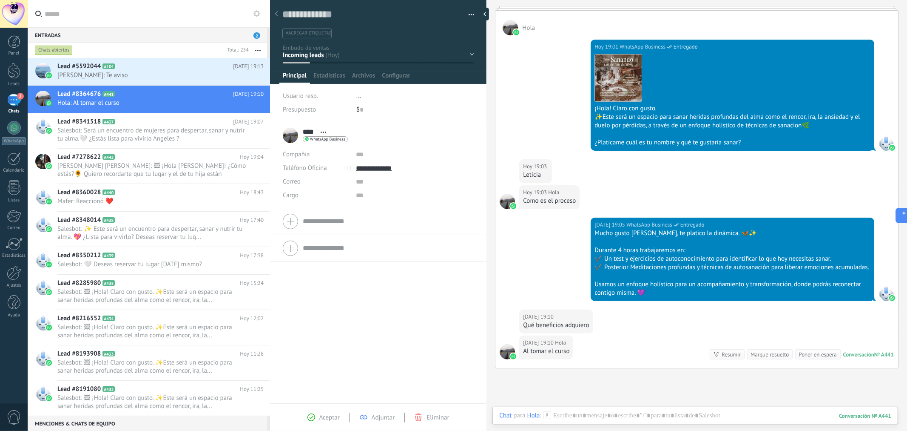
click at [580, 352] on div "Buscar Carga más [DATE] [DATE] Creación: 2 eventos Expandir [DATE] 18:59 Hola ¡…" at bounding box center [697, 201] width 421 height 632
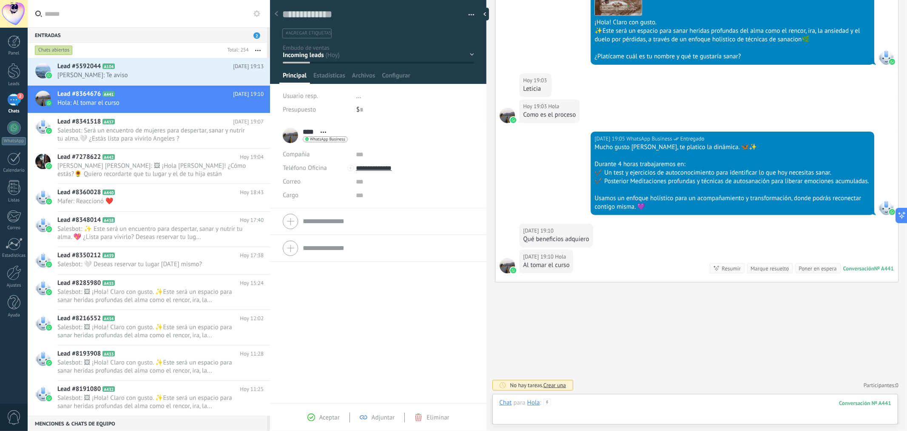
click at [578, 352] on div at bounding box center [695, 411] width 392 height 26
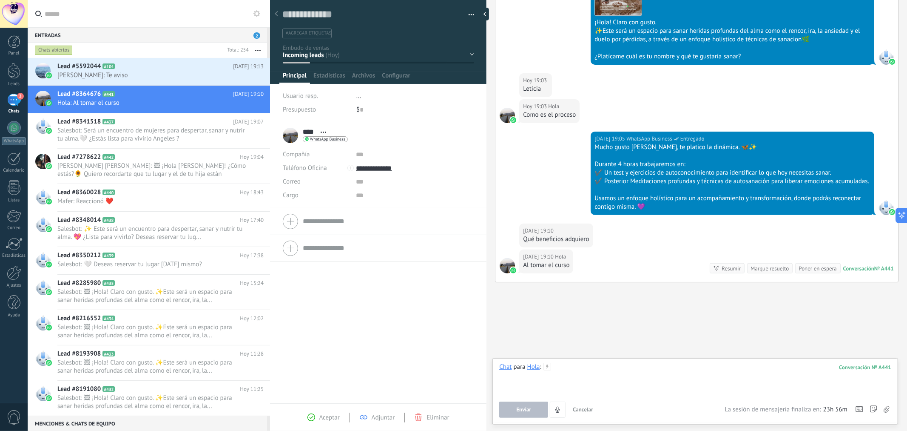
paste div
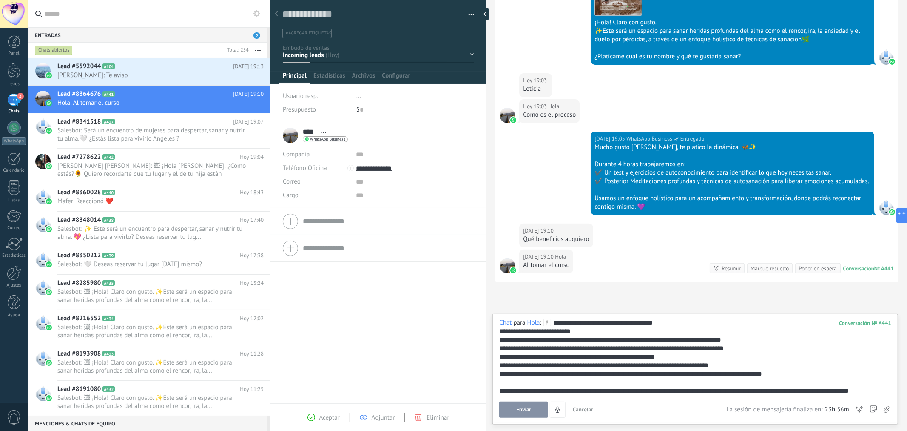
click at [663, 322] on div "**********" at bounding box center [695, 356] width 392 height 77
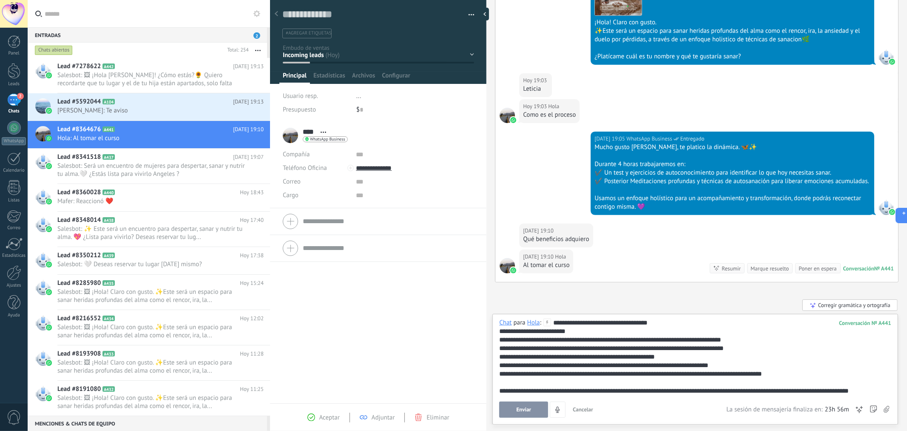
click at [579, 334] on div "**********" at bounding box center [695, 331] width 392 height 9
drag, startPoint x: 545, startPoint y: 390, endPoint x: 674, endPoint y: 389, distance: 128.9
click at [674, 352] on div "**********" at bounding box center [695, 390] width 392 height 9
drag, startPoint x: 687, startPoint y: 389, endPoint x: 882, endPoint y: 390, distance: 194.4
click at [736, 352] on body ".abccls-1,.abccls-2{fill-rule:evenodd}.abccls-2{fill:#fff} .abfcls-1{fill:none}…" at bounding box center [453, 215] width 907 height 431
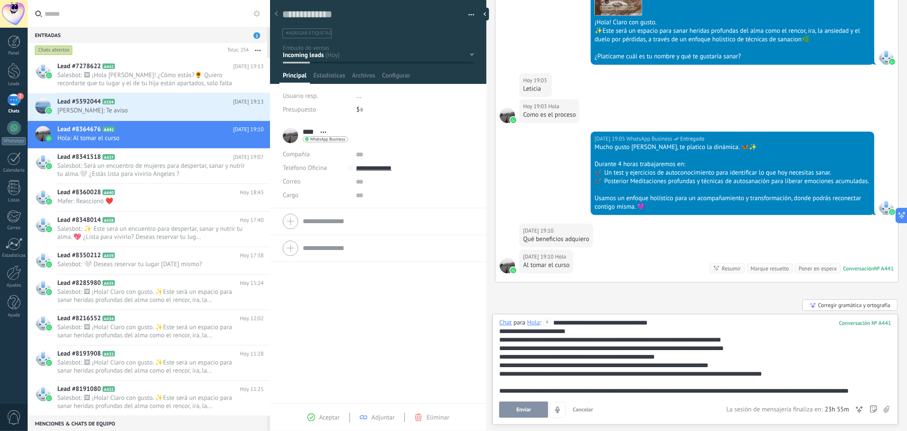
click at [0, 0] on lt-div at bounding box center [0, 0] width 0 height 0
click at [736, 352] on div at bounding box center [695, 382] width 392 height 9
click at [736, 352] on div "**********" at bounding box center [695, 390] width 392 height 9
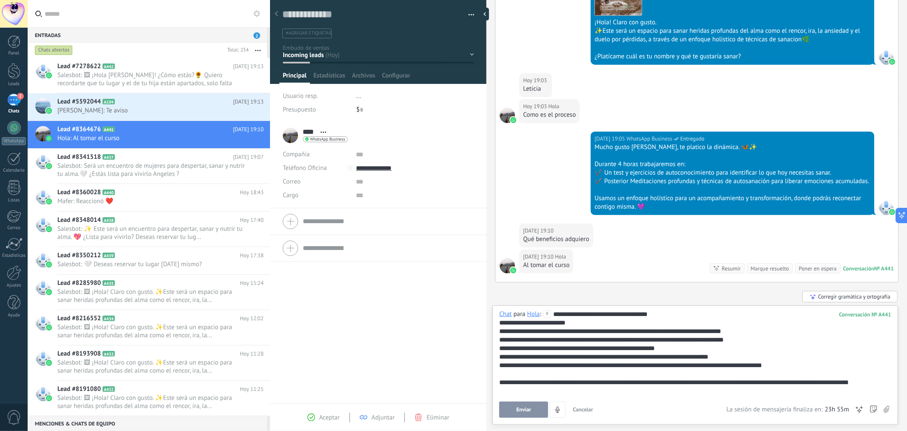
scroll to position [9, 0]
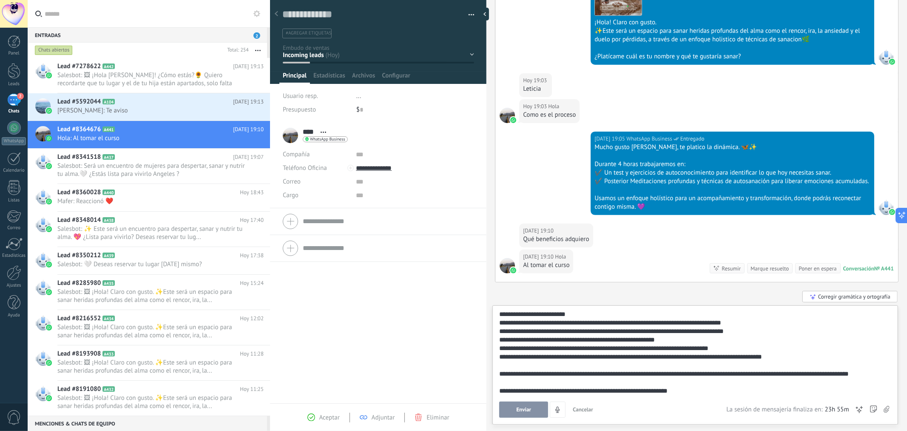
click at [509, 352] on div "**********" at bounding box center [693, 382] width 389 height 26
click at [0, 0] on lt-strong "*" at bounding box center [0, 0] width 0 height 0
click at [522, 352] on div "**********" at bounding box center [693, 382] width 389 height 26
click at [0, 0] on lt-strong "*" at bounding box center [0, 0] width 0 height 0
click at [508, 352] on div "**********" at bounding box center [693, 382] width 389 height 26
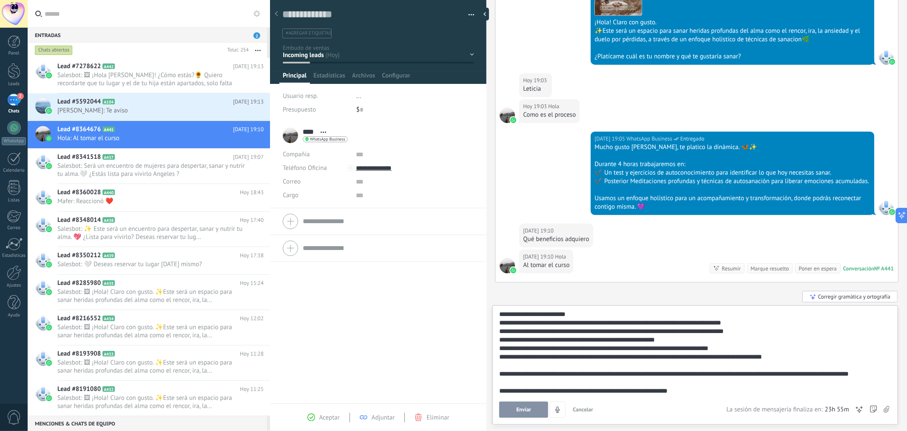
click at [0, 0] on lt-strong "*" at bounding box center [0, 0] width 0 height 0
click at [574, 352] on div "**********" at bounding box center [693, 382] width 389 height 26
click at [0, 0] on lt-strong "***" at bounding box center [0, 0] width 0 height 0
click at [622, 352] on div "**********" at bounding box center [693, 382] width 389 height 26
click at [0, 0] on lt-span "****** * *" at bounding box center [0, 0] width 0 height 0
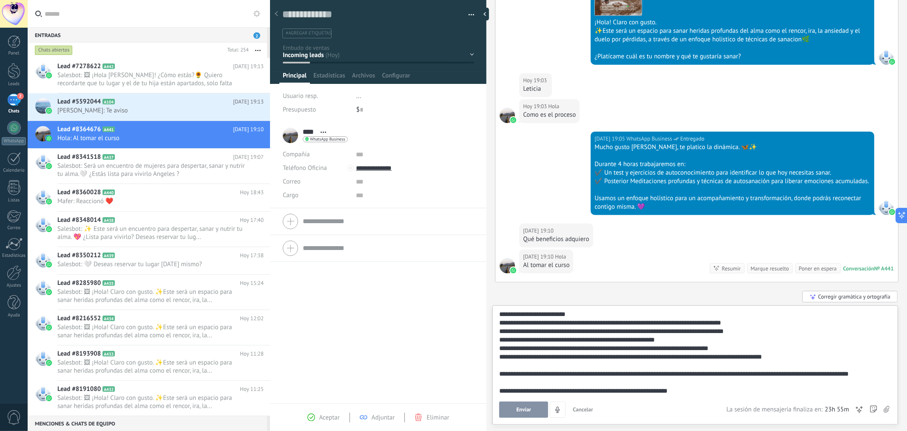
click at [500, 352] on div "**********" at bounding box center [693, 382] width 389 height 26
click at [518, 352] on div "**********" at bounding box center [693, 382] width 389 height 26
click at [0, 0] on lt-span "****** * *" at bounding box center [0, 0] width 0 height 0
click at [504, 352] on div "**********" at bounding box center [693, 382] width 389 height 26
click at [0, 0] on lt-span "* *" at bounding box center [0, 0] width 0 height 0
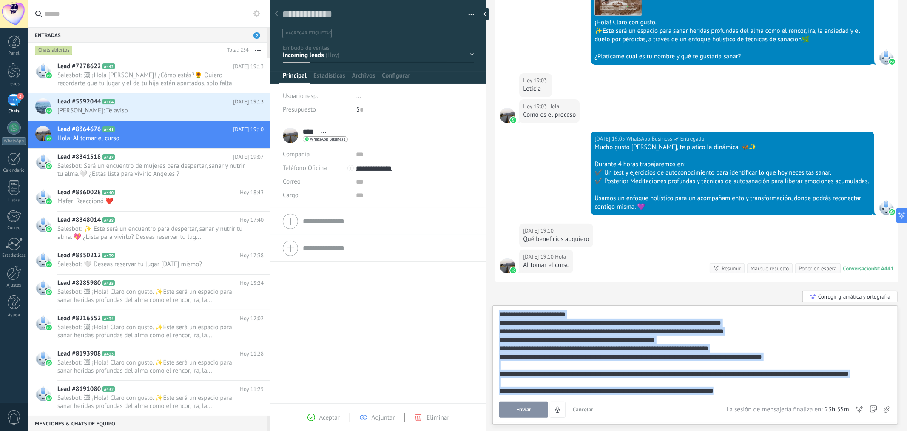
scroll to position [0, 0]
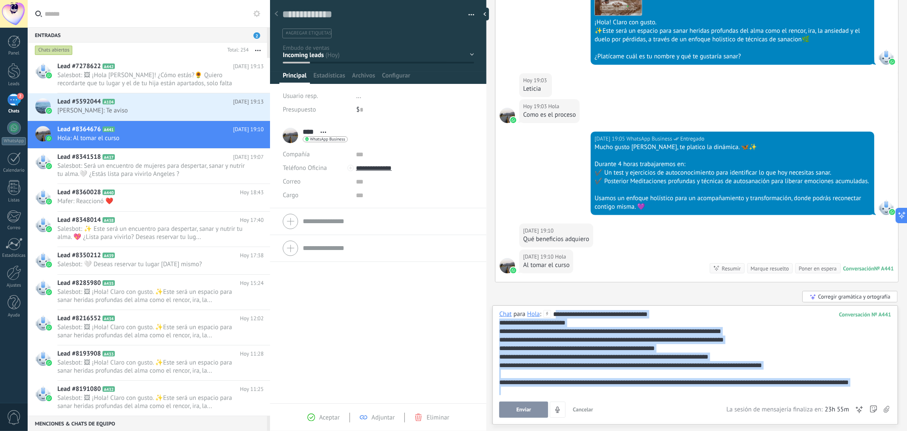
drag, startPoint x: 692, startPoint y: 384, endPoint x: 558, endPoint y: 313, distance: 151.1
click at [558, 313] on div "**********" at bounding box center [693, 357] width 389 height 94
copy div "**********"
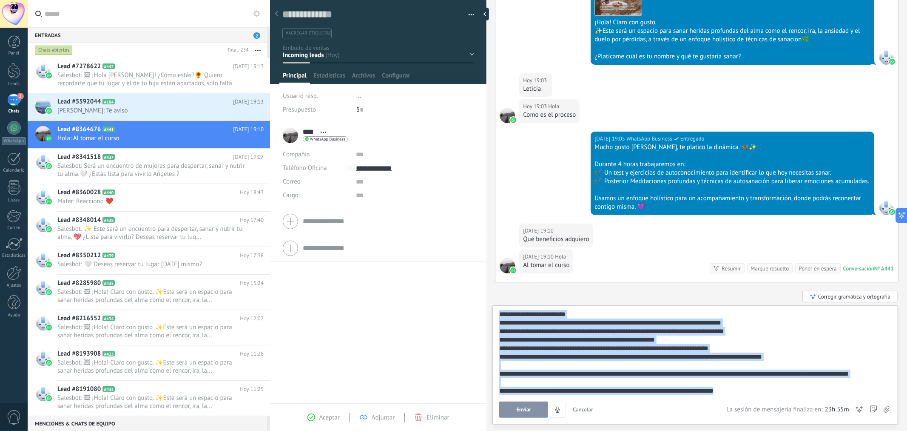
drag, startPoint x: 554, startPoint y: 314, endPoint x: 771, endPoint y: 391, distance: 230.5
click at [736, 352] on div "Buscar Carga más [DATE] [DATE] Creación: 2 eventos Expandir [DATE] 18:59 Hola ¡…" at bounding box center [697, 215] width 421 height 431
copy div "**********"
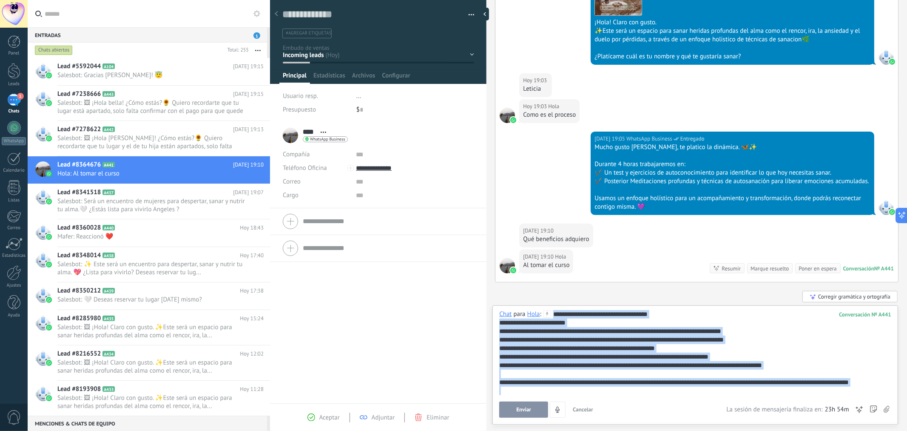
paste div
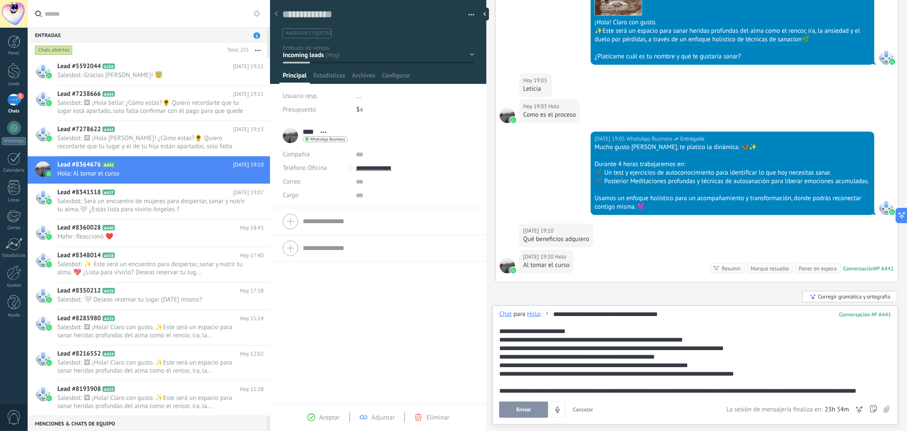
click at [673, 315] on div "**********" at bounding box center [693, 374] width 389 height 128
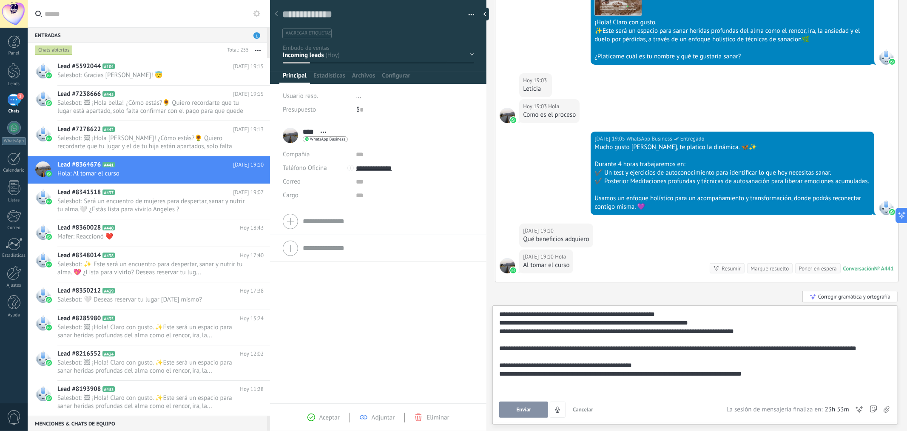
click at [619, 365] on div "**********" at bounding box center [693, 365] width 389 height 9
click at [511, 375] on div "**********" at bounding box center [693, 373] width 389 height 9
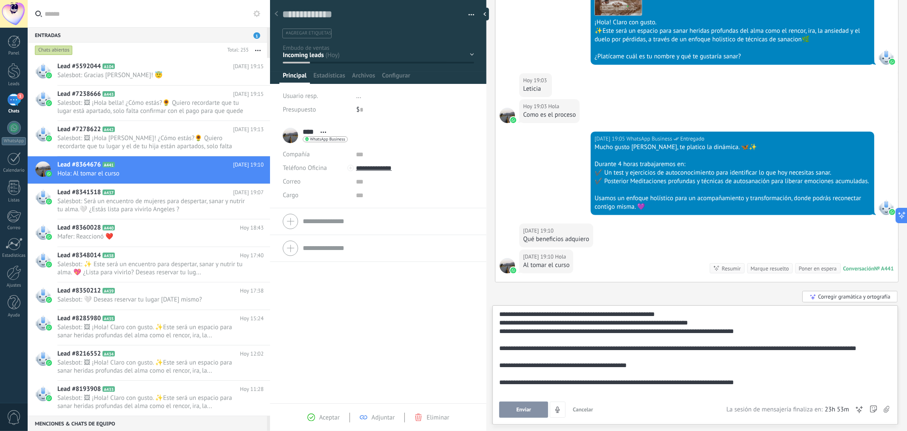
click at [611, 366] on div "**********" at bounding box center [693, 365] width 389 height 9
click at [0, 0] on lt-span "*" at bounding box center [0, 0] width 0 height 0
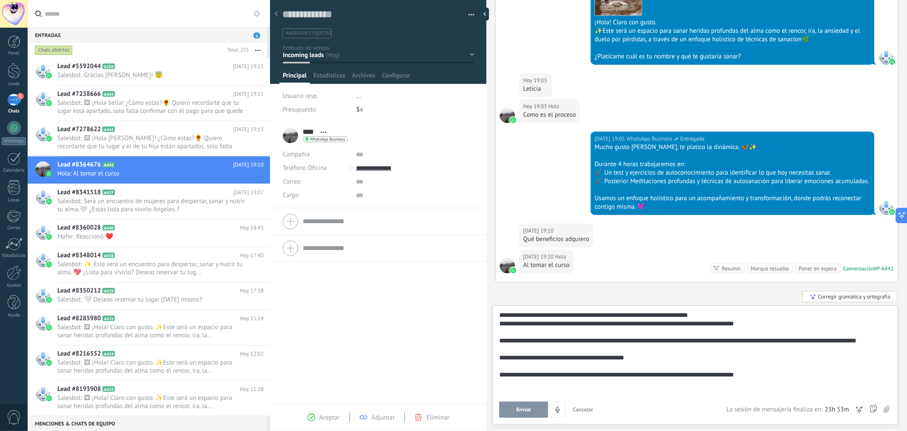
scroll to position [51, 0]
click at [760, 373] on div "**********" at bounding box center [693, 369] width 389 height 17
click at [759, 371] on div "**********" at bounding box center [693, 369] width 389 height 17
click at [523, 414] on button "Enviar" at bounding box center [523, 409] width 49 height 16
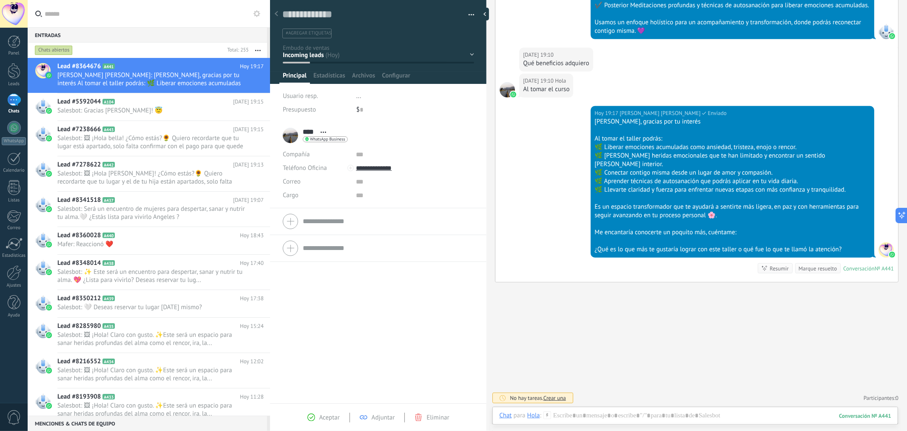
scroll to position [330, 0]
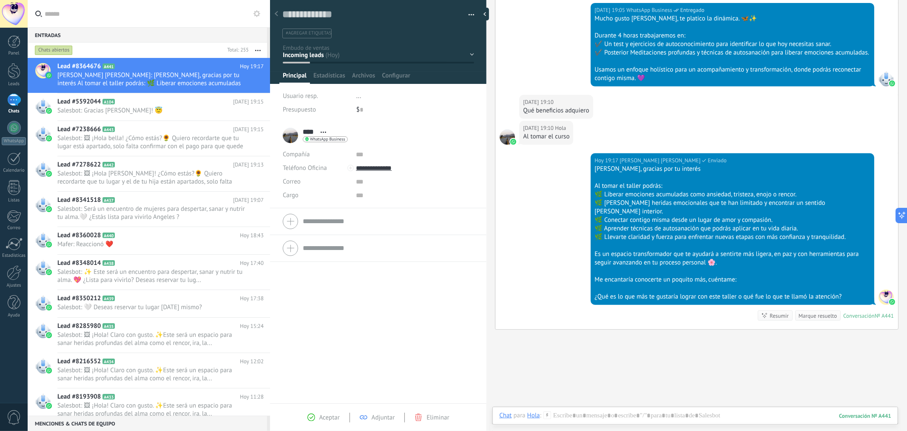
click at [0, 0] on div "Contacto inicial Segundo contacto - Reactivacion Envió de información Envio de …" at bounding box center [0, 0] width 0 height 0
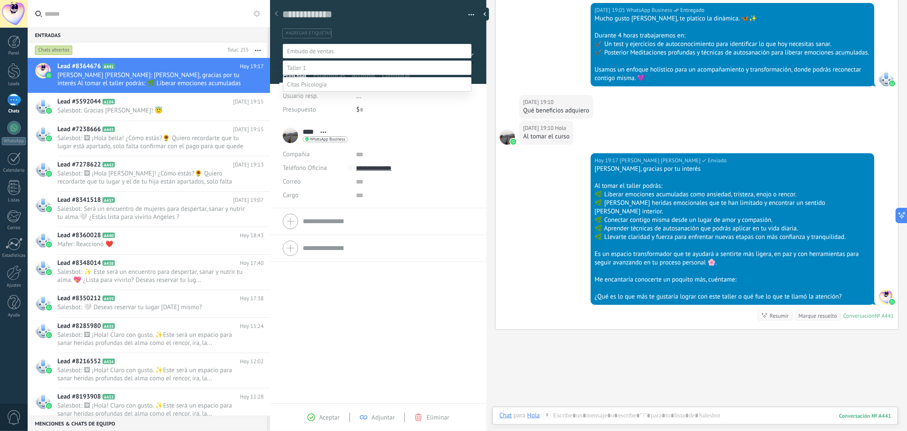
click at [0, 0] on label "Envió de información" at bounding box center [0, 0] width 0 height 0
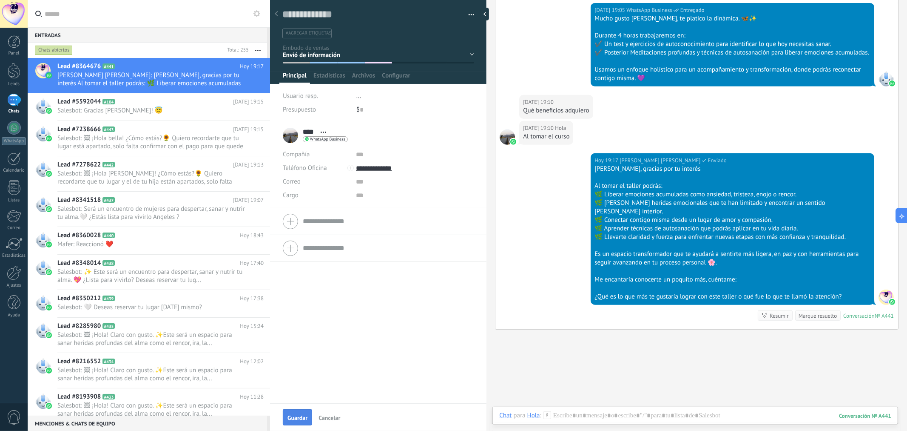
click at [288, 417] on span "Guardar" at bounding box center [298, 417] width 20 height 6
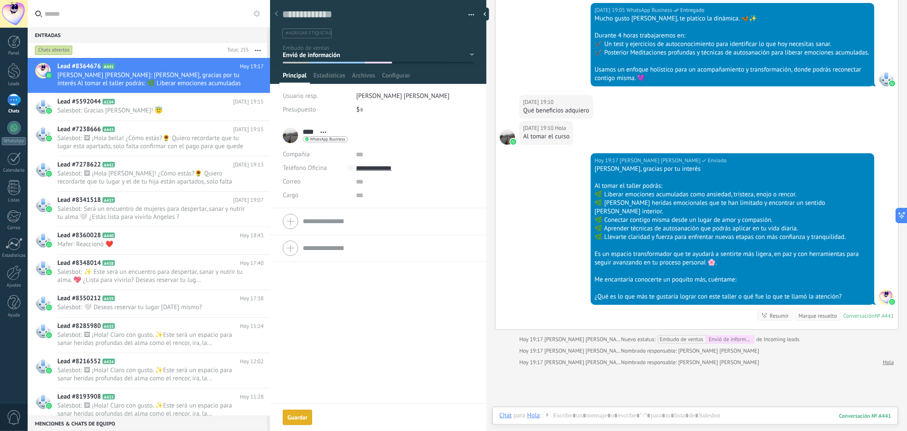
scroll to position [367, 0]
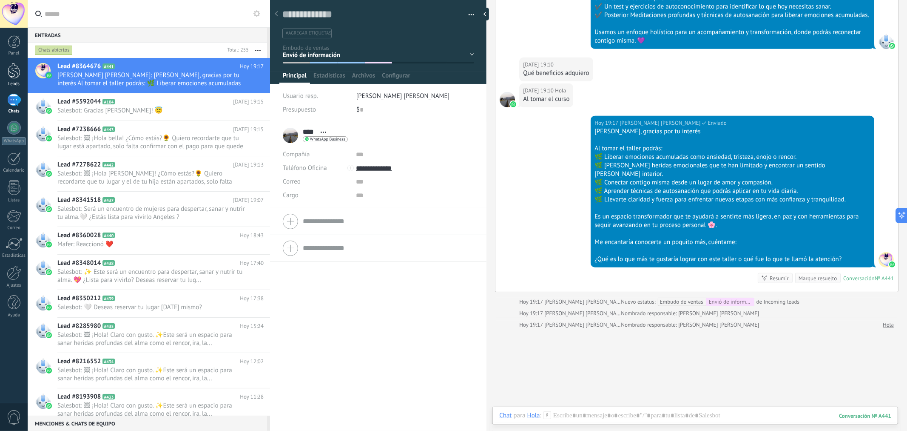
click at [18, 75] on div at bounding box center [14, 71] width 13 height 16
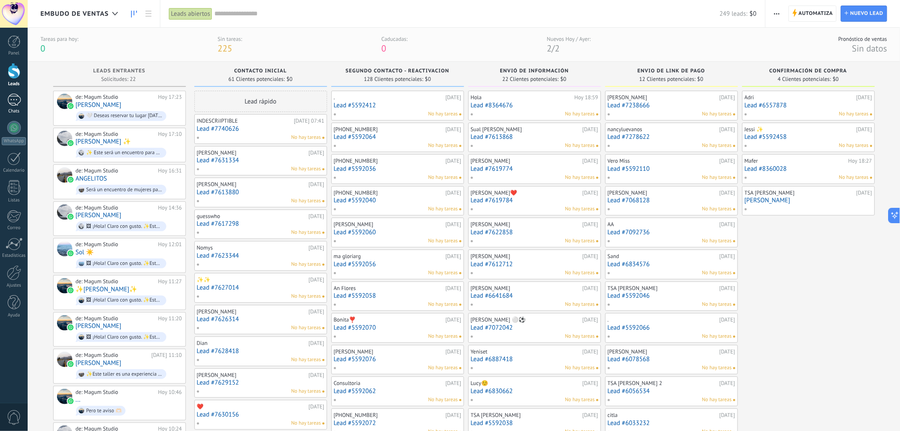
click at [9, 100] on div "1" at bounding box center [14, 100] width 14 height 12
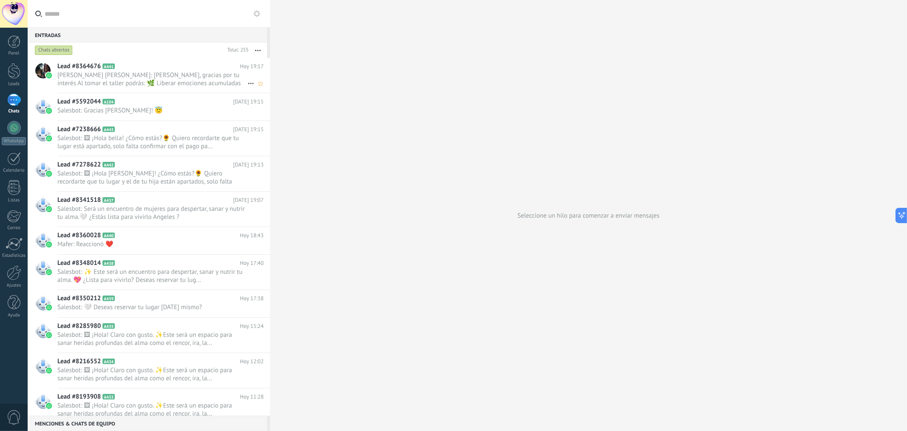
click at [168, 73] on span "Jose adolfo islas lopez: Hola Leticia, gracias por tu interés Al tomar el talle…" at bounding box center [152, 79] width 190 height 16
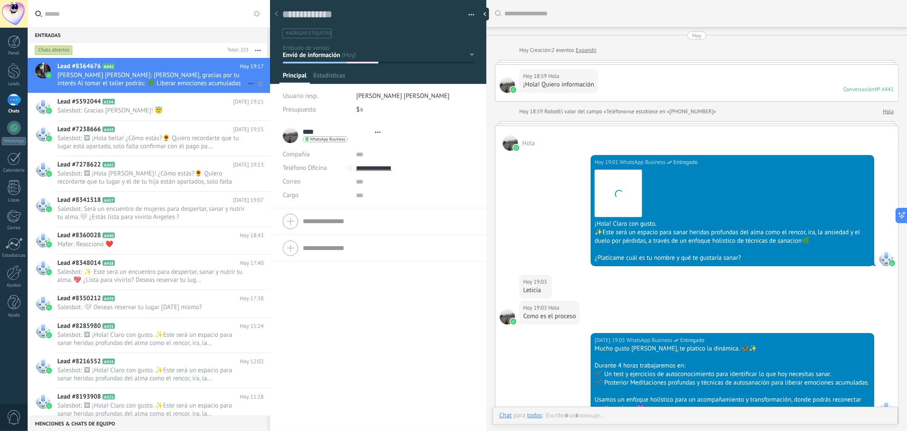
type textarea "**********"
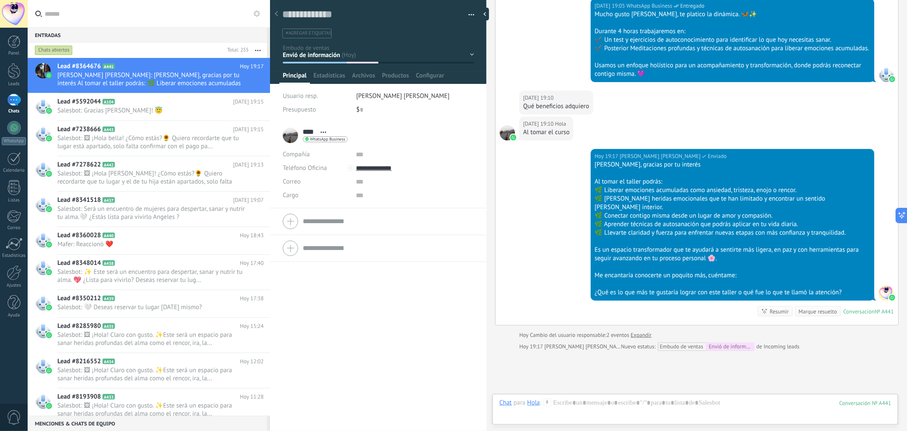
scroll to position [402, 0]
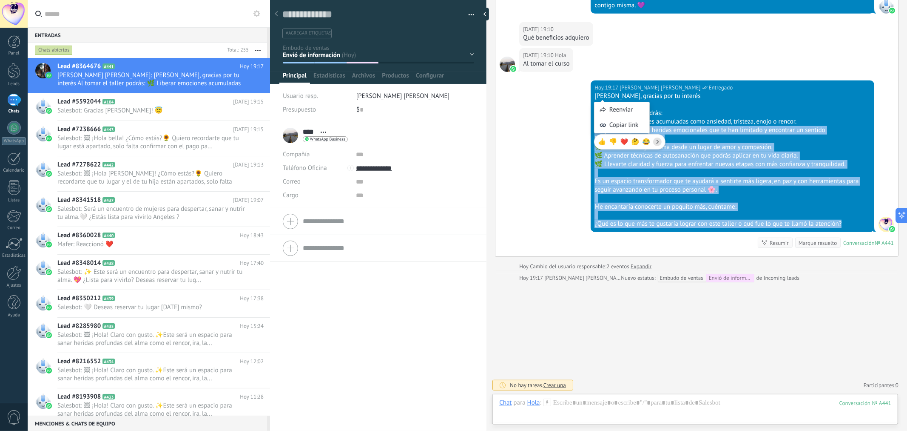
drag, startPoint x: 845, startPoint y: 224, endPoint x: 589, endPoint y: 135, distance: 271.2
click at [589, 135] on div "Hoy 19:17 Jose adolfo islas lopez Entregado Hola Leticia, gracias por tu interé…" at bounding box center [697, 168] width 403 height 176
click at [570, 162] on div "Hoy 19:17 Jose adolfo islas lopez Entregado Hola Leticia, gracias por tu interé…" at bounding box center [697, 168] width 403 height 176
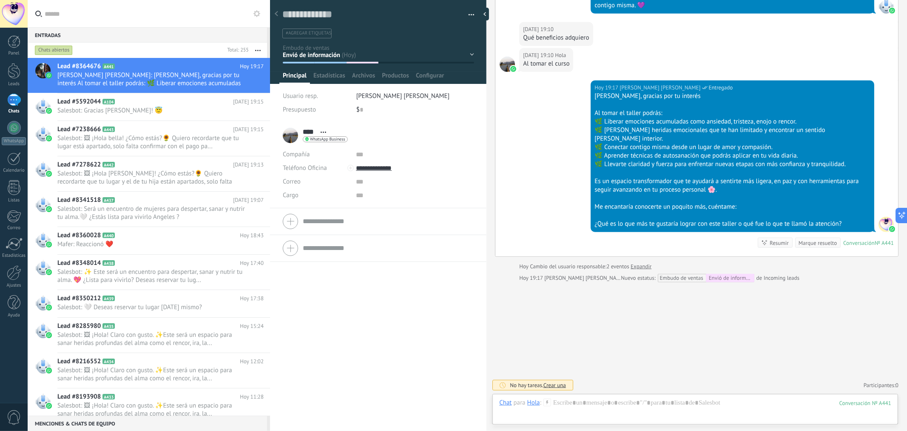
click at [545, 358] on div "Buscar Carga más Hoy Hoy Creación: 2 eventos Expandir Hoy 18:59 Hola ¡Hola! Qui…" at bounding box center [697, 14] width 421 height 833
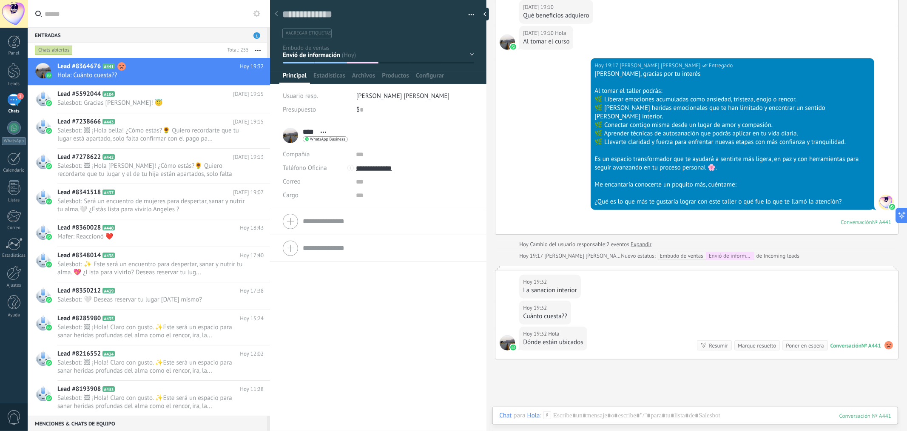
scroll to position [453, 0]
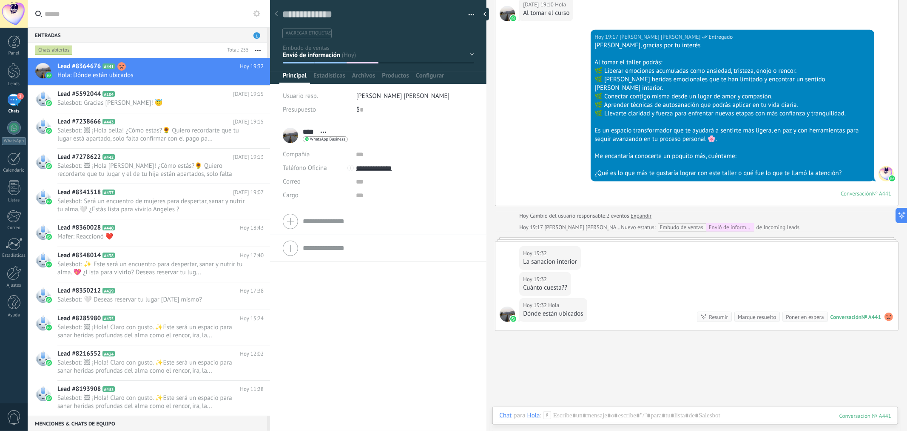
click at [607, 282] on div "Hoy 19:32 Hola Cuánto cuesta??" at bounding box center [697, 285] width 403 height 26
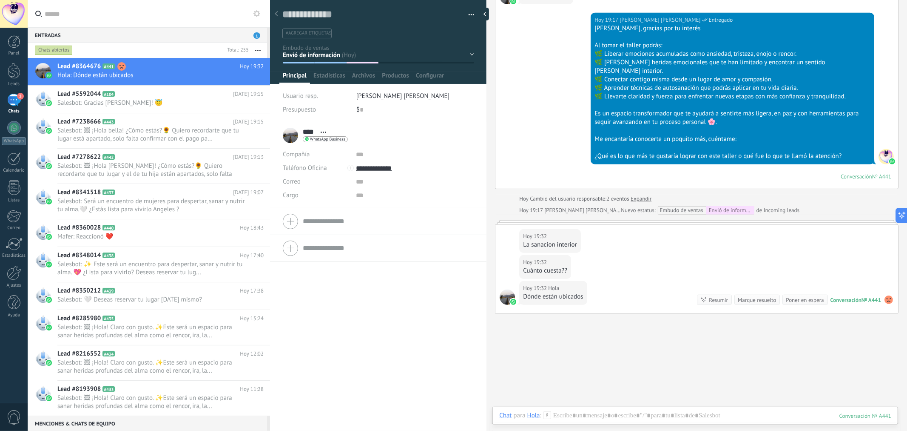
scroll to position [473, 0]
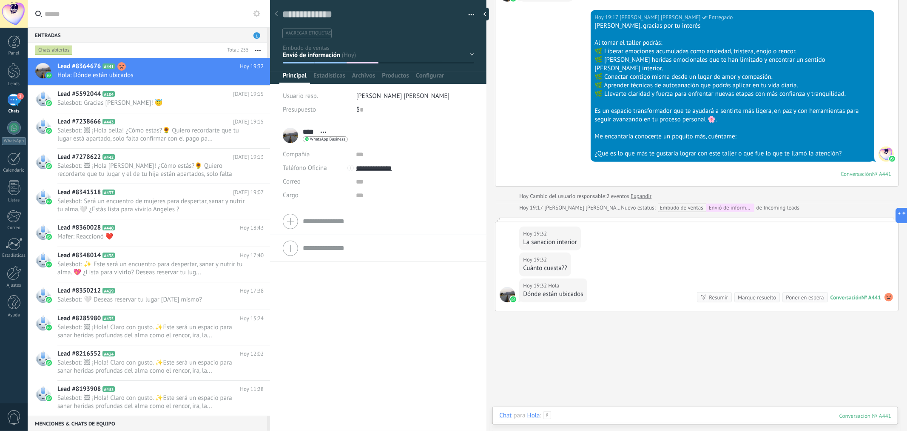
click at [570, 413] on div at bounding box center [695, 424] width 392 height 26
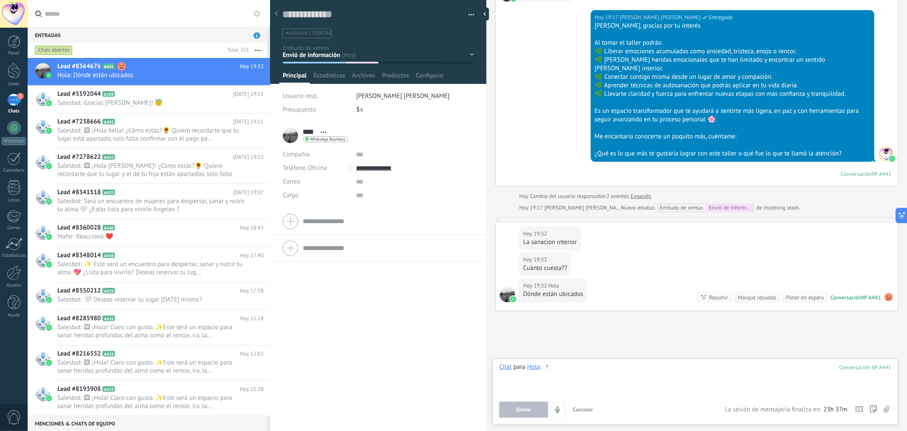
paste div
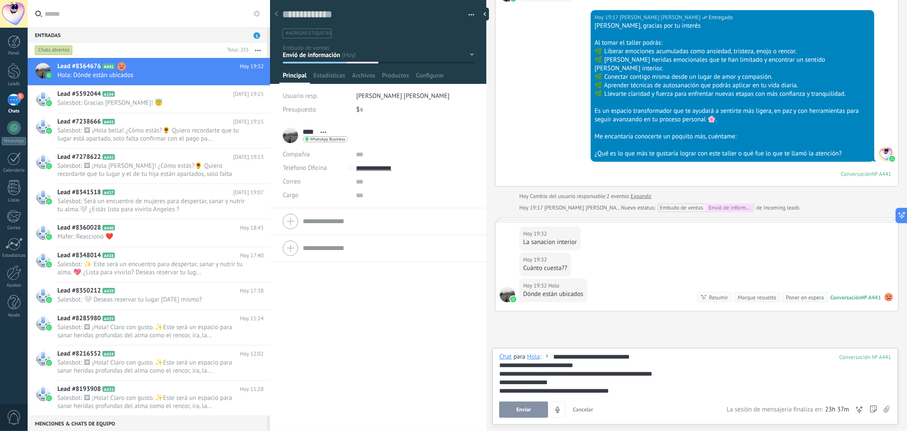
click at [553, 357] on div "**********" at bounding box center [695, 373] width 392 height 43
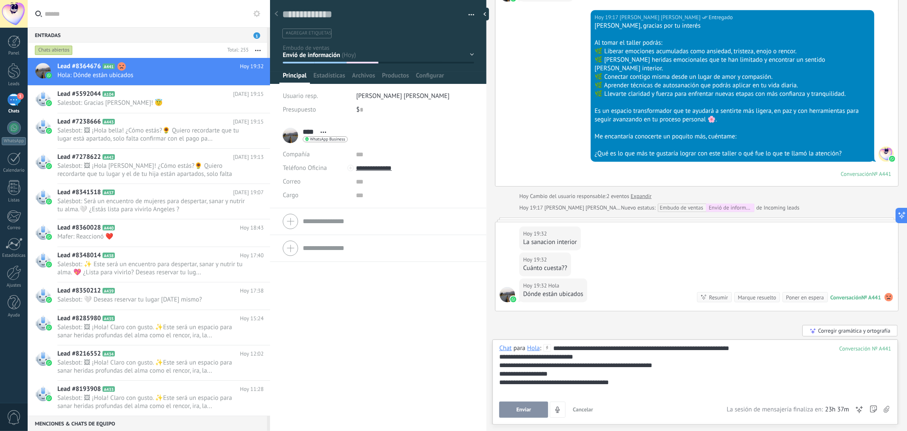
click at [628, 386] on div "**********" at bounding box center [695, 382] width 392 height 9
drag, startPoint x: 554, startPoint y: 383, endPoint x: 499, endPoint y: 382, distance: 55.3
click at [499, 382] on div "**********" at bounding box center [696, 381] width 406 height 85
click at [670, 346] on div "**********" at bounding box center [695, 369] width 392 height 51
click at [517, 406] on span "Enviar" at bounding box center [524, 409] width 15 height 6
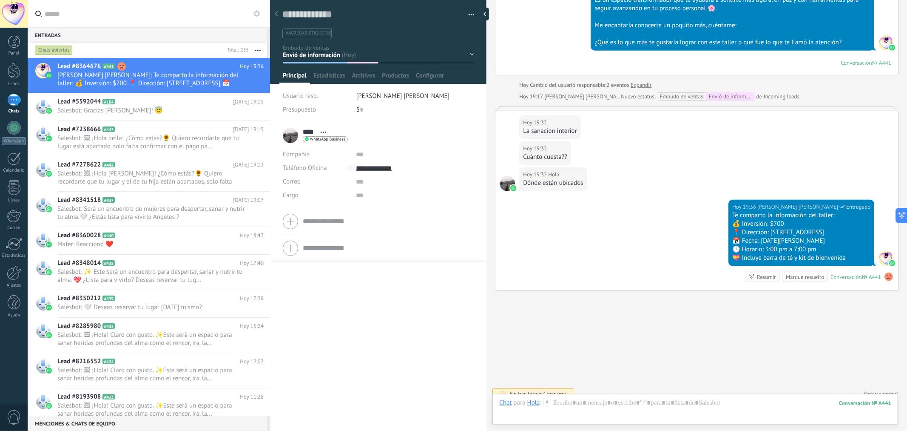
scroll to position [593, 0]
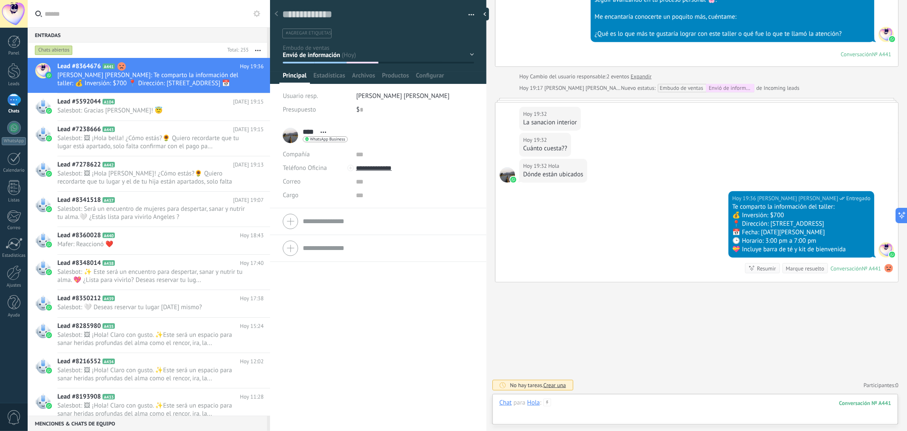
click at [573, 403] on div at bounding box center [695, 411] width 392 height 26
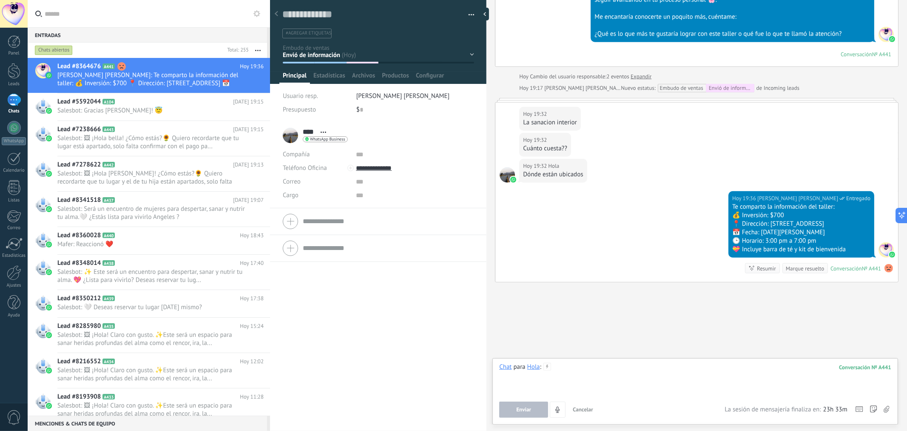
paste div
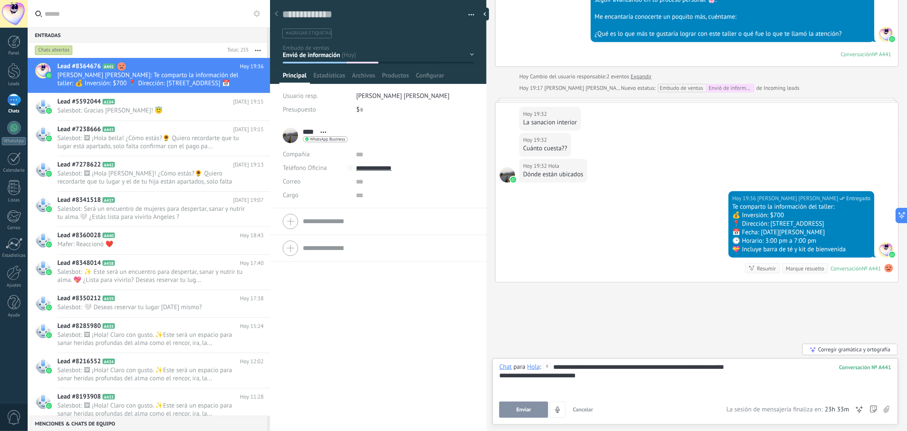
click at [554, 367] on div "**********" at bounding box center [695, 378] width 392 height 32
click at [504, 376] on div "**********" at bounding box center [695, 375] width 392 height 9
click at [0, 0] on lt-span "* **" at bounding box center [0, 0] width 0 height 0
click at [594, 379] on div "**********" at bounding box center [695, 375] width 392 height 9
click at [529, 410] on span "Enviar" at bounding box center [524, 409] width 15 height 6
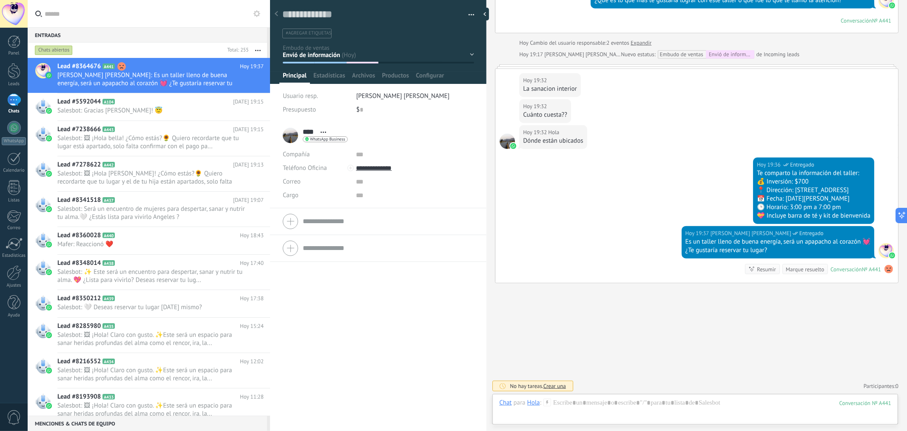
scroll to position [627, 0]
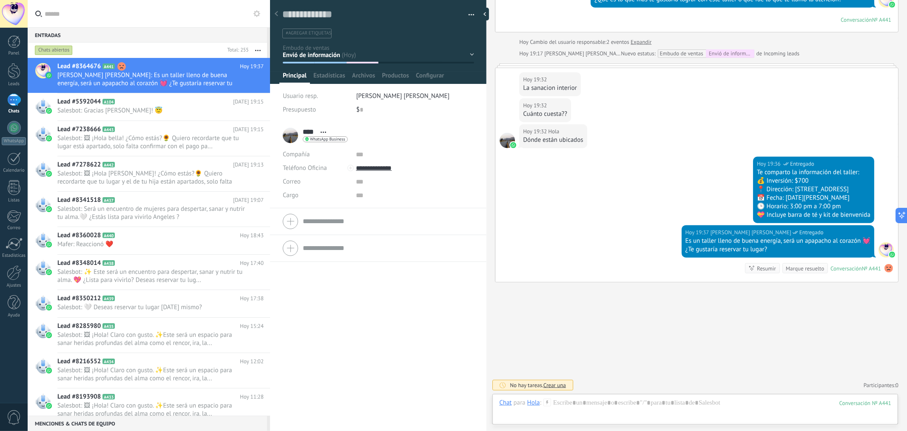
click at [885, 270] on use at bounding box center [889, 268] width 9 height 9
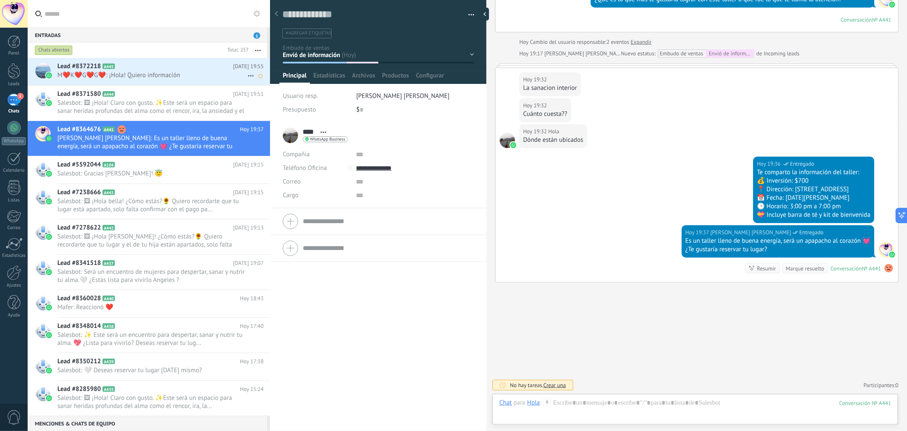
click at [169, 77] on span "M❤️K❤️G❤️G❤️: ¡Hola! Quiero información" at bounding box center [152, 75] width 190 height 8
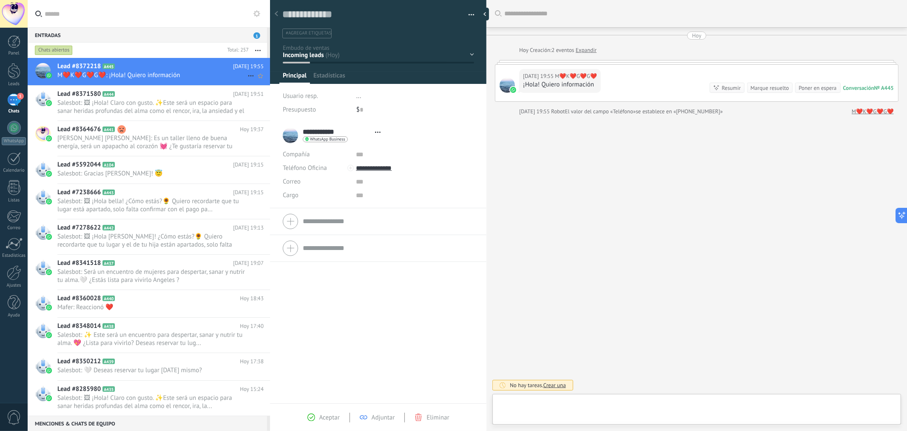
type textarea "**********"
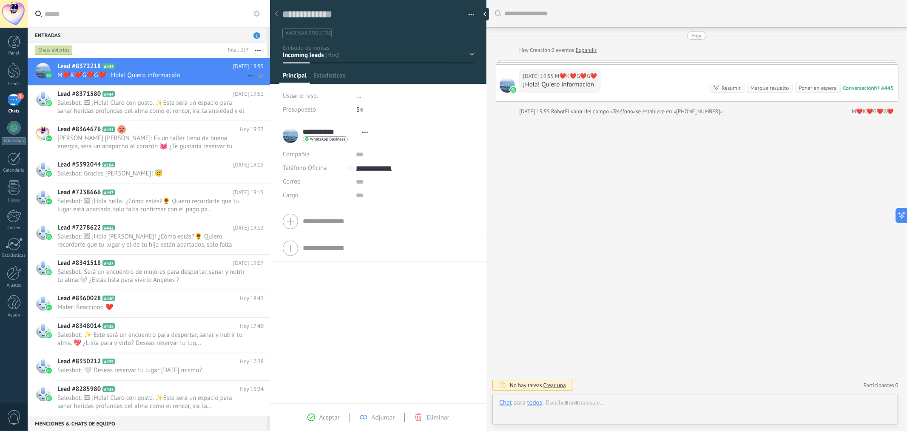
scroll to position [13, 0]
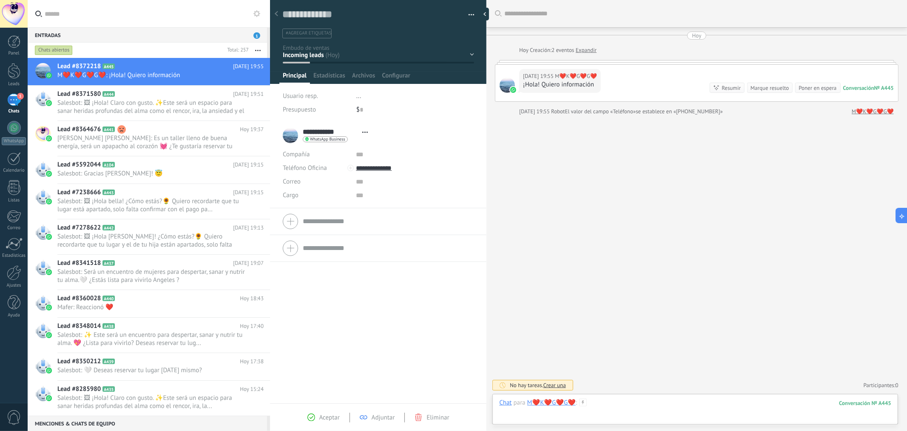
click at [598, 403] on div at bounding box center [695, 411] width 392 height 26
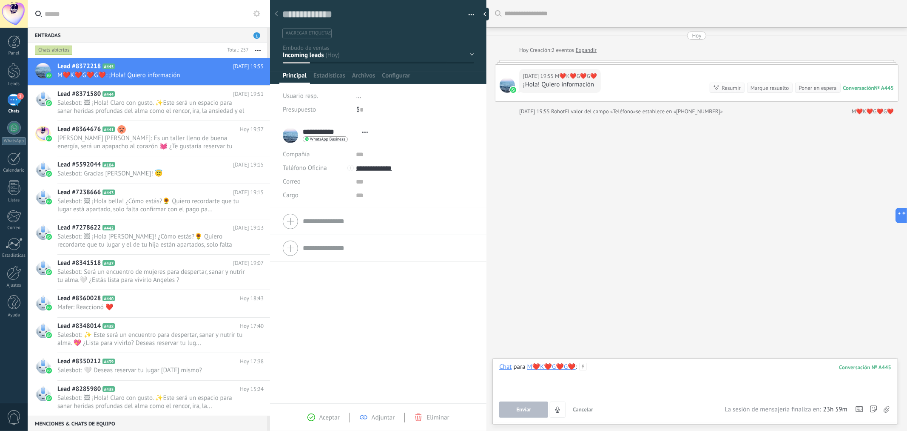
paste div
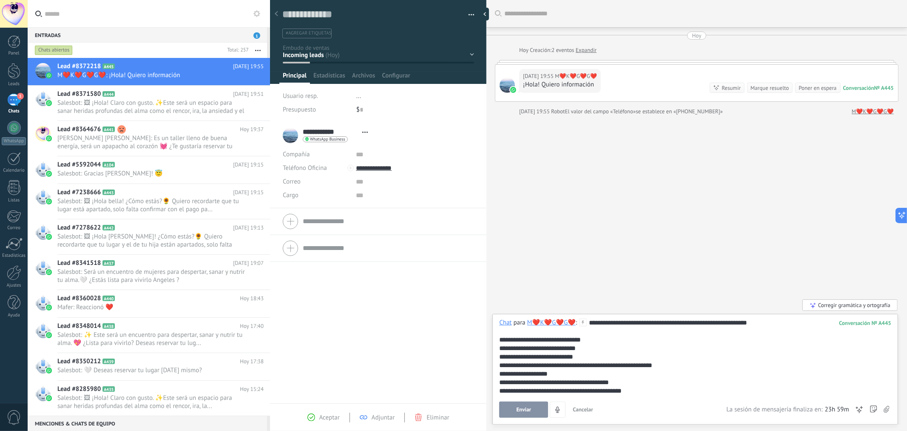
click at [522, 410] on span "Enviar" at bounding box center [524, 409] width 15 height 6
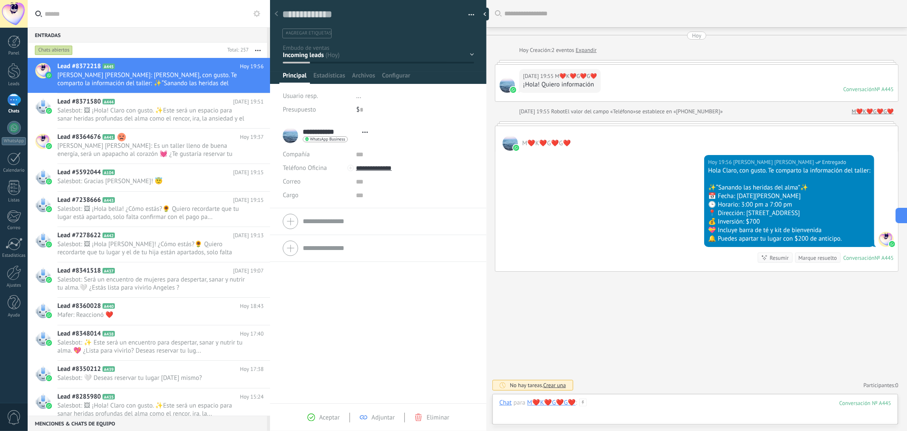
click at [662, 404] on div at bounding box center [695, 411] width 392 height 26
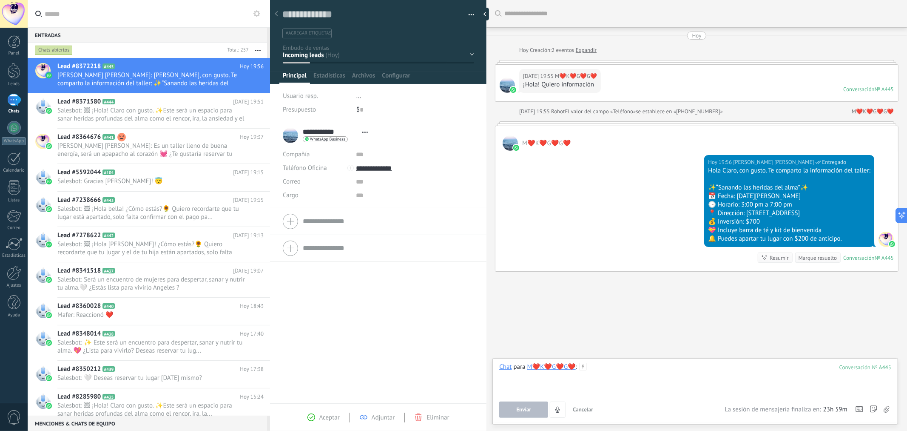
paste div
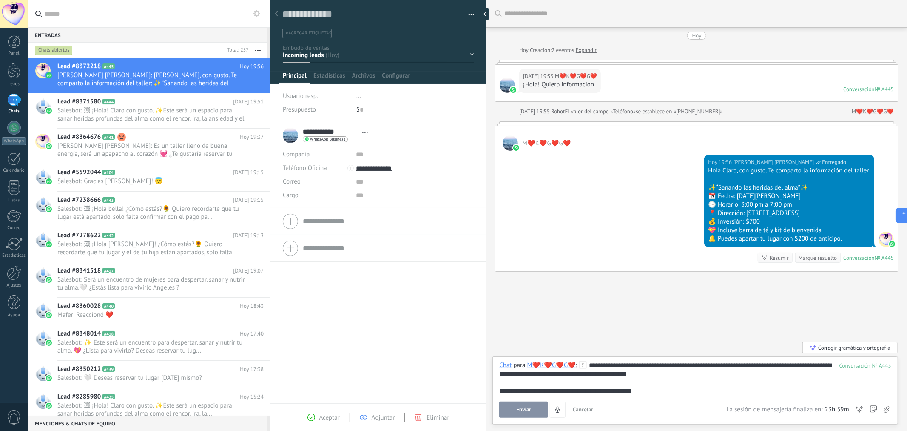
click at [521, 391] on div "**********" at bounding box center [695, 390] width 392 height 9
click at [0, 0] on lt-span "* *********" at bounding box center [0, 0] width 0 height 0
click at [524, 407] on span "Enviar" at bounding box center [524, 409] width 15 height 6
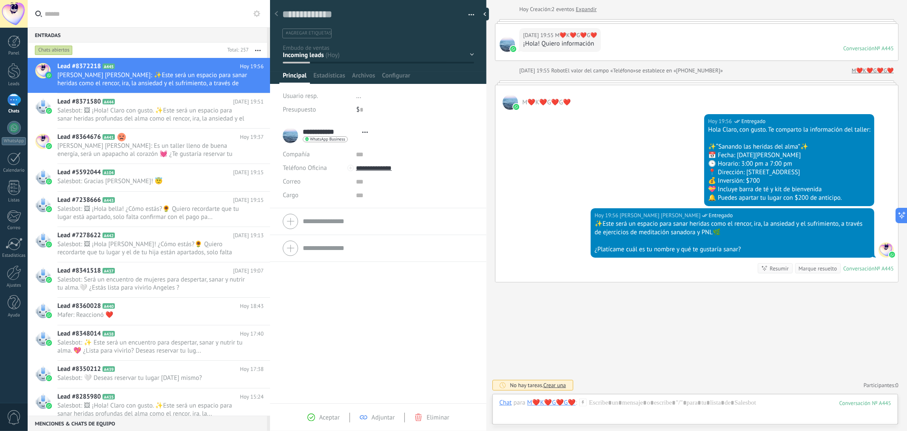
scroll to position [0, 0]
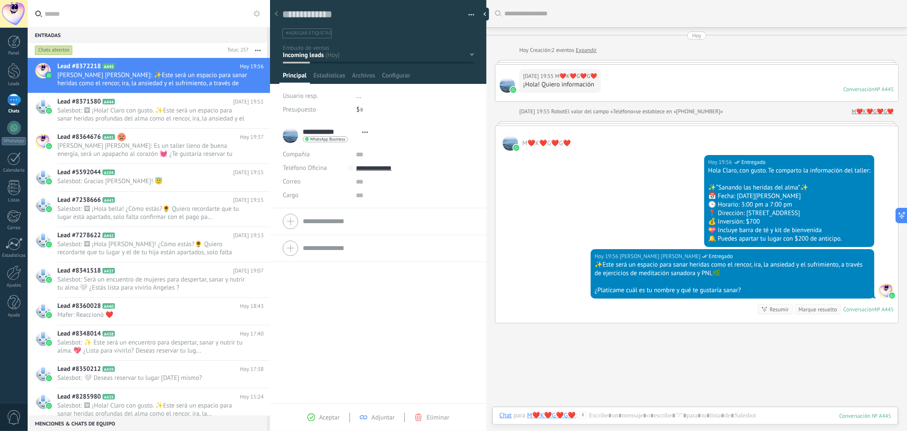
drag, startPoint x: 325, startPoint y: 46, endPoint x: 325, endPoint y: 53, distance: 7.7
click at [0, 0] on div "Contacto inicial Segundo contacto - Reactivacion Envió de información Envio de …" at bounding box center [0, 0] width 0 height 0
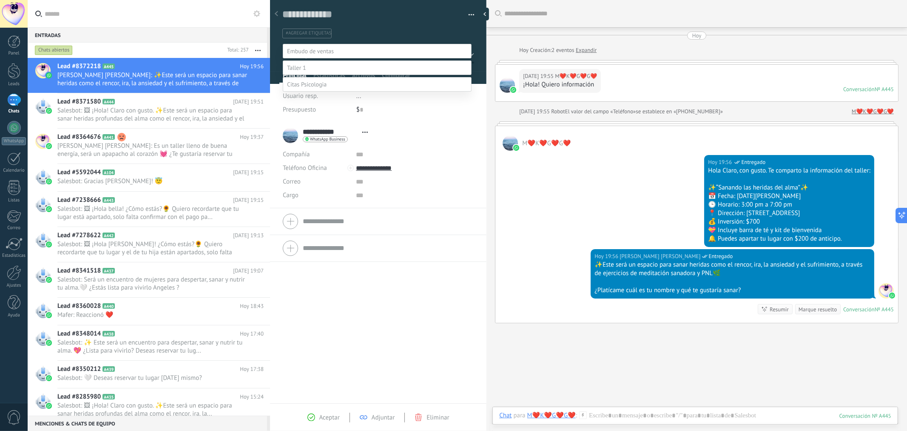
click at [0, 0] on label "Contacto inicial" at bounding box center [0, 0] width 0 height 0
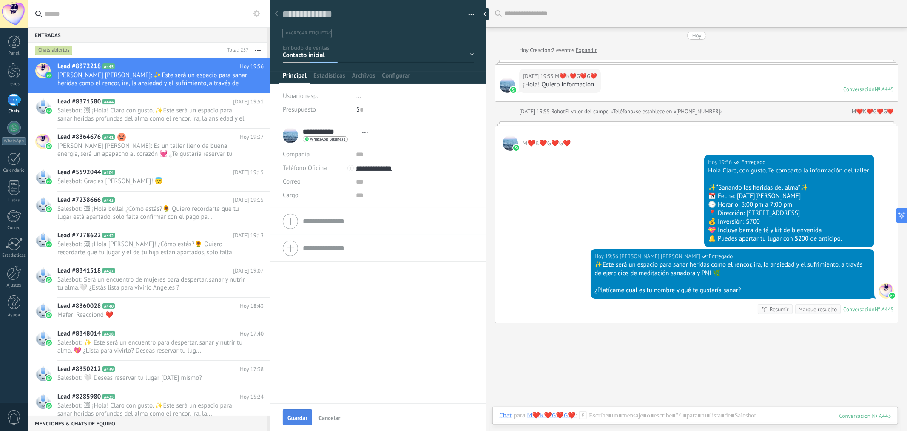
click at [301, 413] on button "Guardar" at bounding box center [297, 417] width 29 height 16
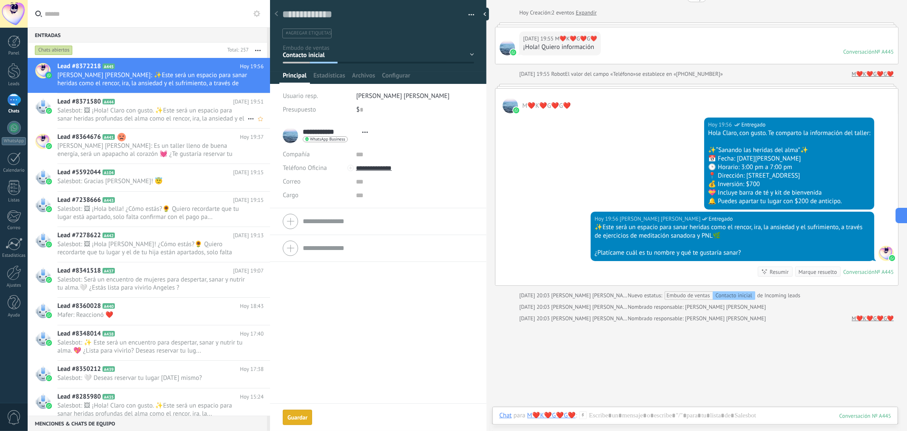
click at [188, 111] on span "Salesbot: 🖼 ¡Hola! Claro con gusto. ✨Este será un espacio para sanar heridas pr…" at bounding box center [152, 114] width 190 height 16
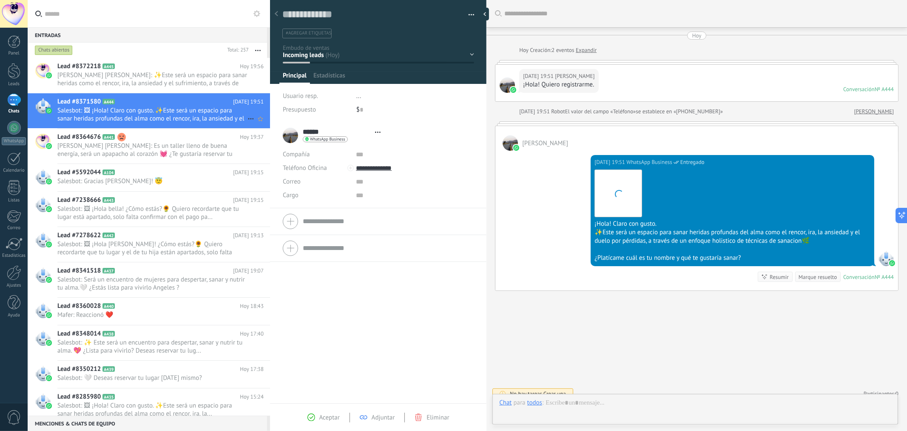
type textarea "**********"
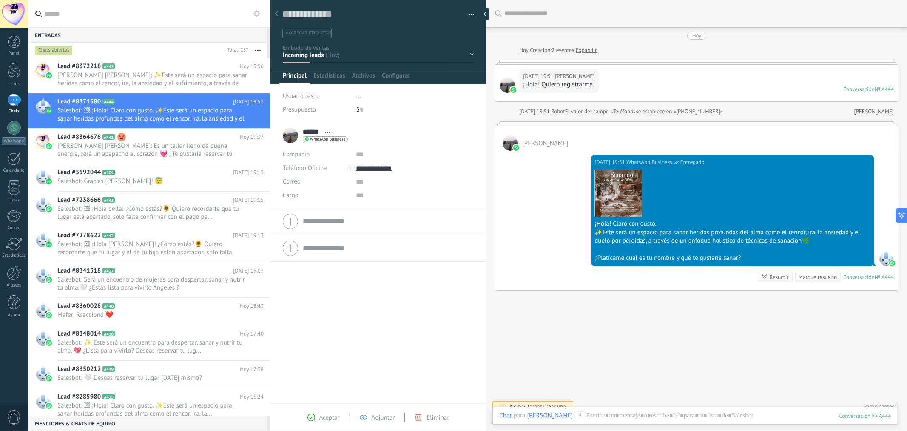
click at [564, 124] on div at bounding box center [697, 123] width 404 height 4
